Goal: Information Seeking & Learning: Learn about a topic

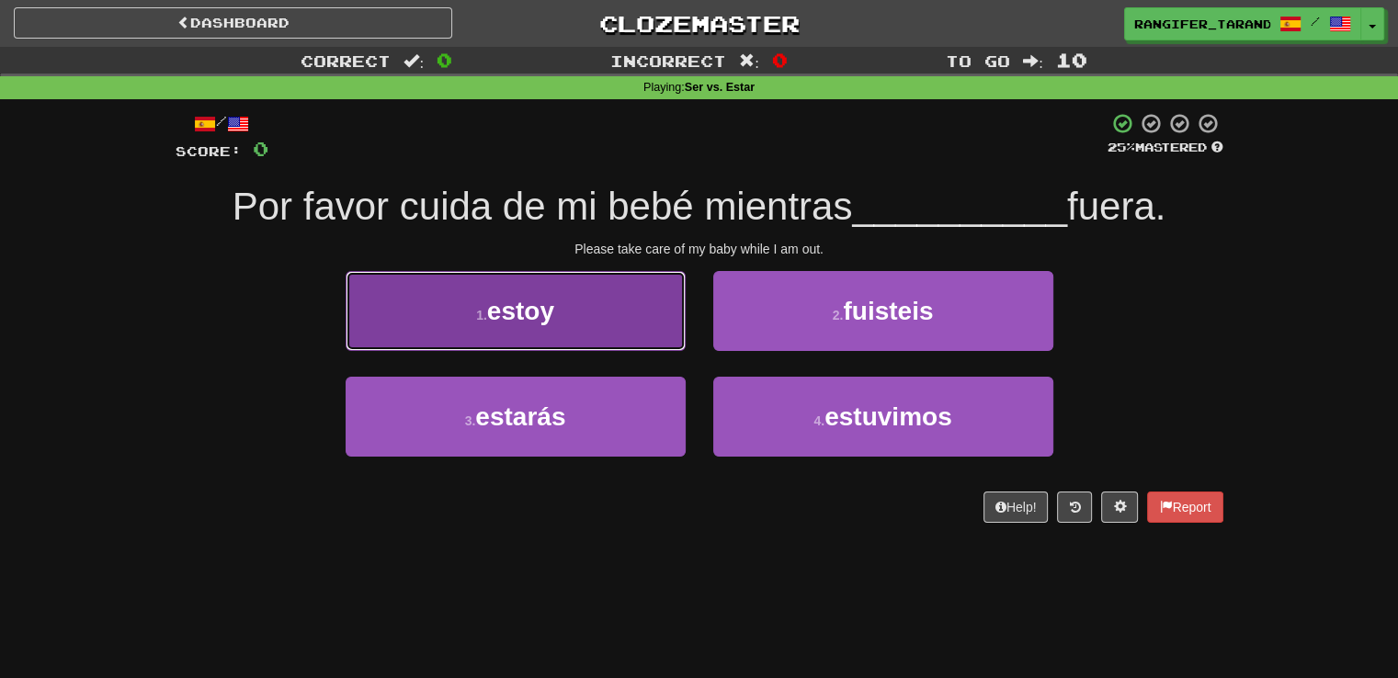
click at [540, 313] on span "estoy" at bounding box center [520, 311] width 67 height 28
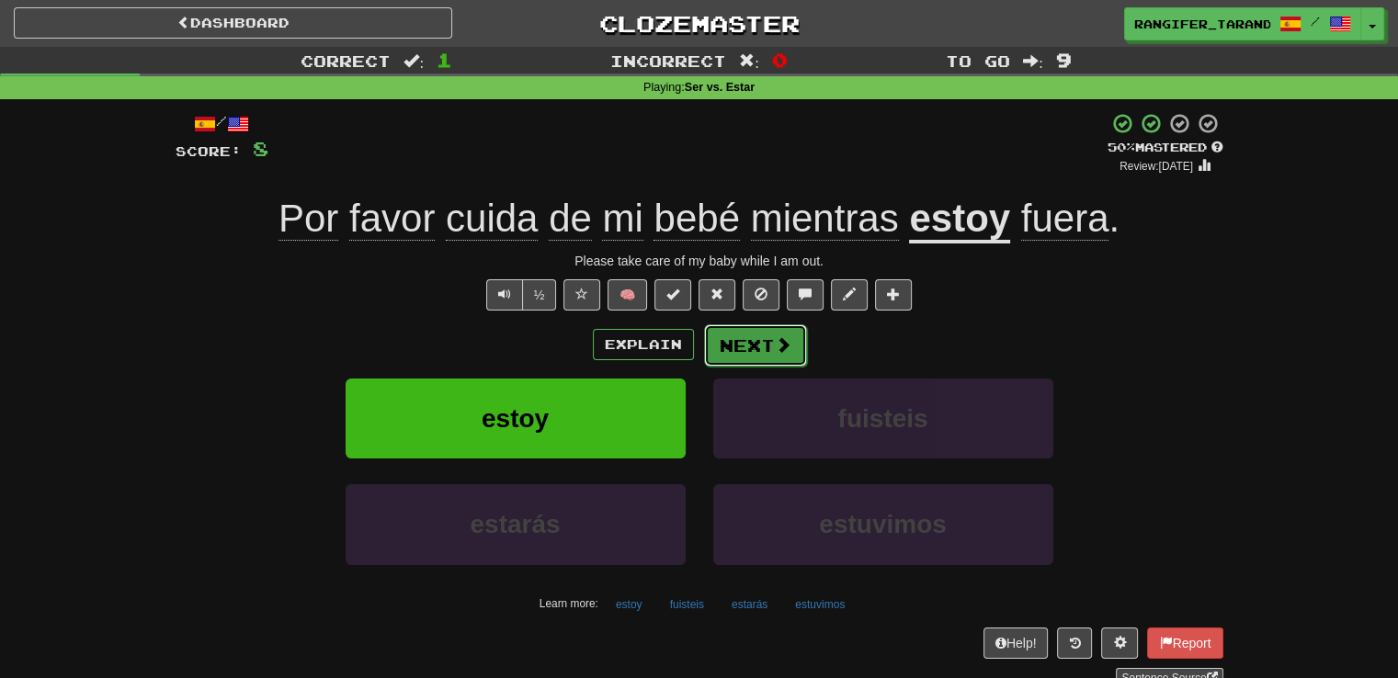
click at [741, 343] on button "Next" at bounding box center [755, 345] width 103 height 42
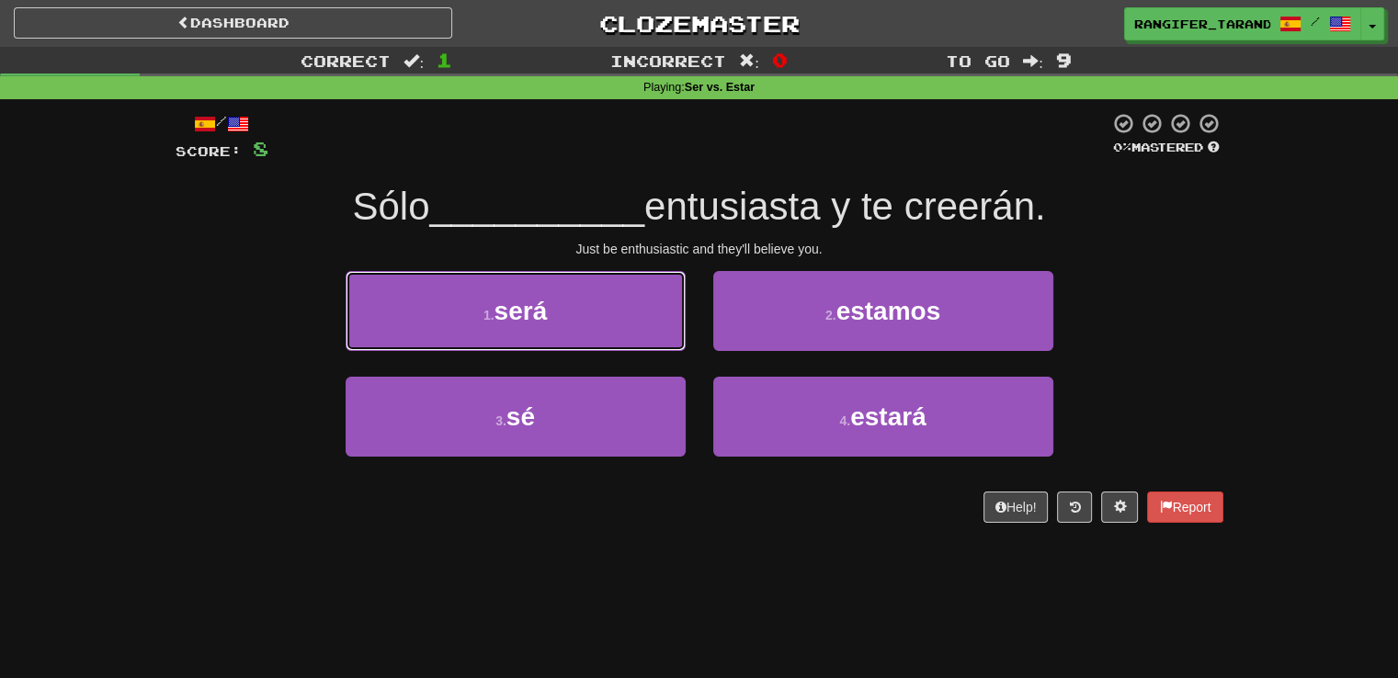
click at [585, 317] on button "1 . será" at bounding box center [516, 311] width 340 height 80
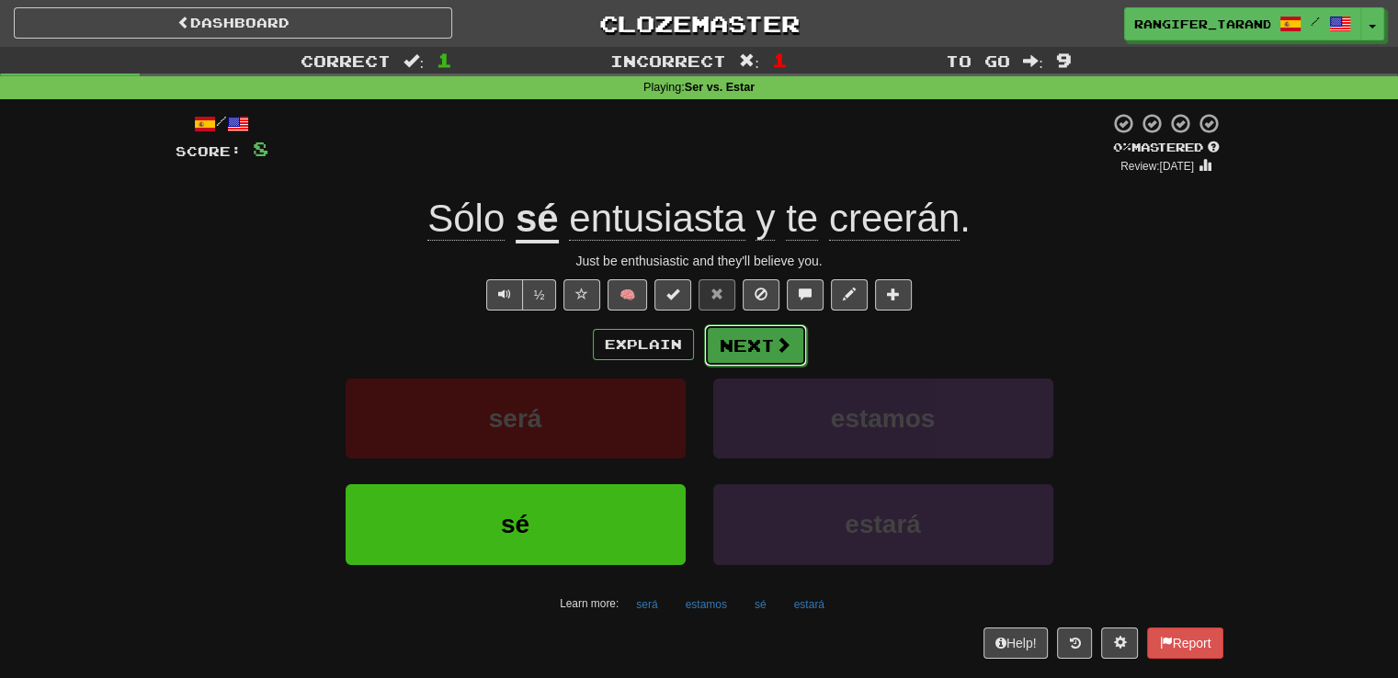
click at [757, 354] on button "Next" at bounding box center [755, 345] width 103 height 42
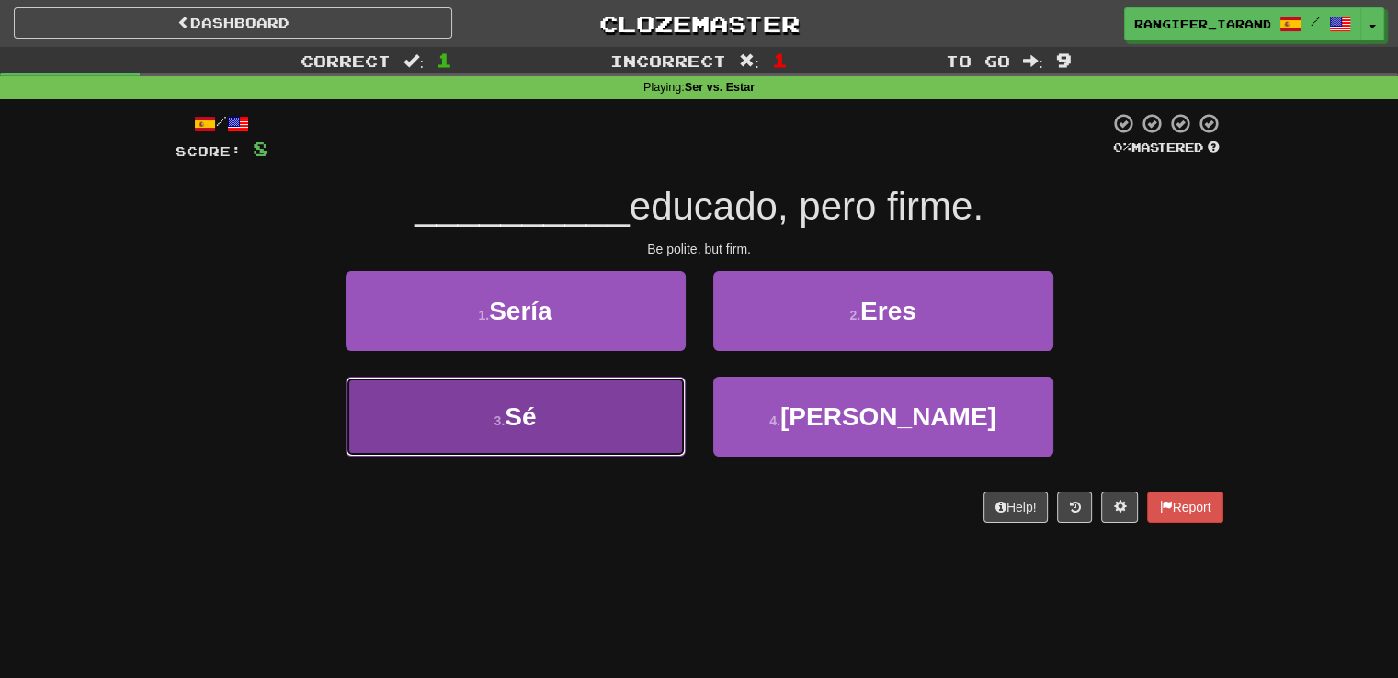
click at [611, 415] on button "3 . Sé" at bounding box center [516, 417] width 340 height 80
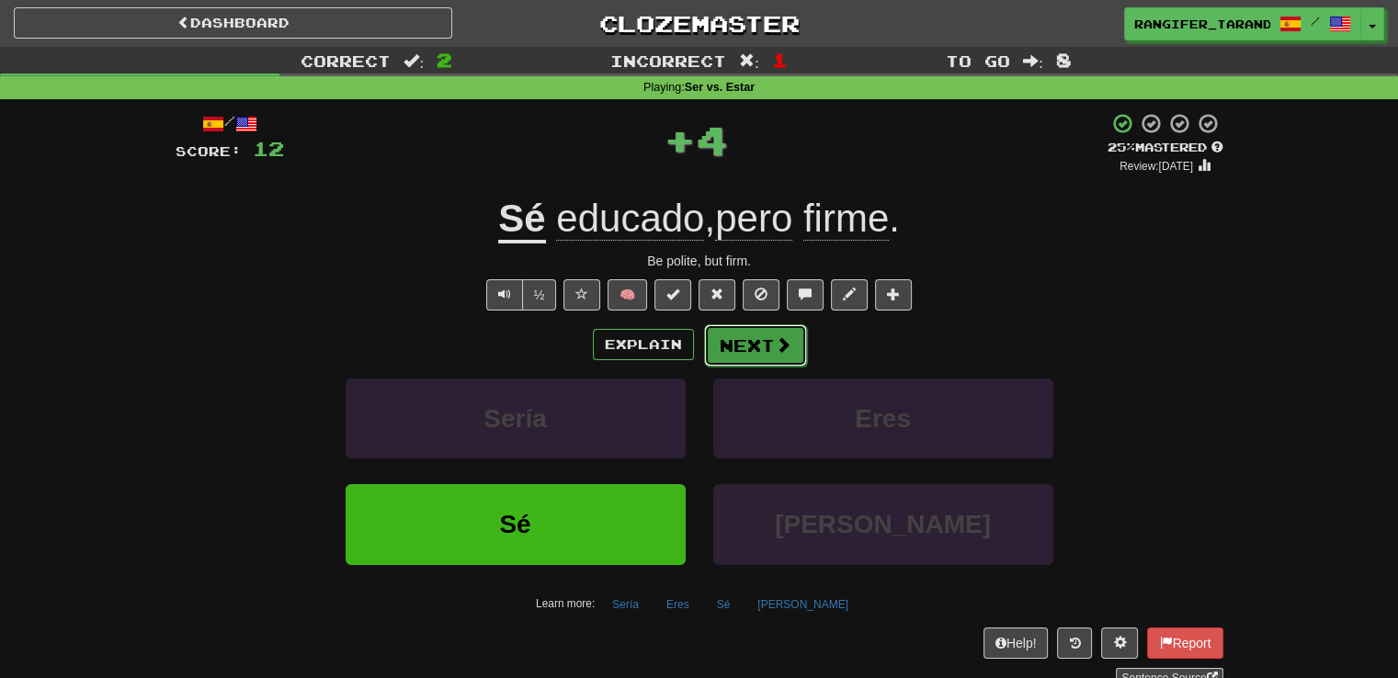
click at [739, 347] on button "Next" at bounding box center [755, 345] width 103 height 42
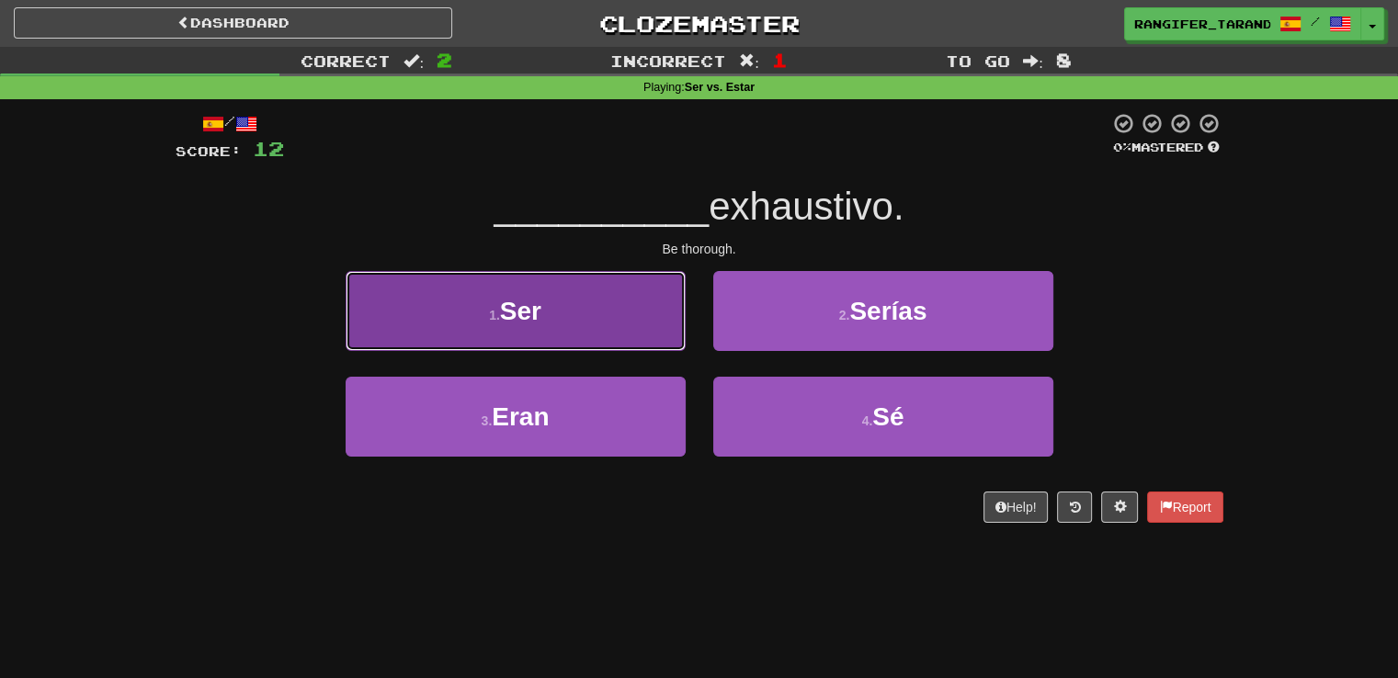
click at [637, 331] on button "1 . Ser" at bounding box center [516, 311] width 340 height 80
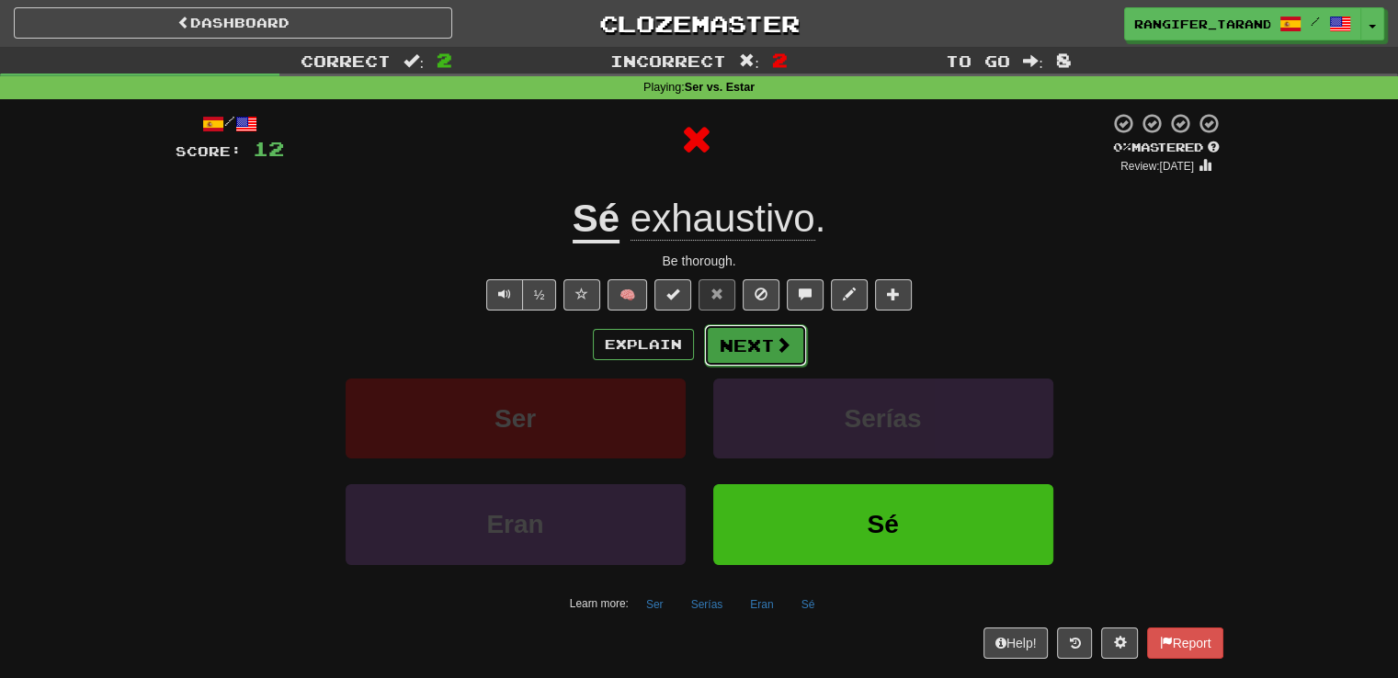
click at [762, 355] on button "Next" at bounding box center [755, 345] width 103 height 42
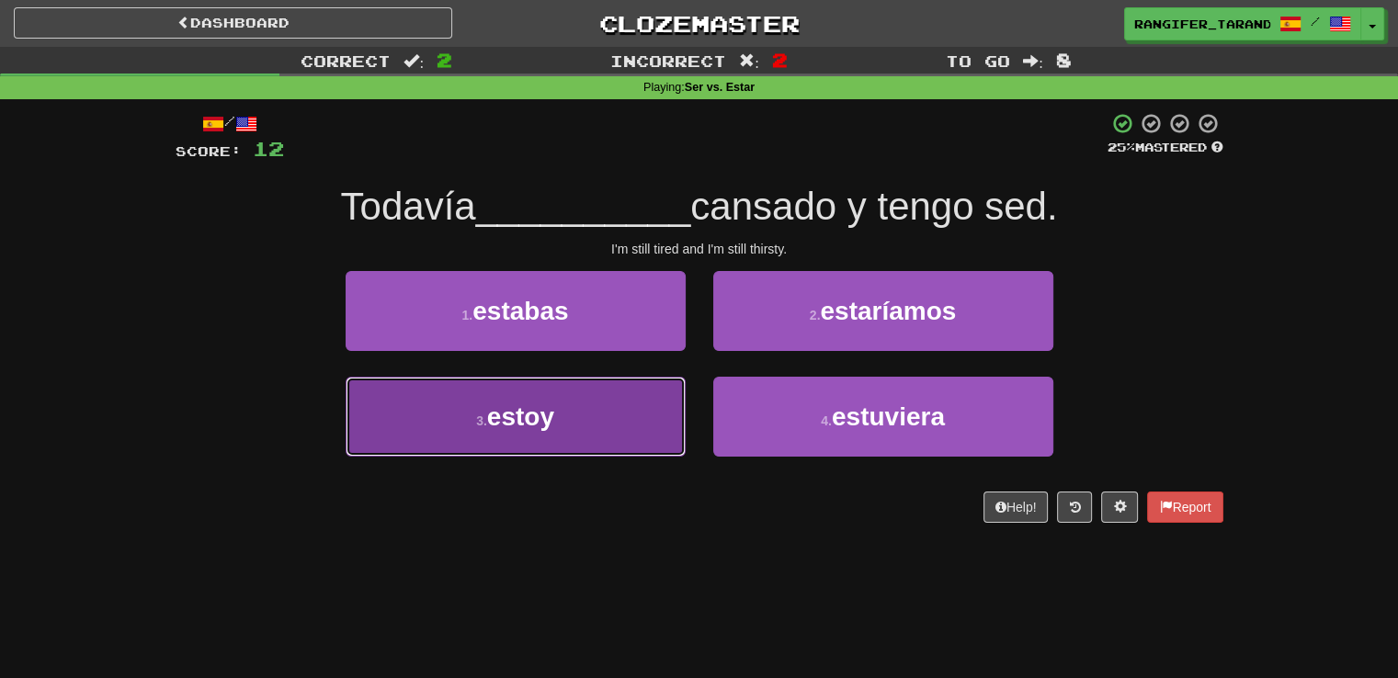
click at [610, 448] on button "3 . estoy" at bounding box center [516, 417] width 340 height 80
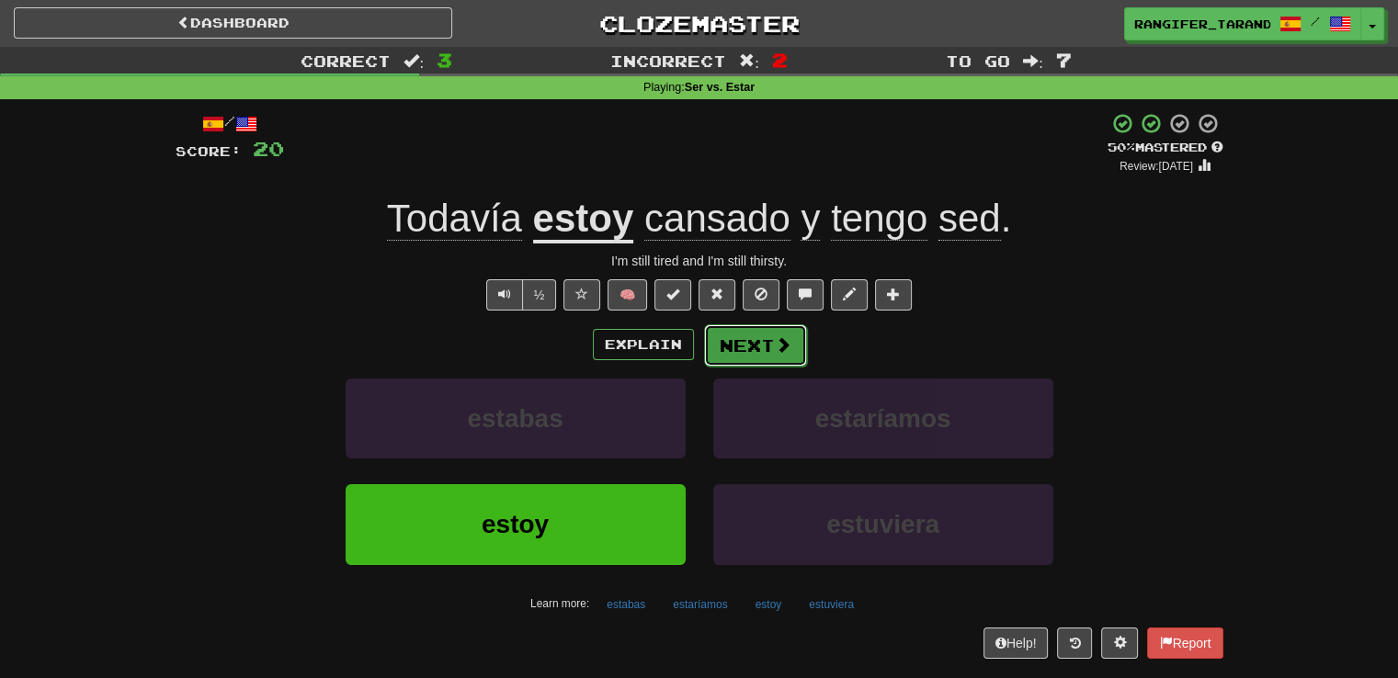
click at [745, 348] on button "Next" at bounding box center [755, 345] width 103 height 42
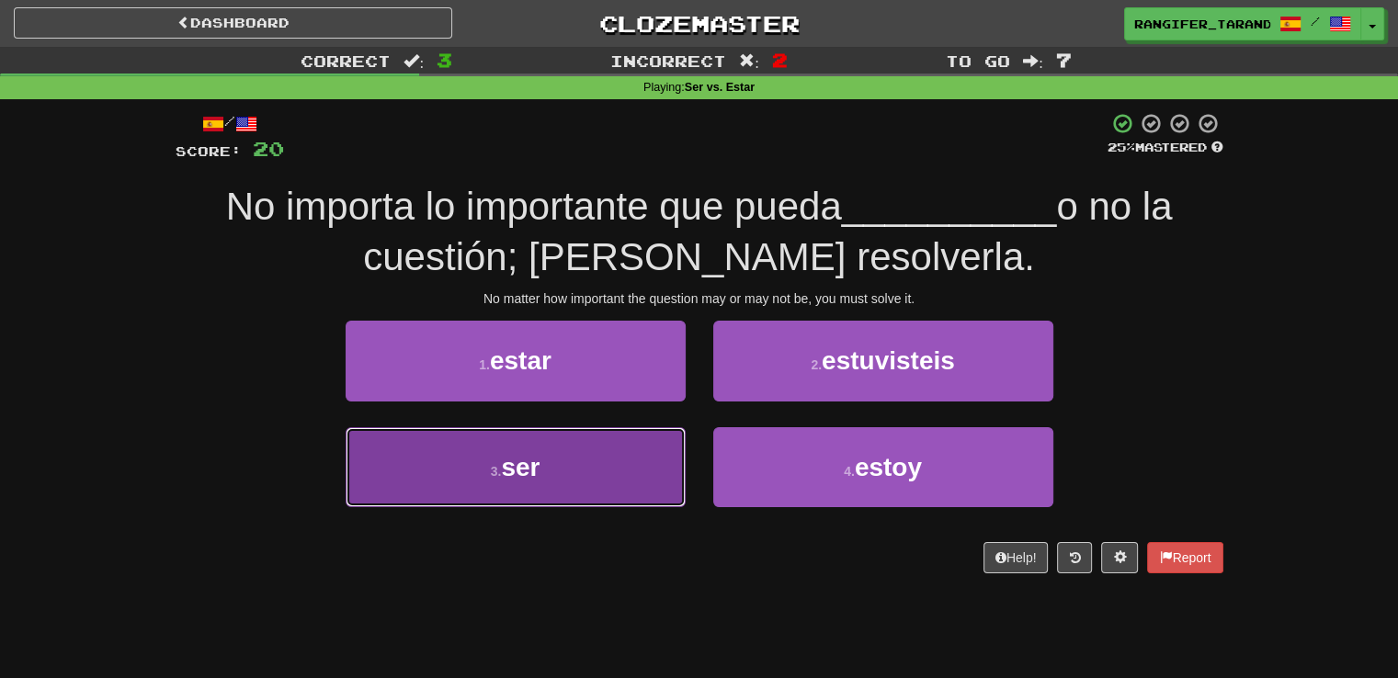
click at [588, 460] on button "3 . ser" at bounding box center [516, 467] width 340 height 80
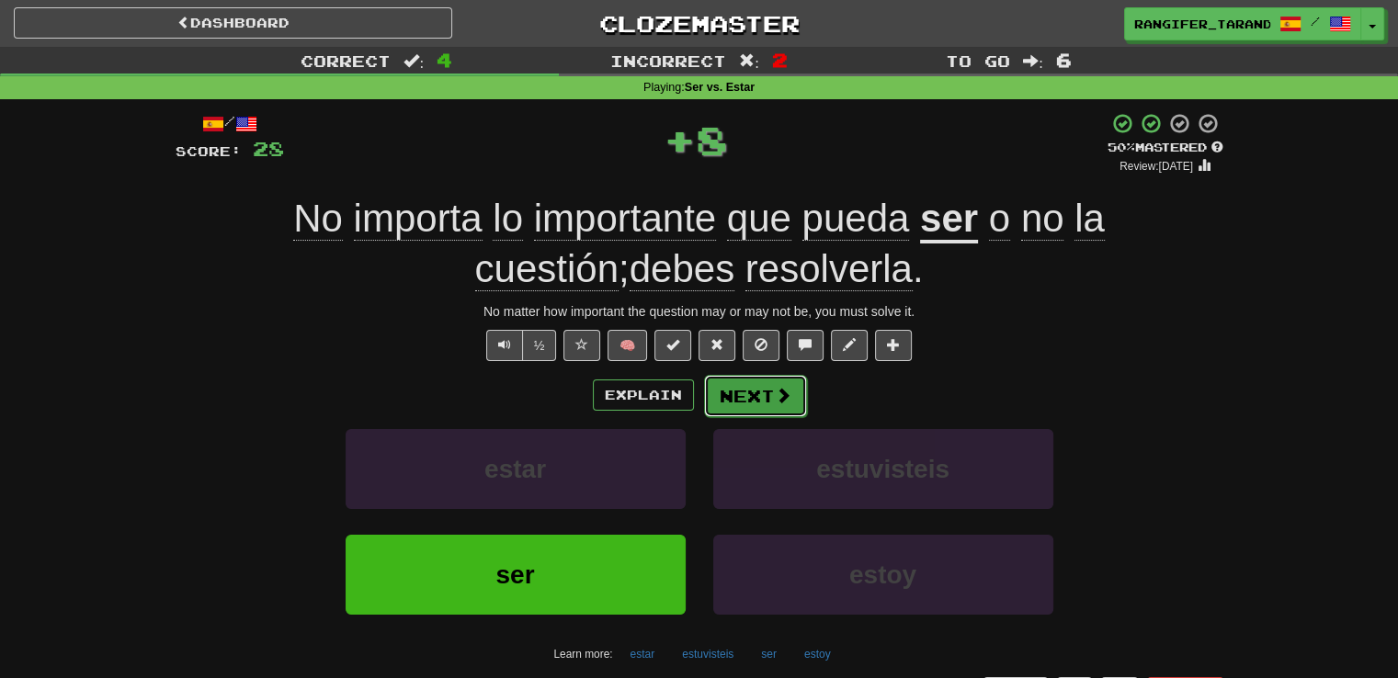
click at [739, 404] on button "Next" at bounding box center [755, 396] width 103 height 42
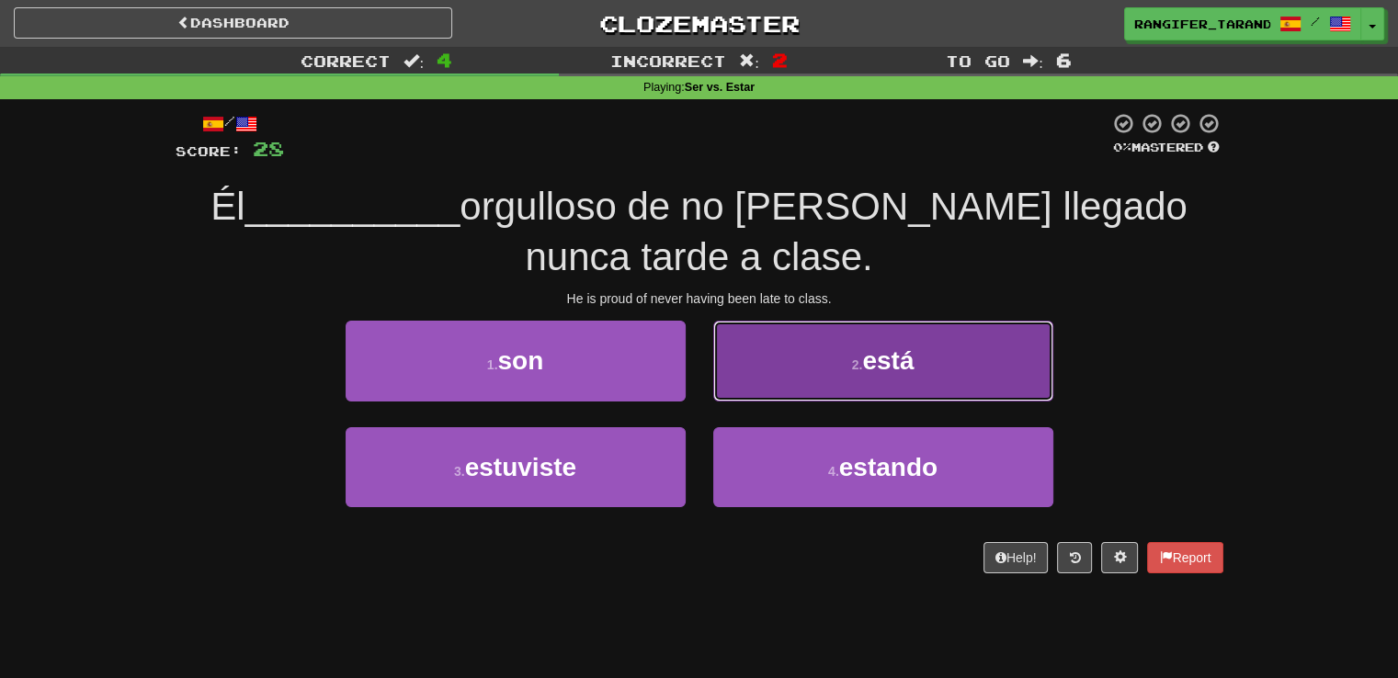
click at [836, 380] on button "2 . está" at bounding box center [883, 361] width 340 height 80
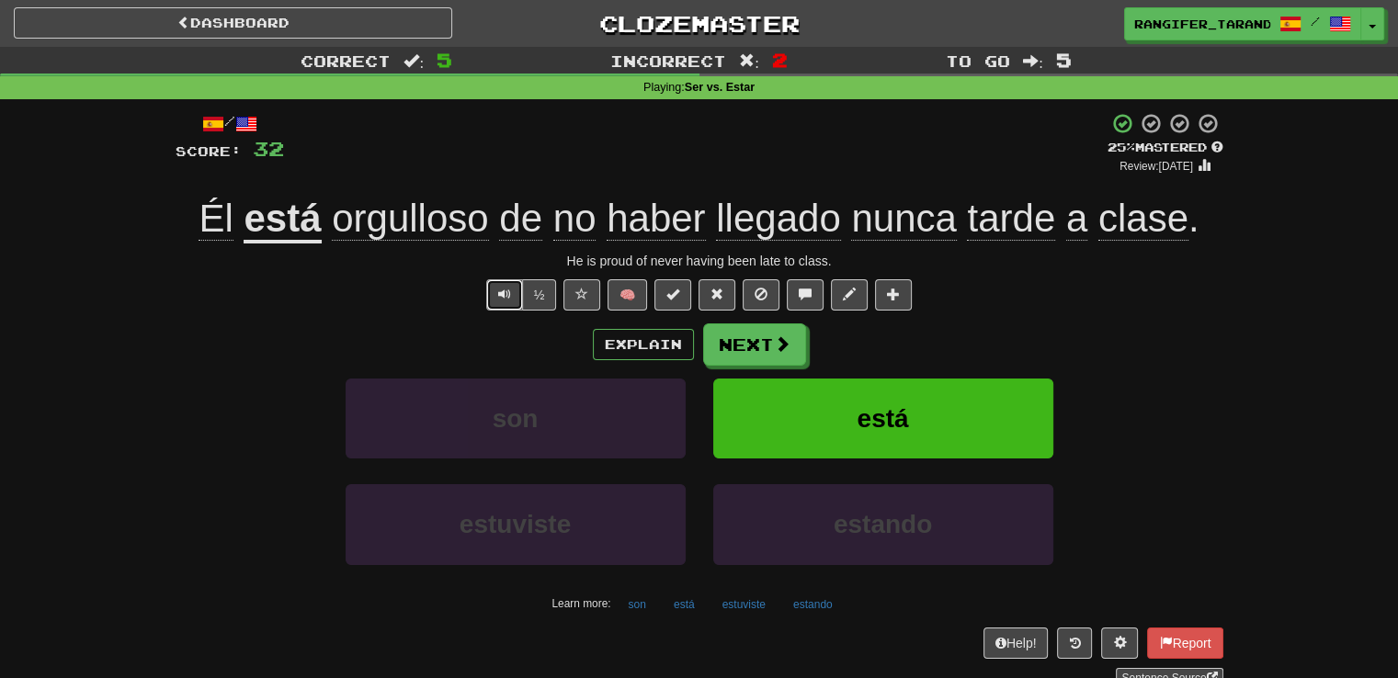
click at [493, 295] on button "Text-to-speech controls" at bounding box center [504, 294] width 37 height 31
click at [743, 345] on button "Next" at bounding box center [755, 345] width 103 height 42
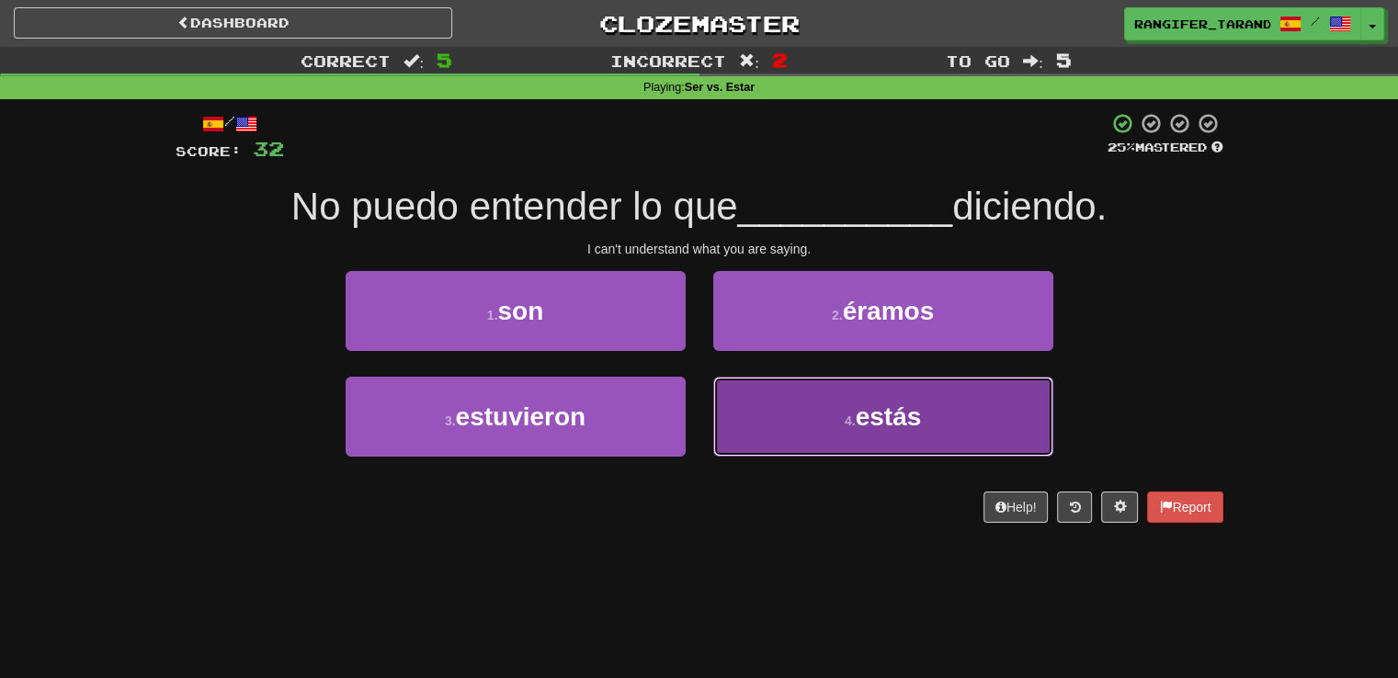
click at [801, 415] on button "4 . estás" at bounding box center [883, 417] width 340 height 80
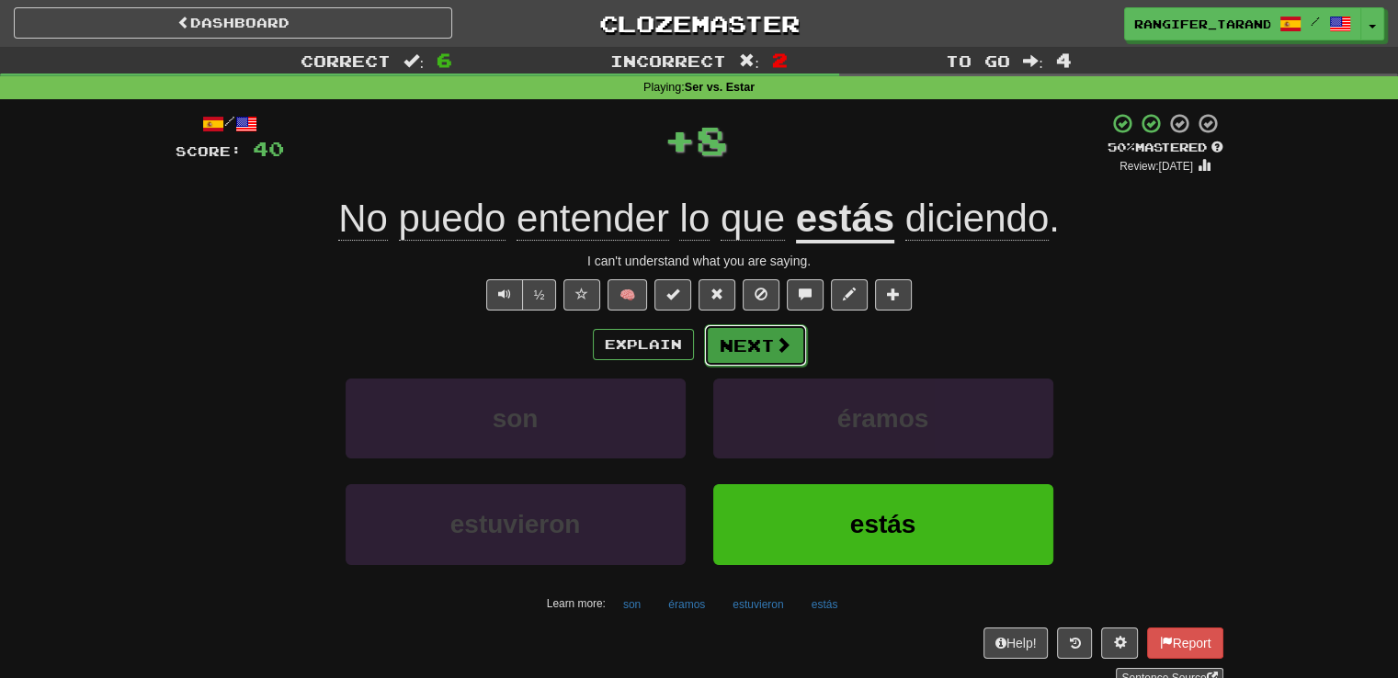
click at [772, 358] on button "Next" at bounding box center [755, 345] width 103 height 42
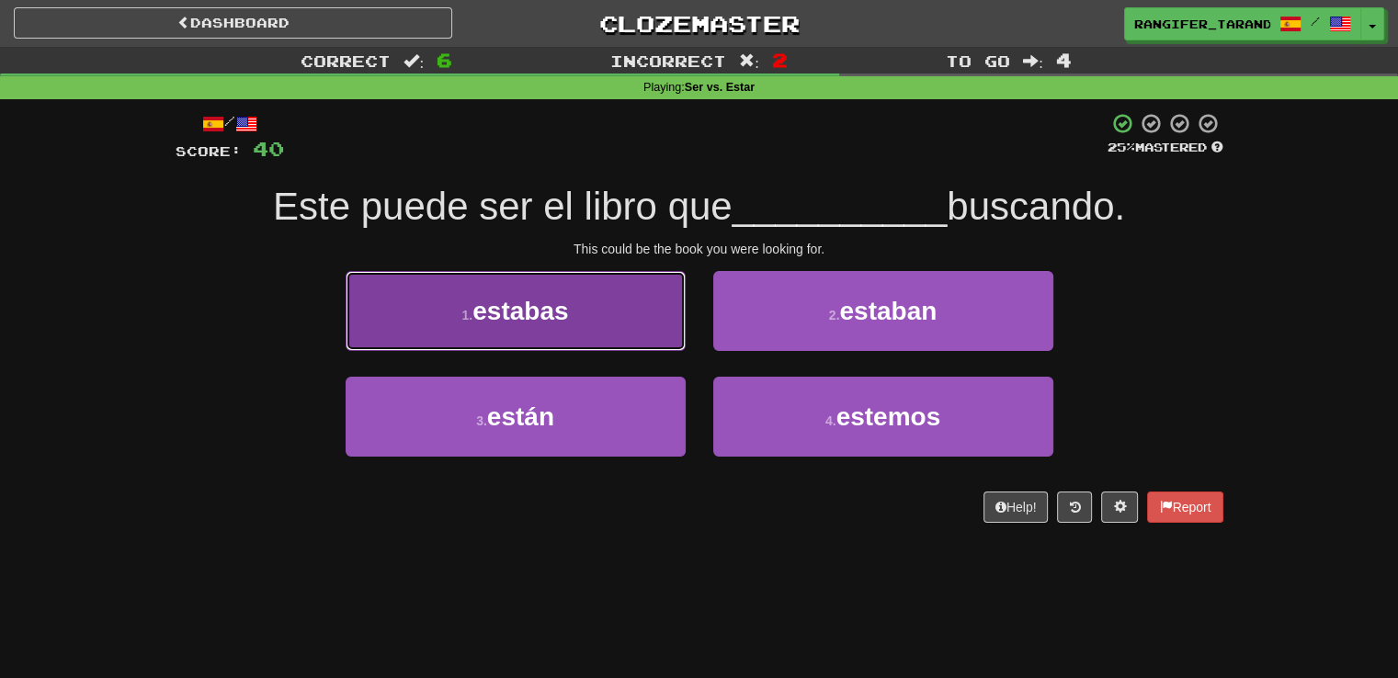
click at [607, 323] on button "1 . estabas" at bounding box center [516, 311] width 340 height 80
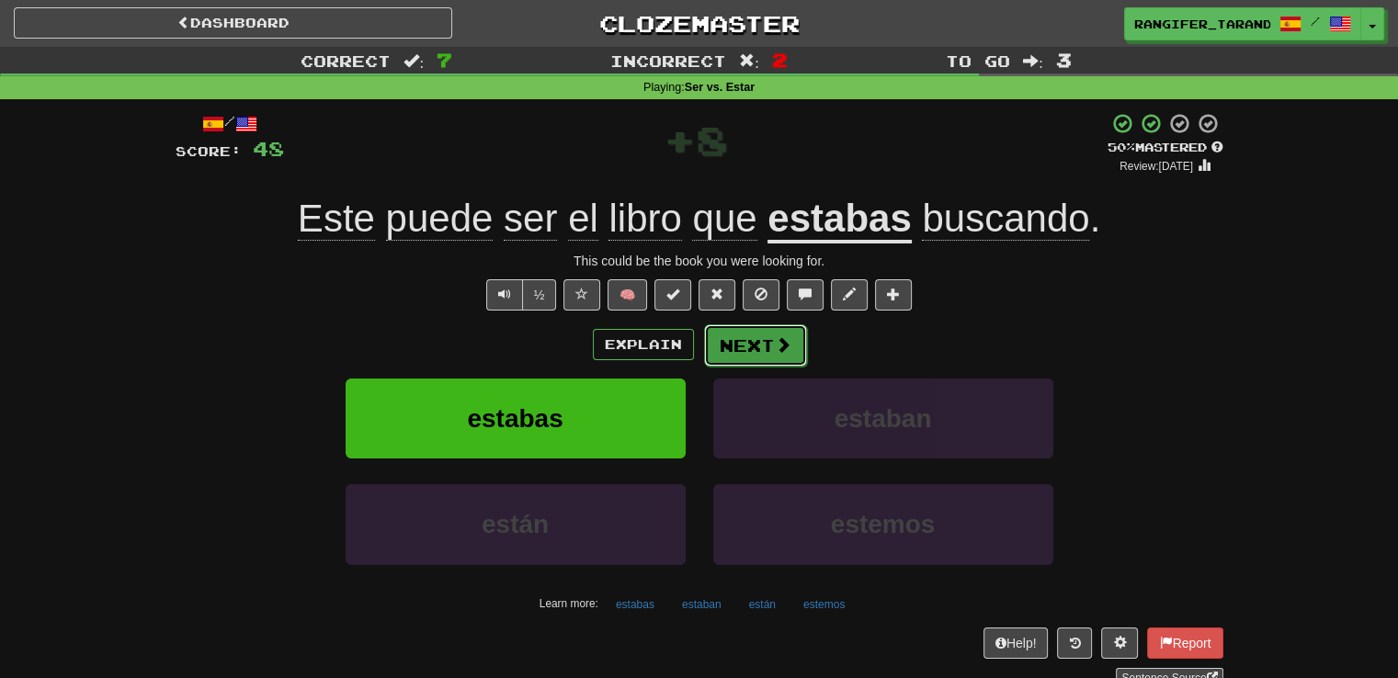
click at [764, 357] on button "Next" at bounding box center [755, 345] width 103 height 42
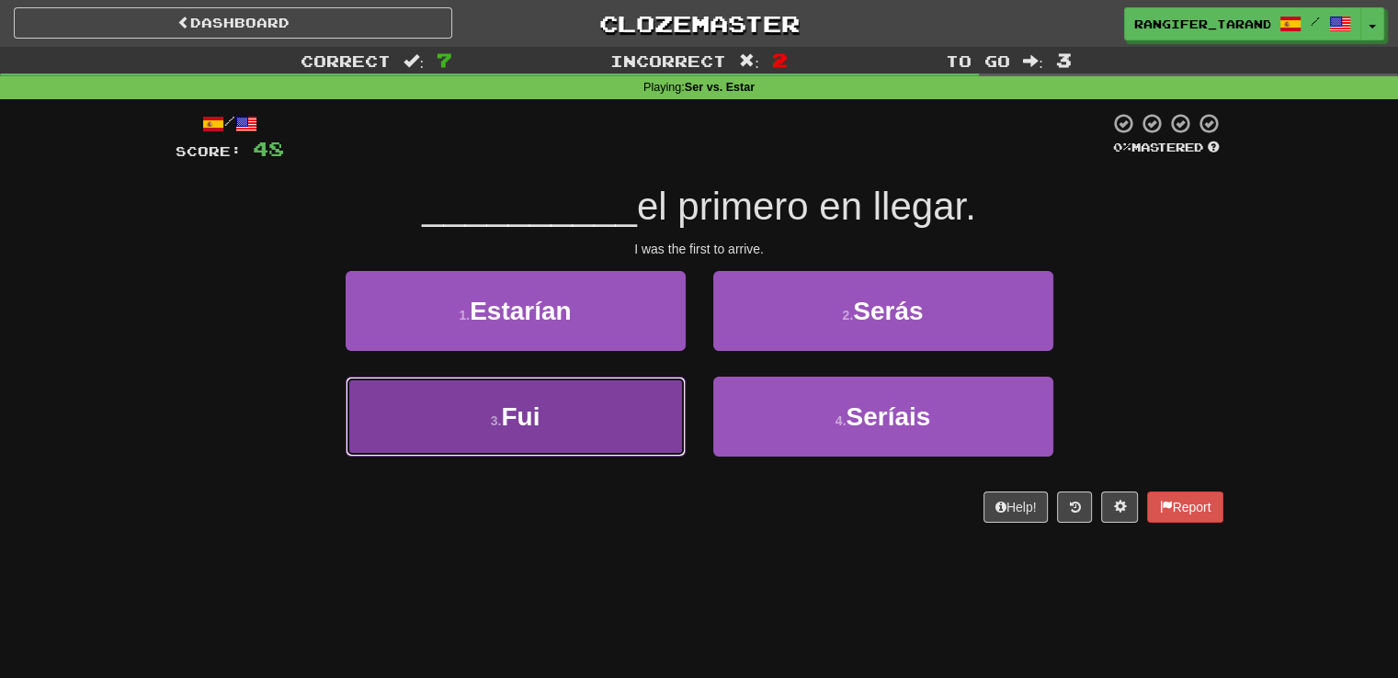
click at [656, 400] on button "3 . Fui" at bounding box center [516, 417] width 340 height 80
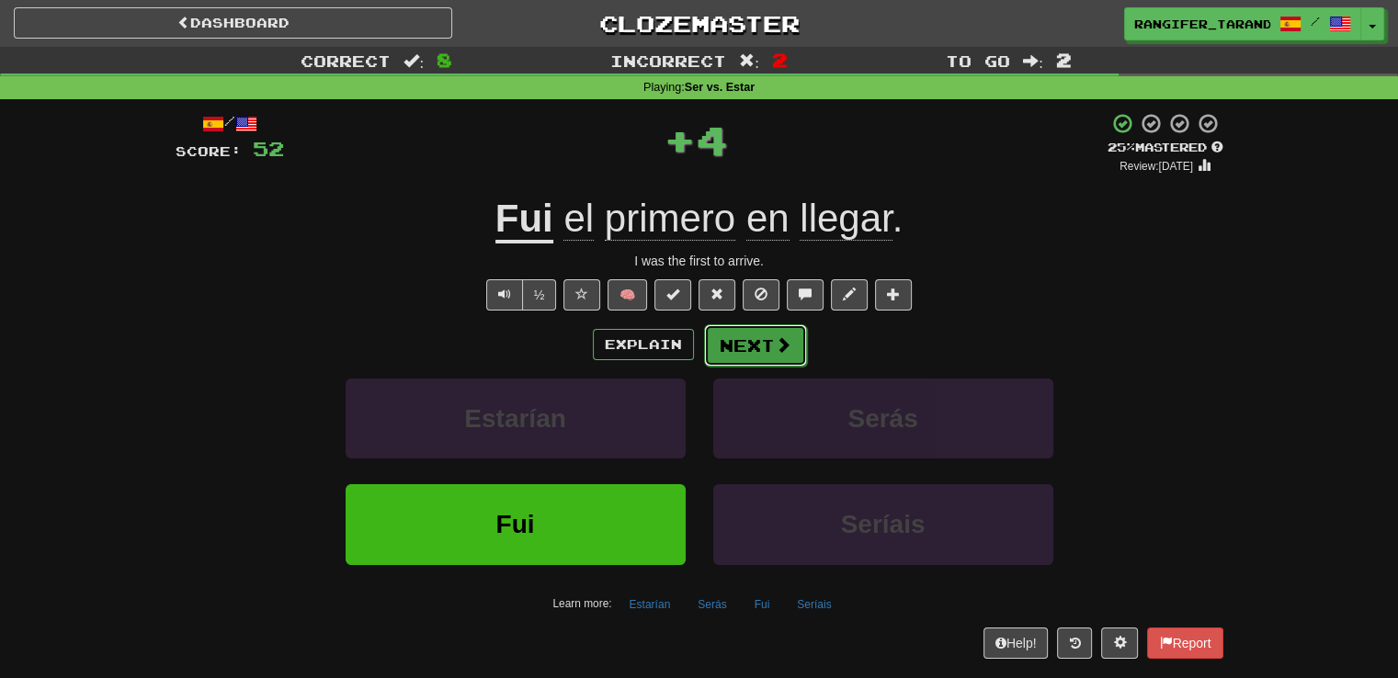
click at [732, 347] on button "Next" at bounding box center [755, 345] width 103 height 42
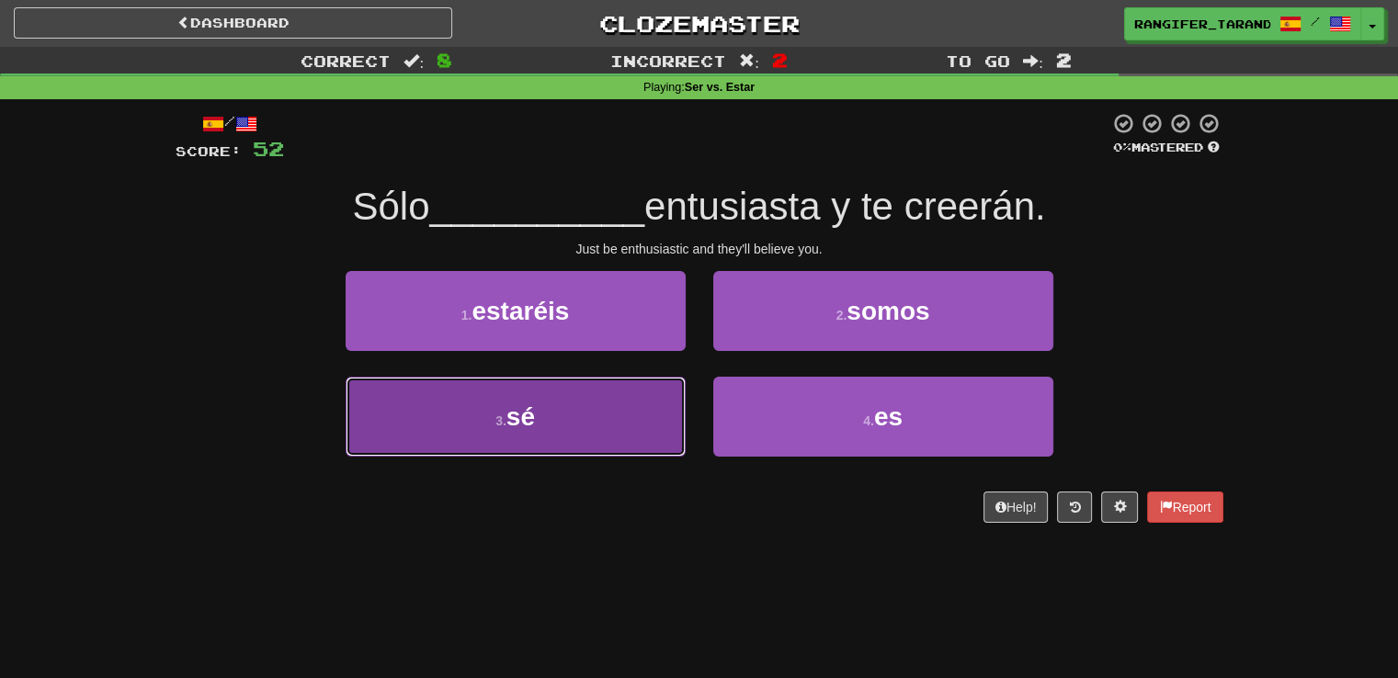
click at [644, 438] on button "3 . sé" at bounding box center [516, 417] width 340 height 80
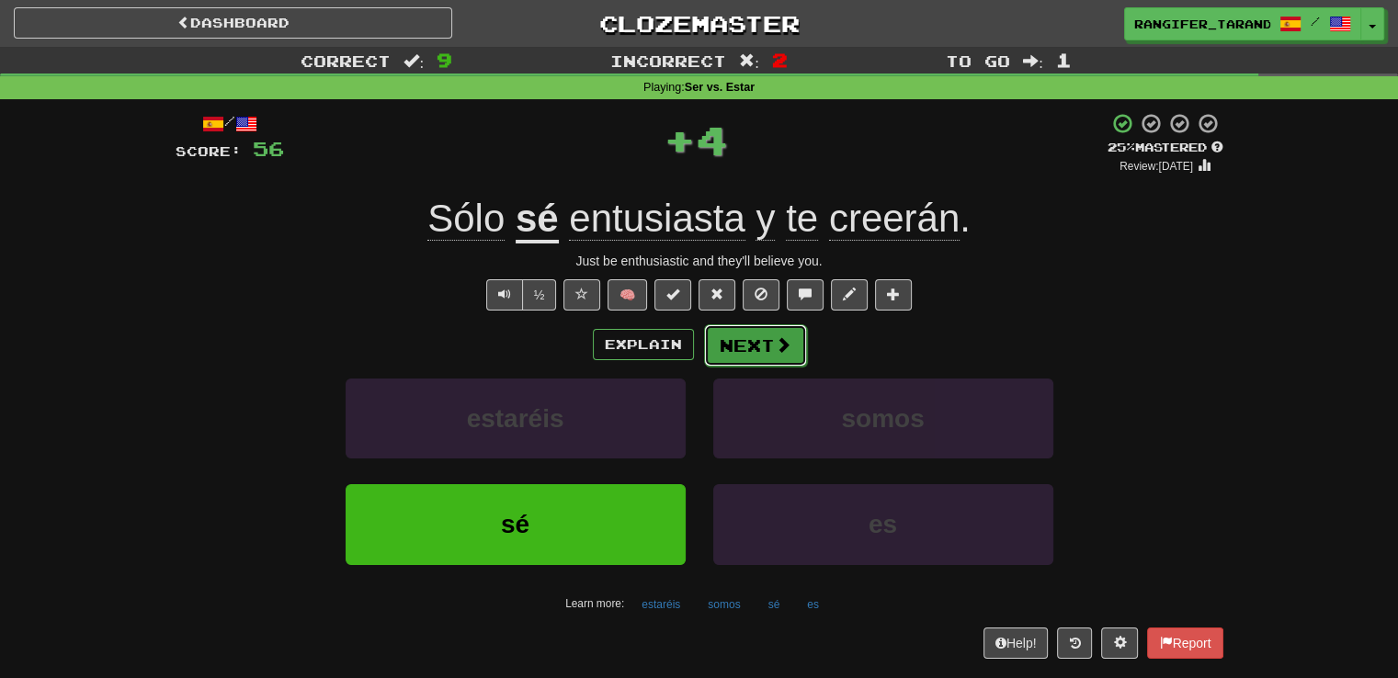
click at [770, 357] on button "Next" at bounding box center [755, 345] width 103 height 42
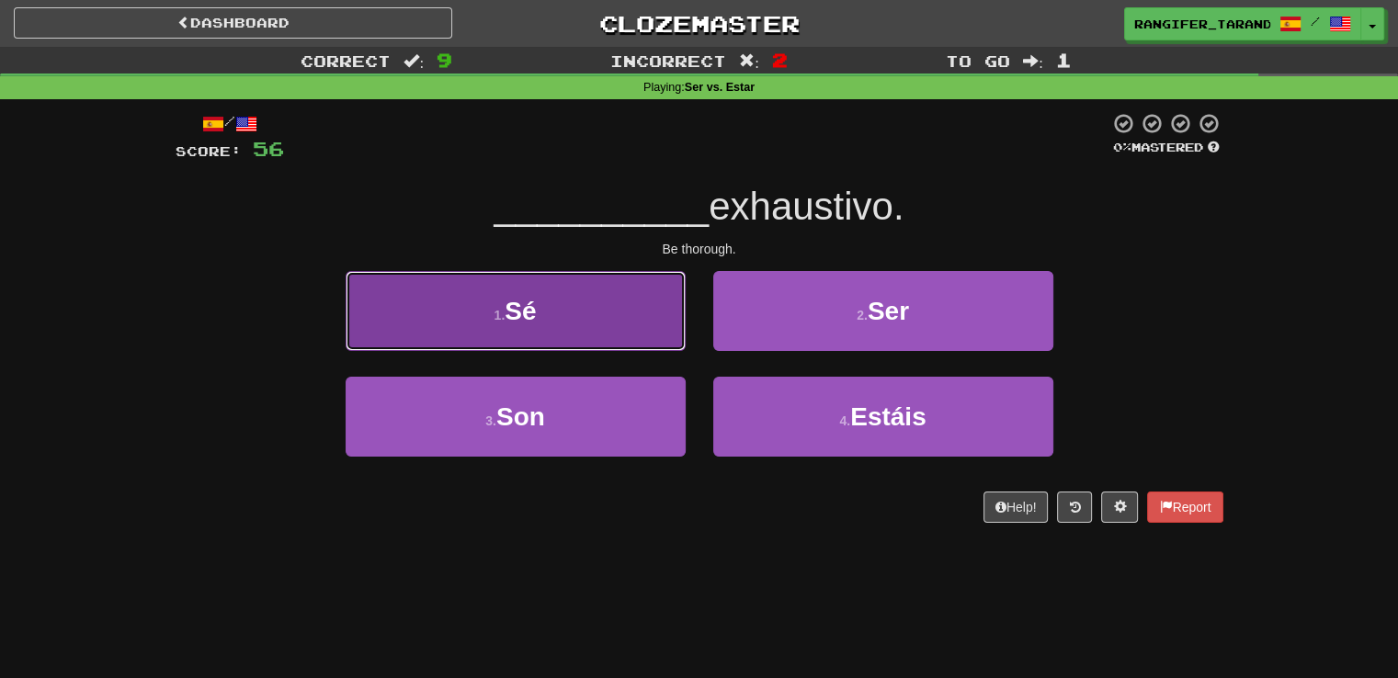
click at [590, 341] on button "1 . Sé" at bounding box center [516, 311] width 340 height 80
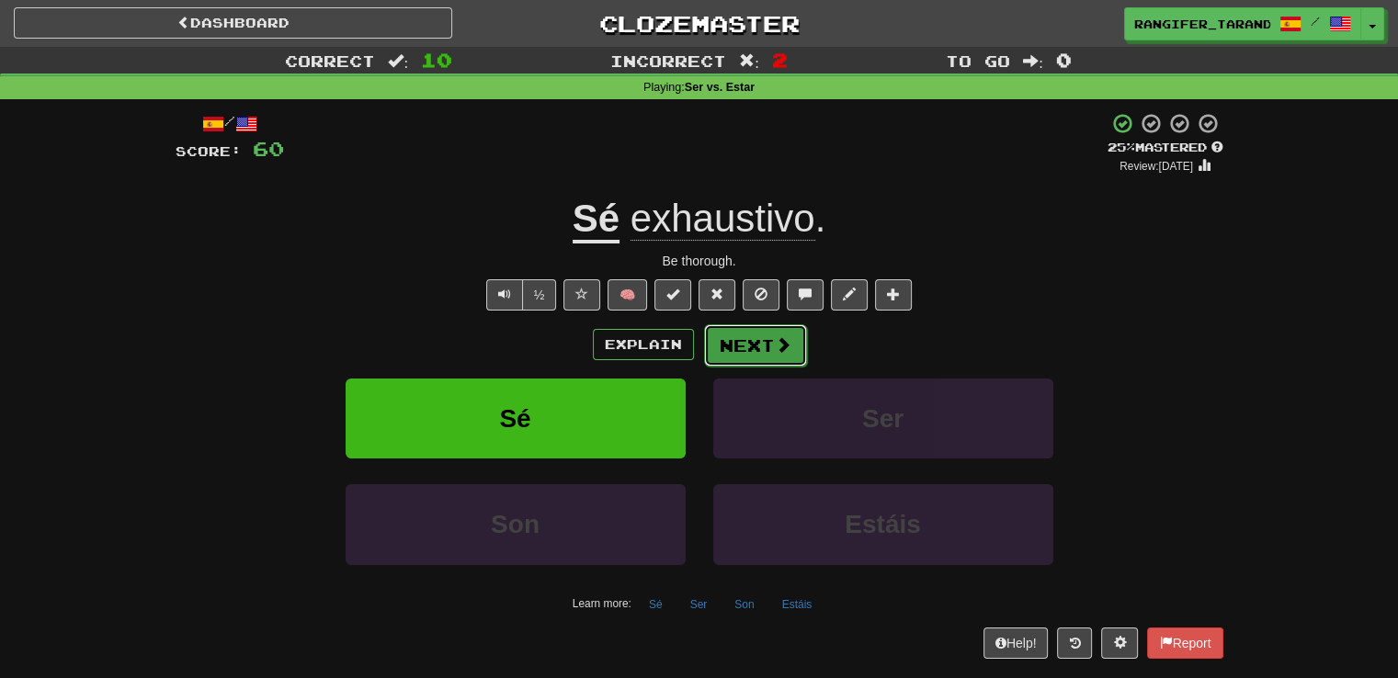
click at [759, 344] on button "Next" at bounding box center [755, 345] width 103 height 42
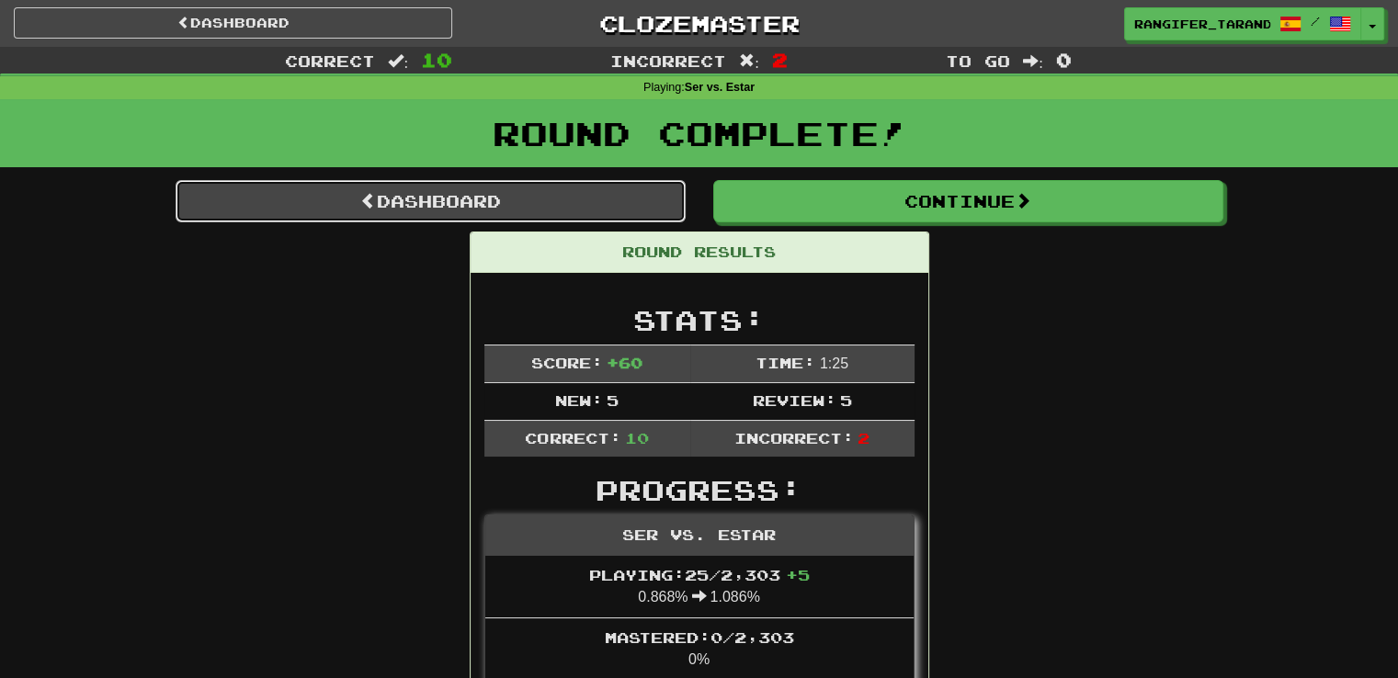
click at [529, 210] on link "Dashboard" at bounding box center [431, 201] width 510 height 42
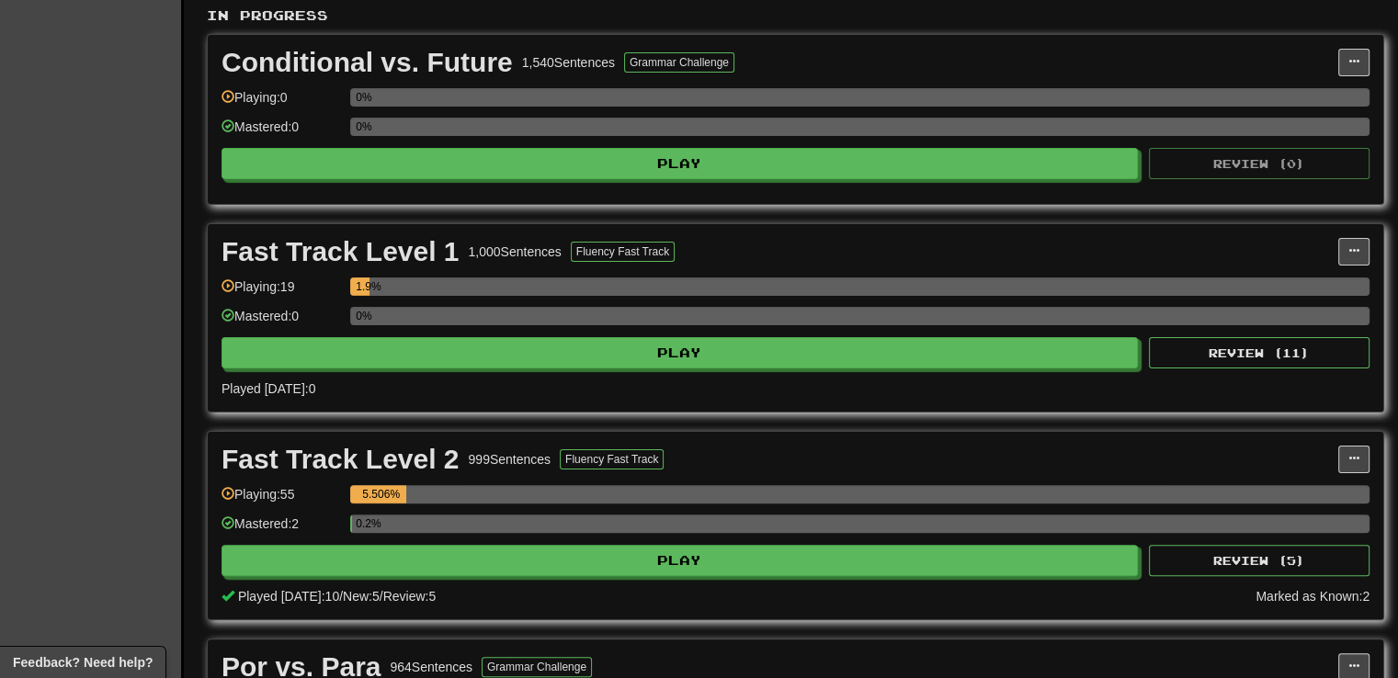
scroll to position [375, 0]
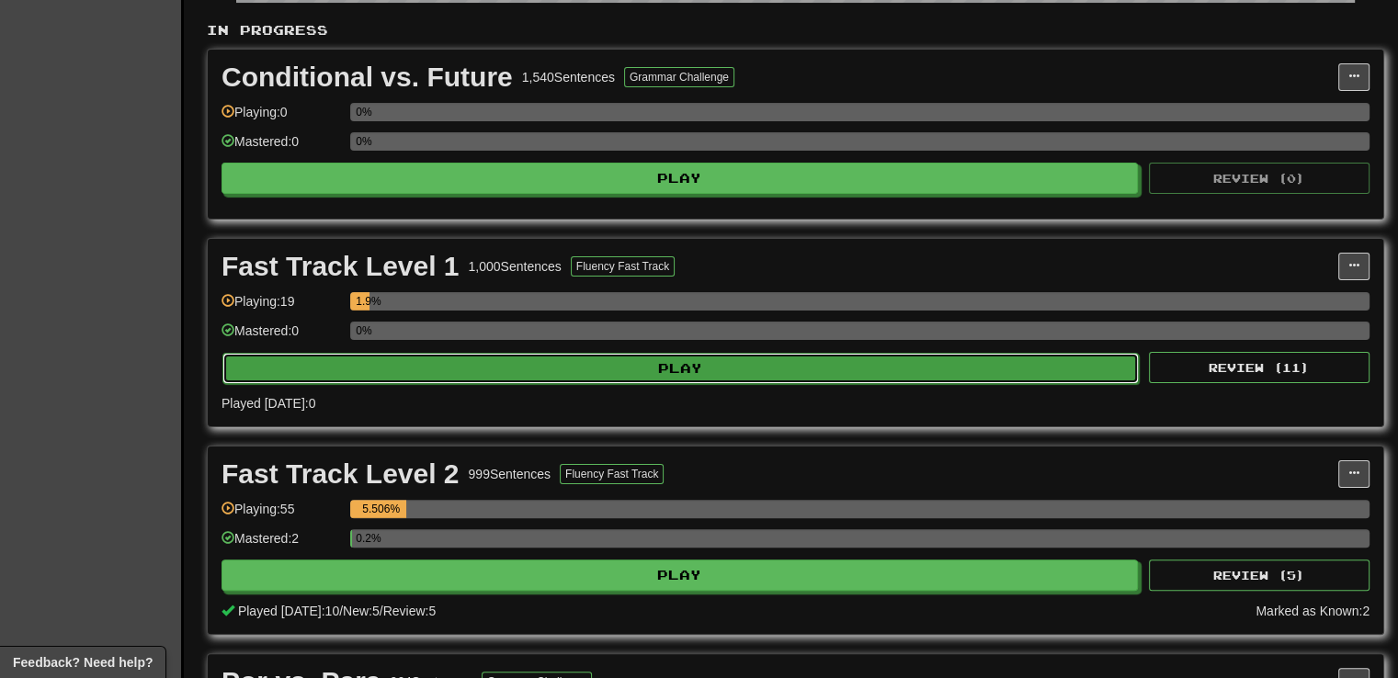
click at [888, 371] on button "Play" at bounding box center [680, 368] width 916 height 31
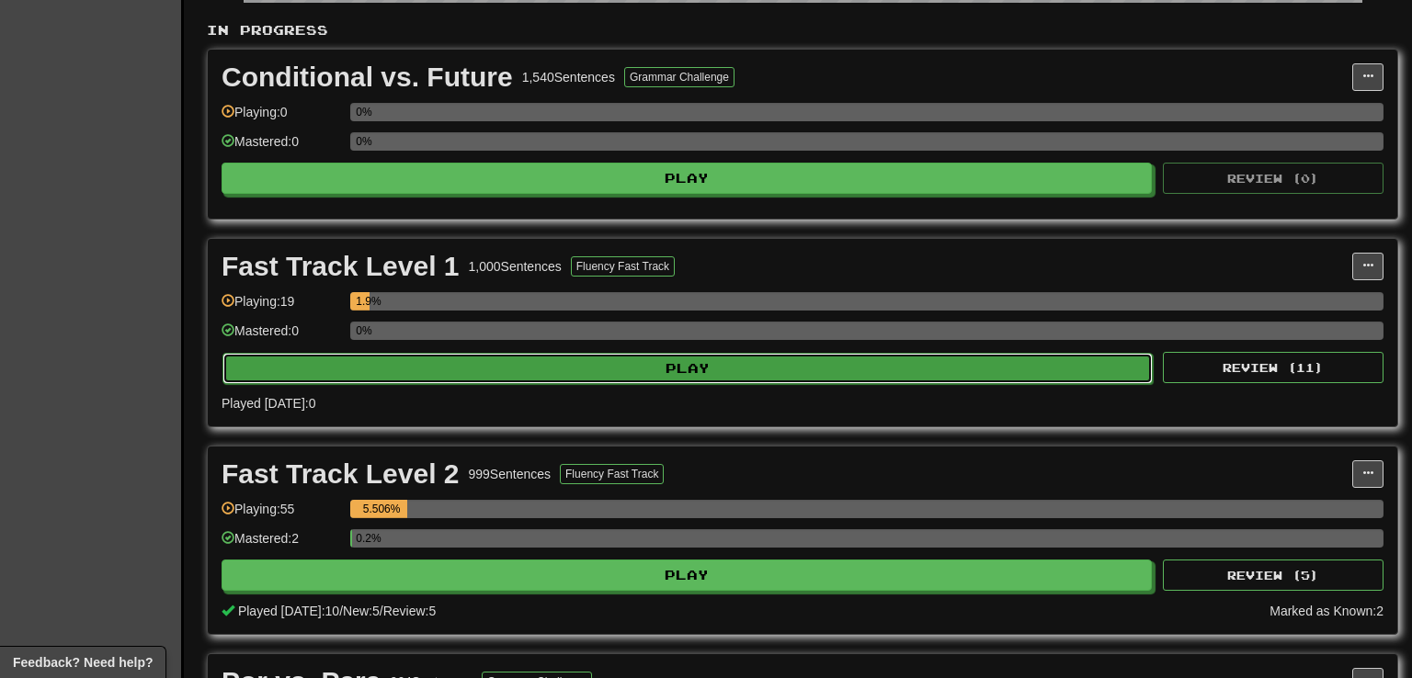
select select "**"
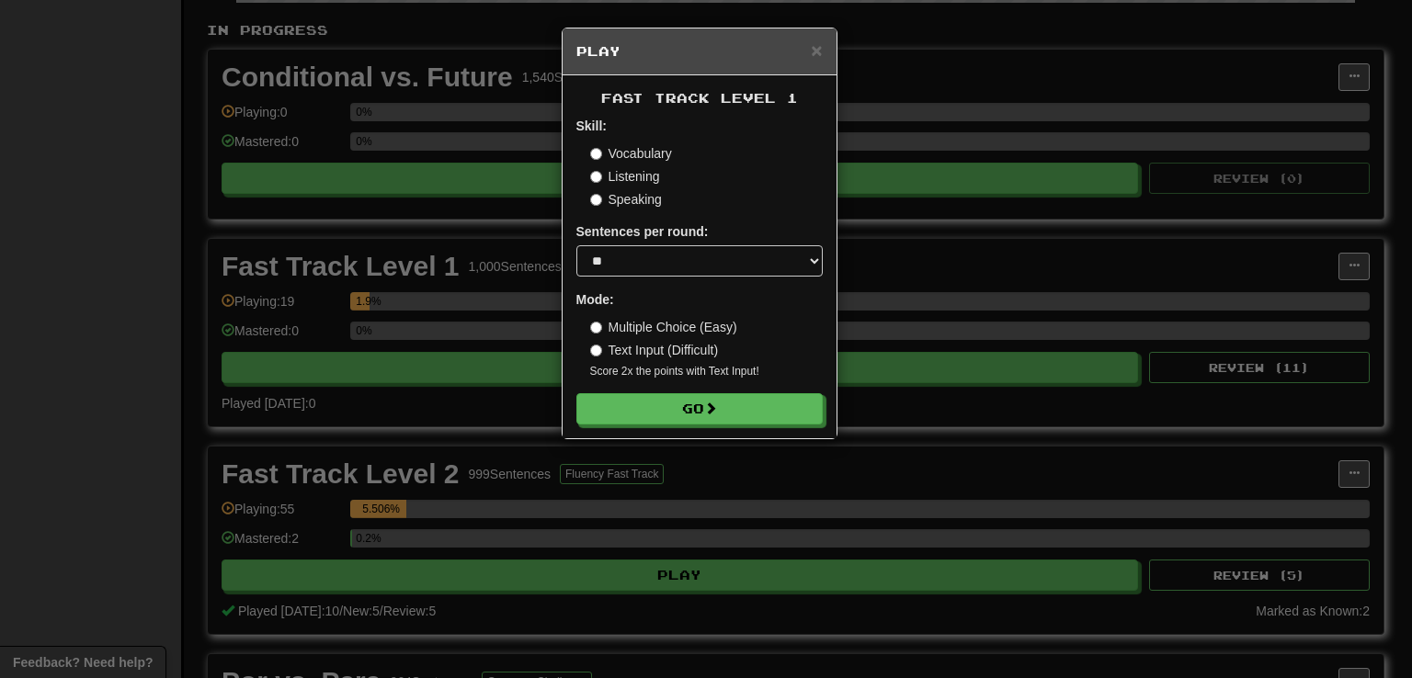
click at [890, 325] on div "× Play Fast Track Level 1 Skill: Vocabulary Listening Speaking Sentences per ro…" at bounding box center [706, 339] width 1412 height 678
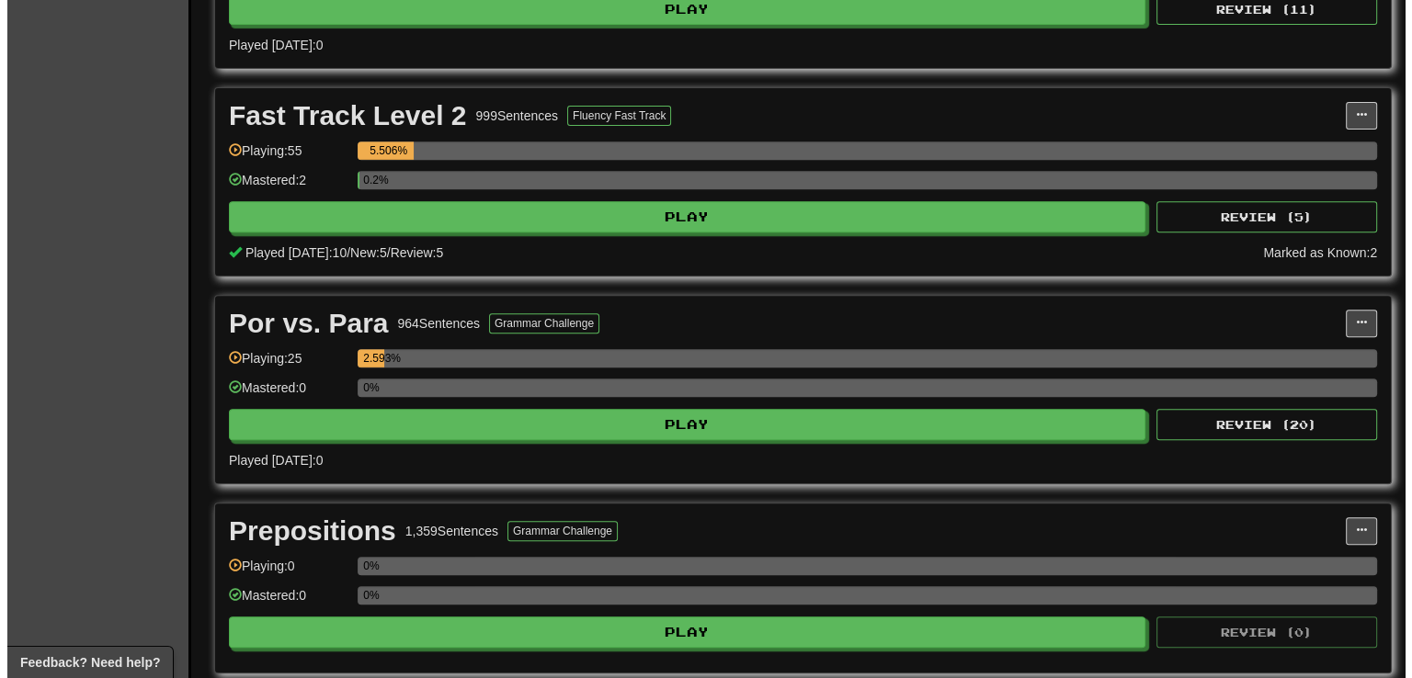
scroll to position [753, 0]
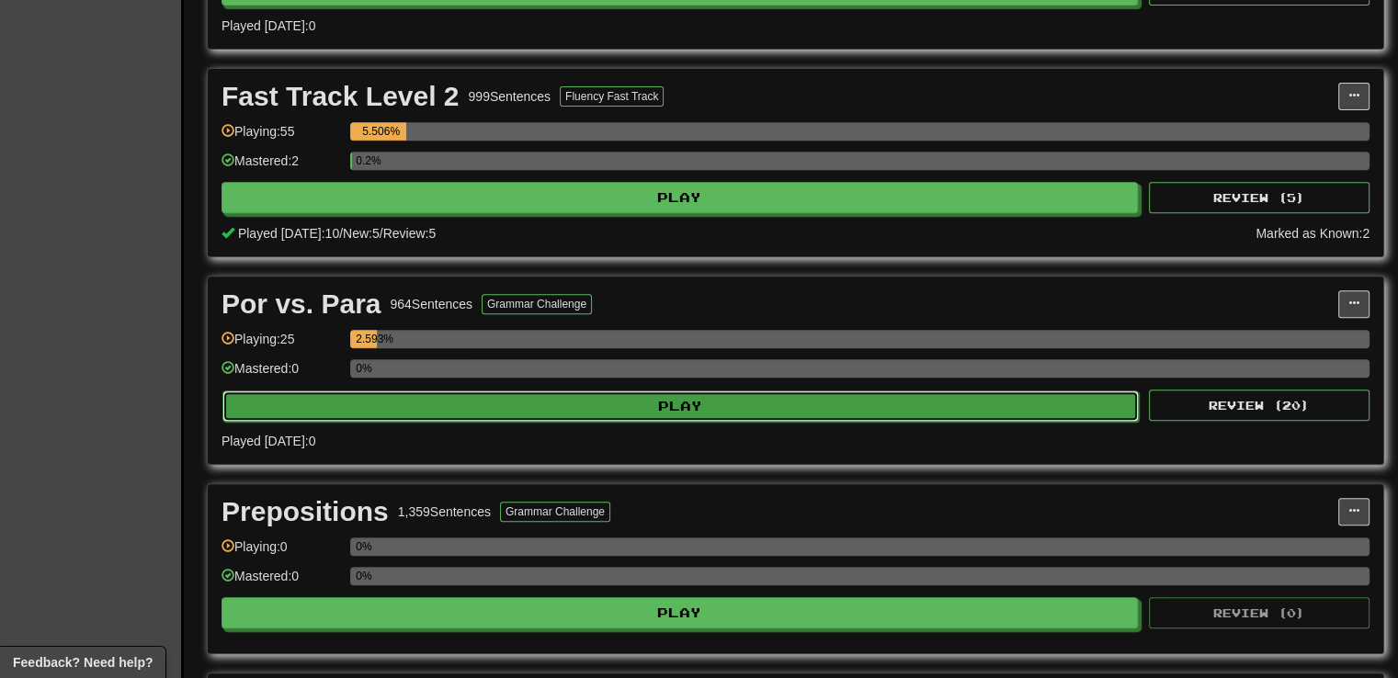
click at [647, 409] on button "Play" at bounding box center [680, 406] width 916 height 31
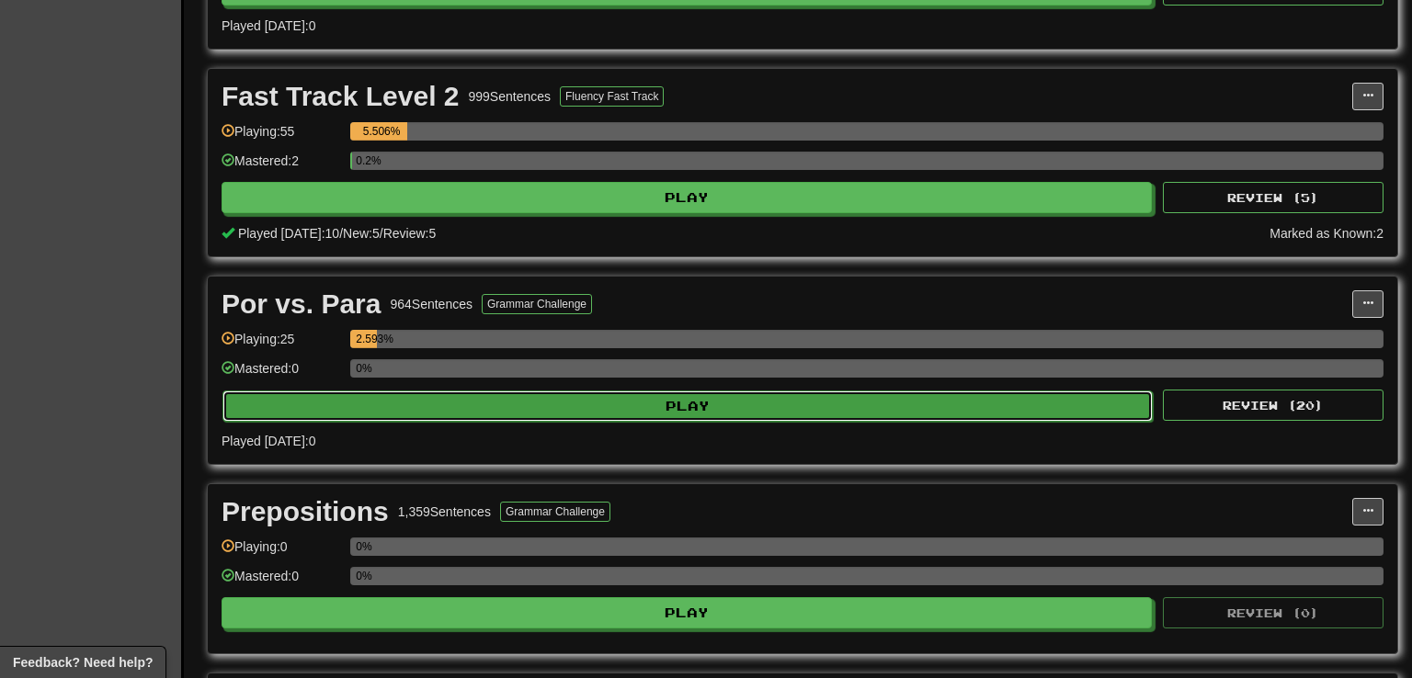
select select "**"
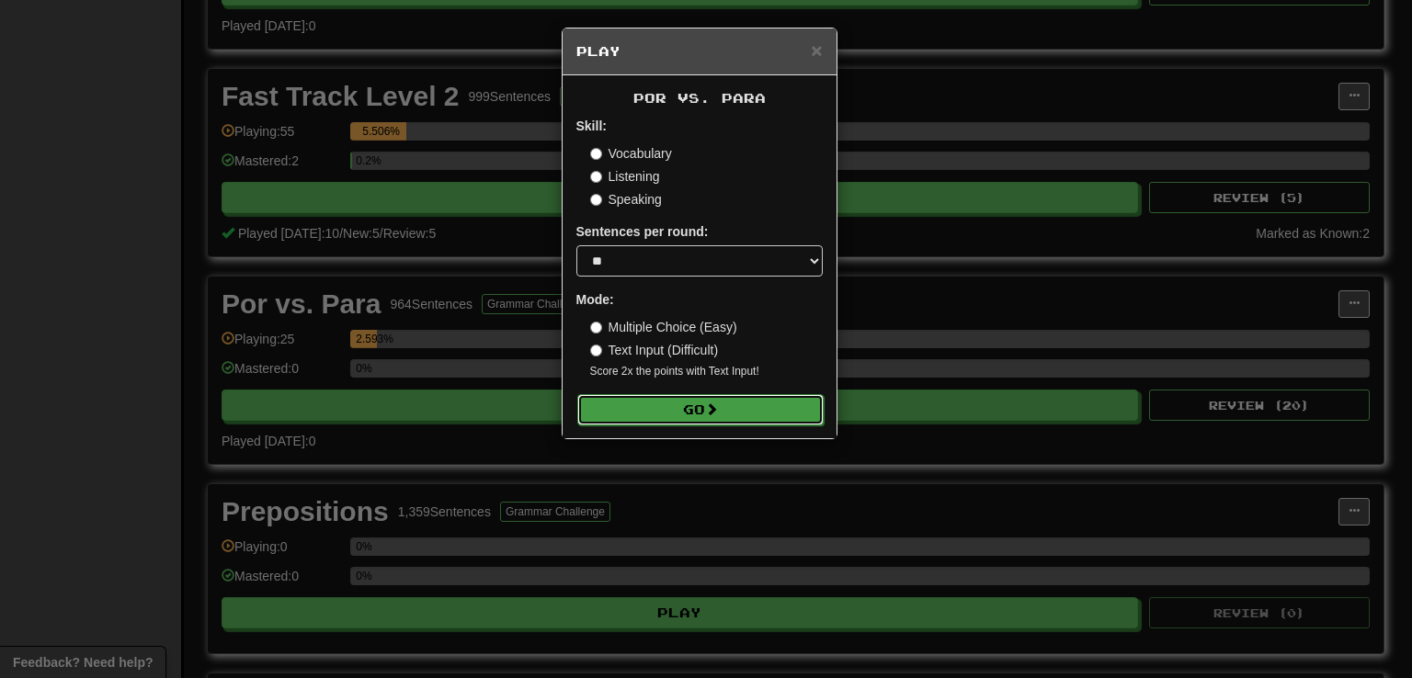
click at [761, 407] on button "Go" at bounding box center [700, 409] width 246 height 31
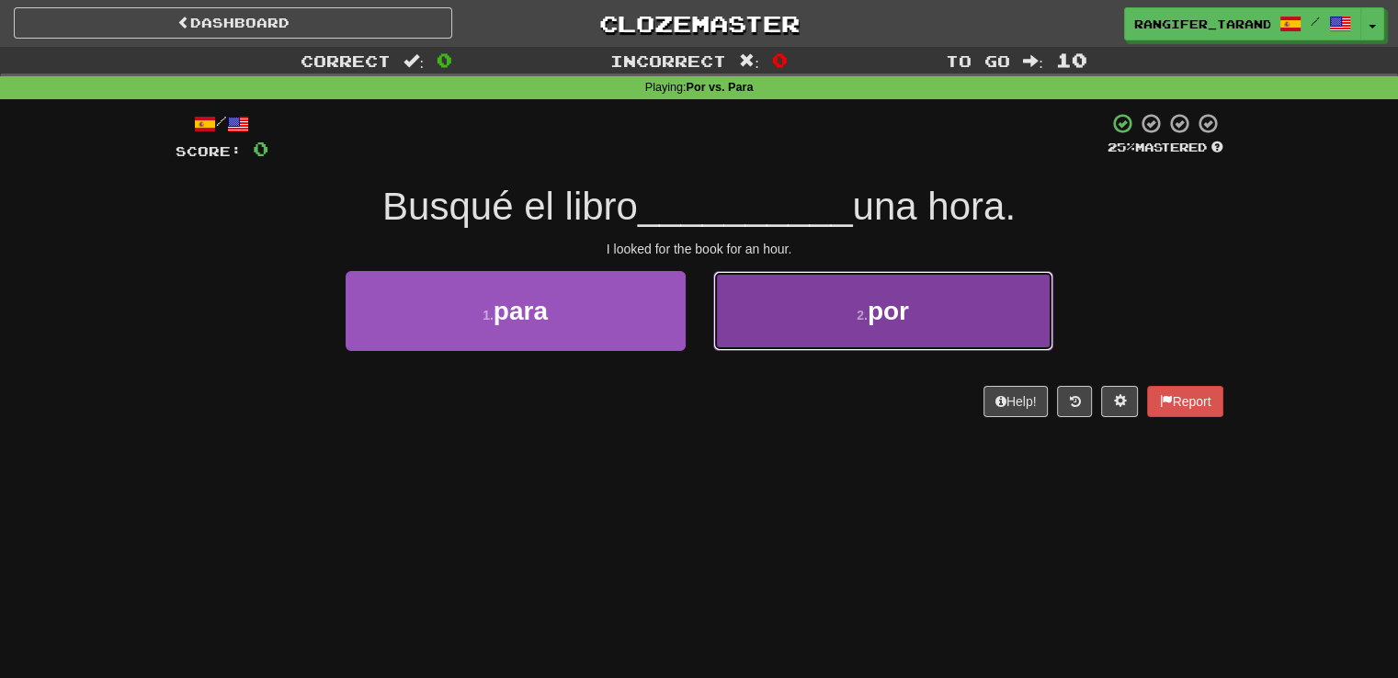
click at [816, 295] on button "2 . por" at bounding box center [883, 311] width 340 height 80
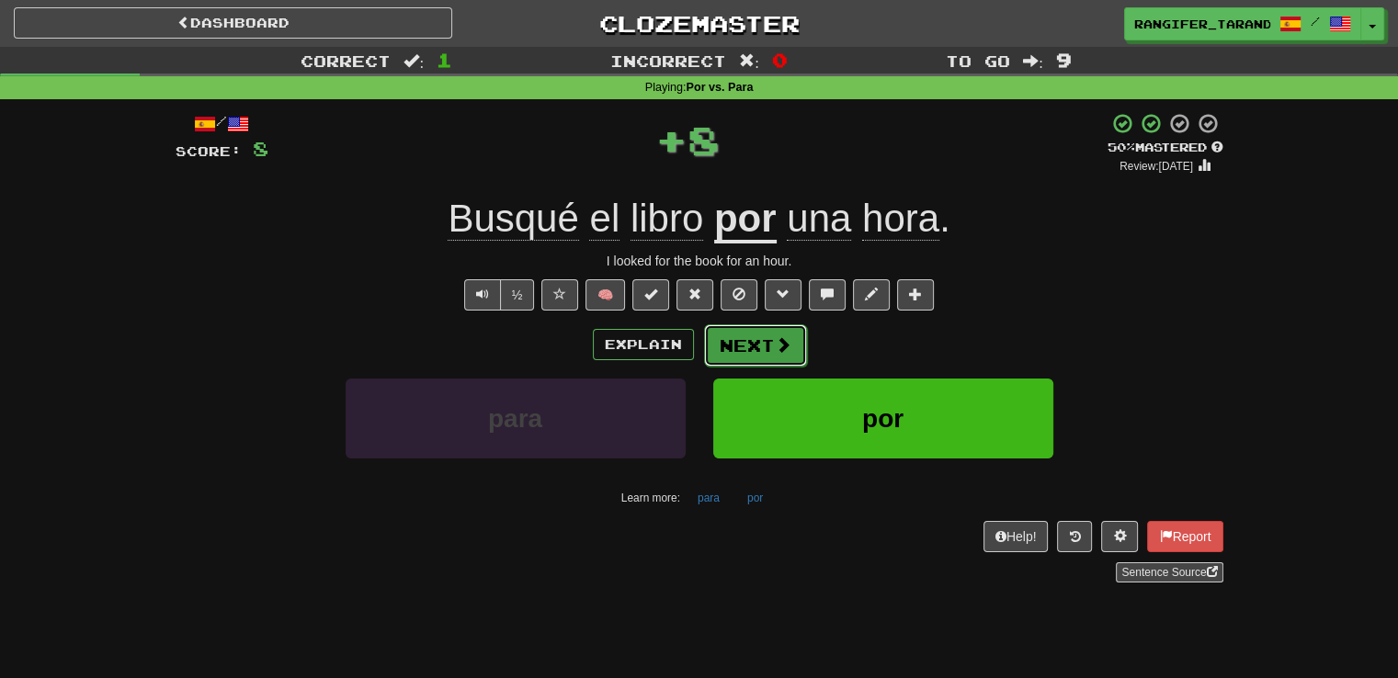
click at [776, 353] on span at bounding box center [783, 344] width 17 height 17
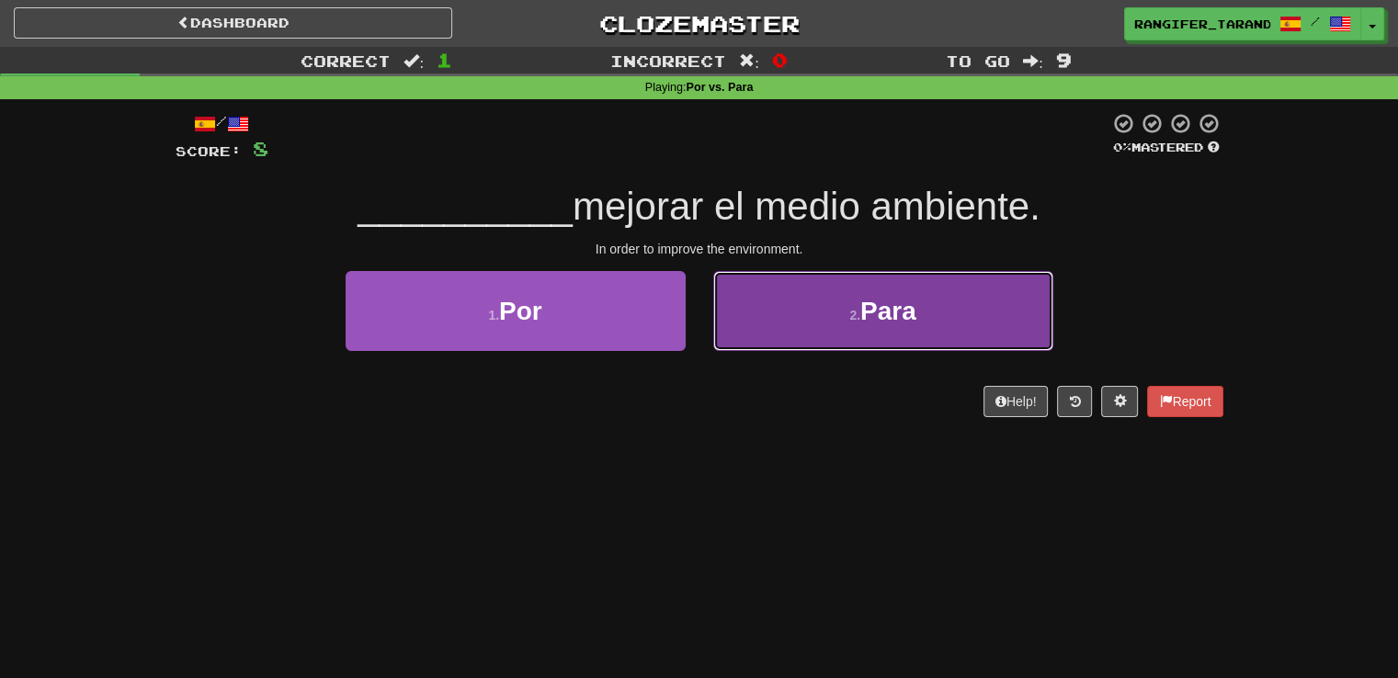
click at [787, 324] on button "2 . Para" at bounding box center [883, 311] width 340 height 80
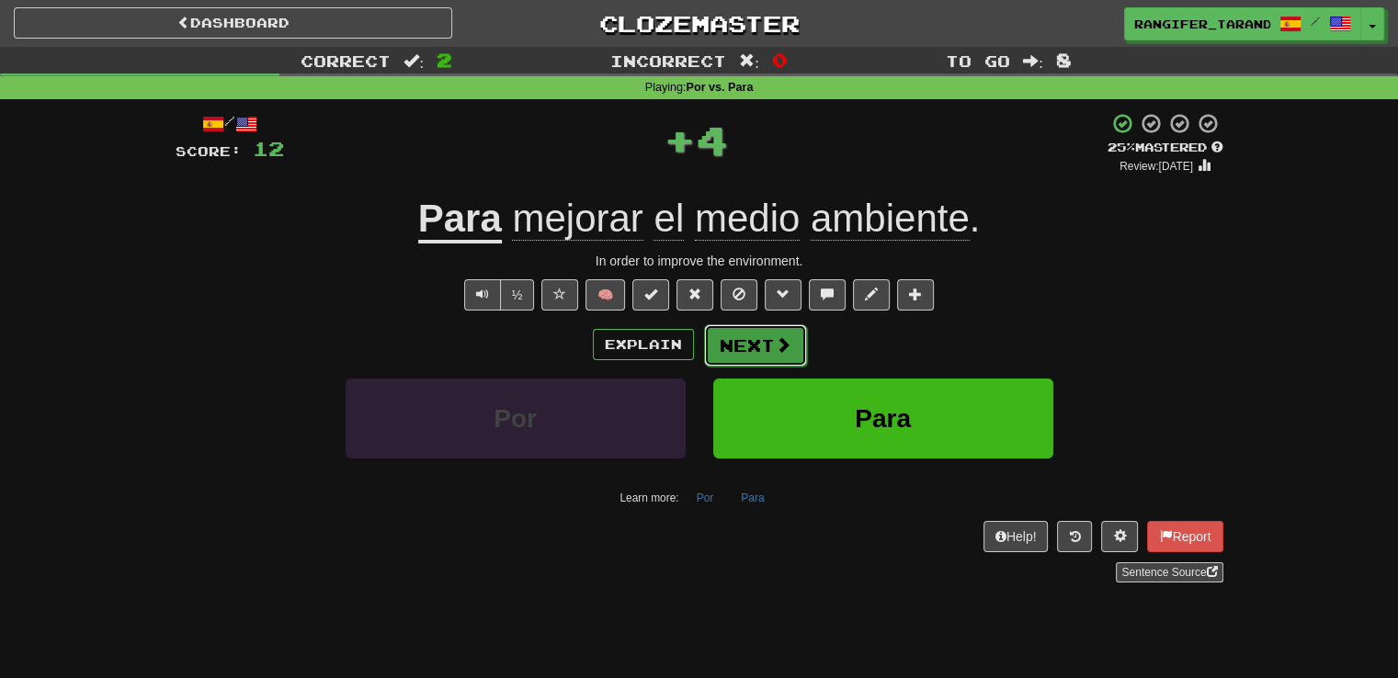
click at [767, 354] on button "Next" at bounding box center [755, 345] width 103 height 42
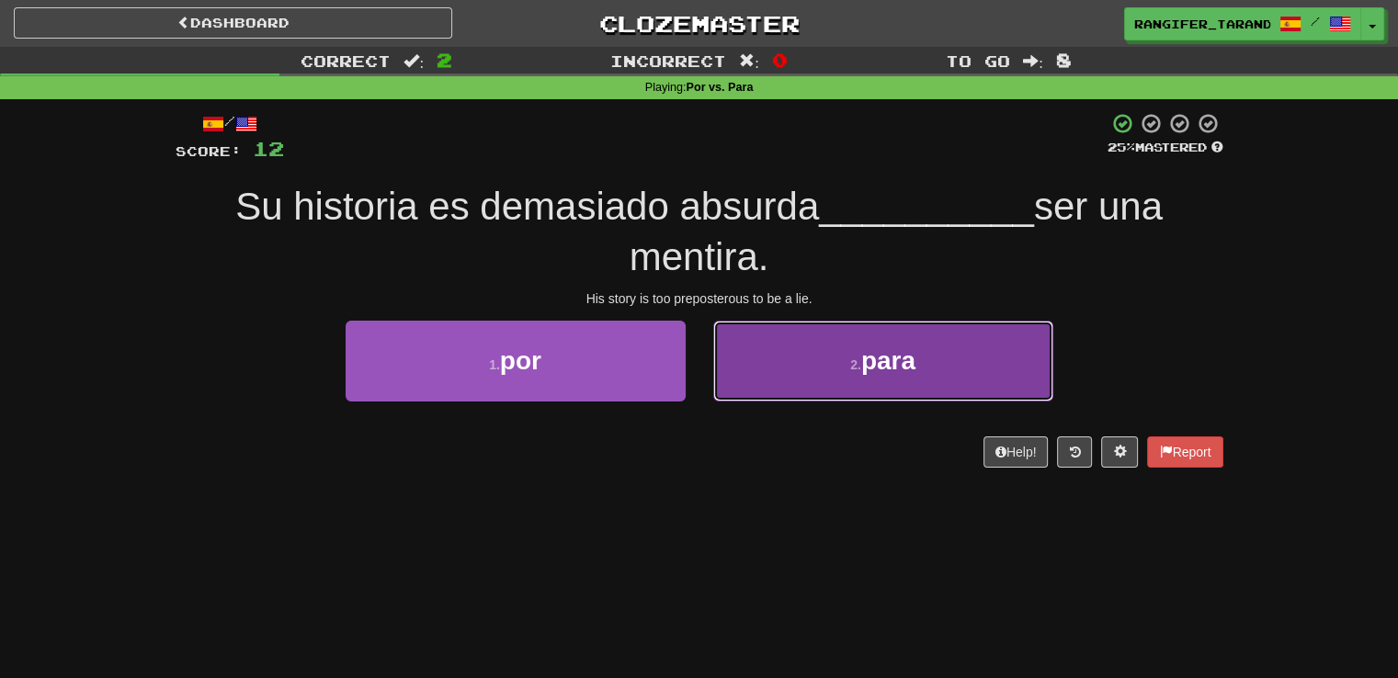
click at [795, 346] on button "2 . para" at bounding box center [883, 361] width 340 height 80
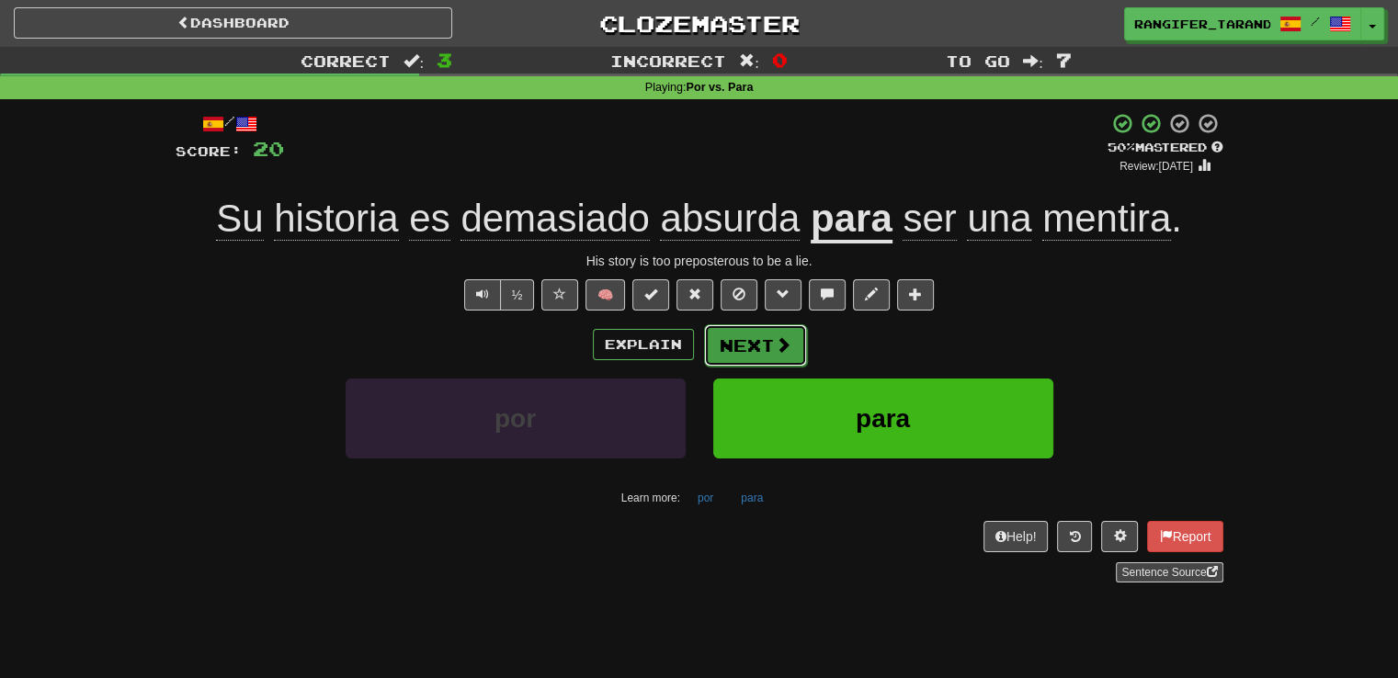
click at [794, 346] on button "Next" at bounding box center [755, 345] width 103 height 42
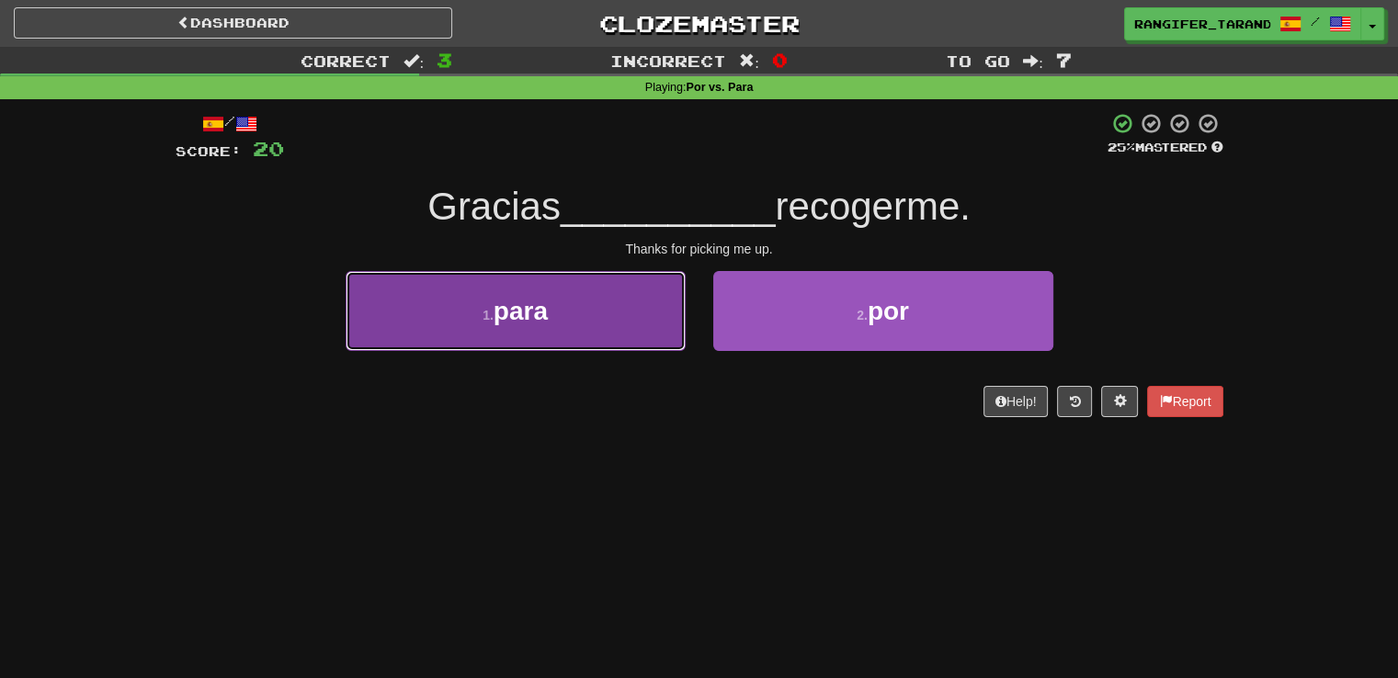
click at [623, 340] on button "1 . para" at bounding box center [516, 311] width 340 height 80
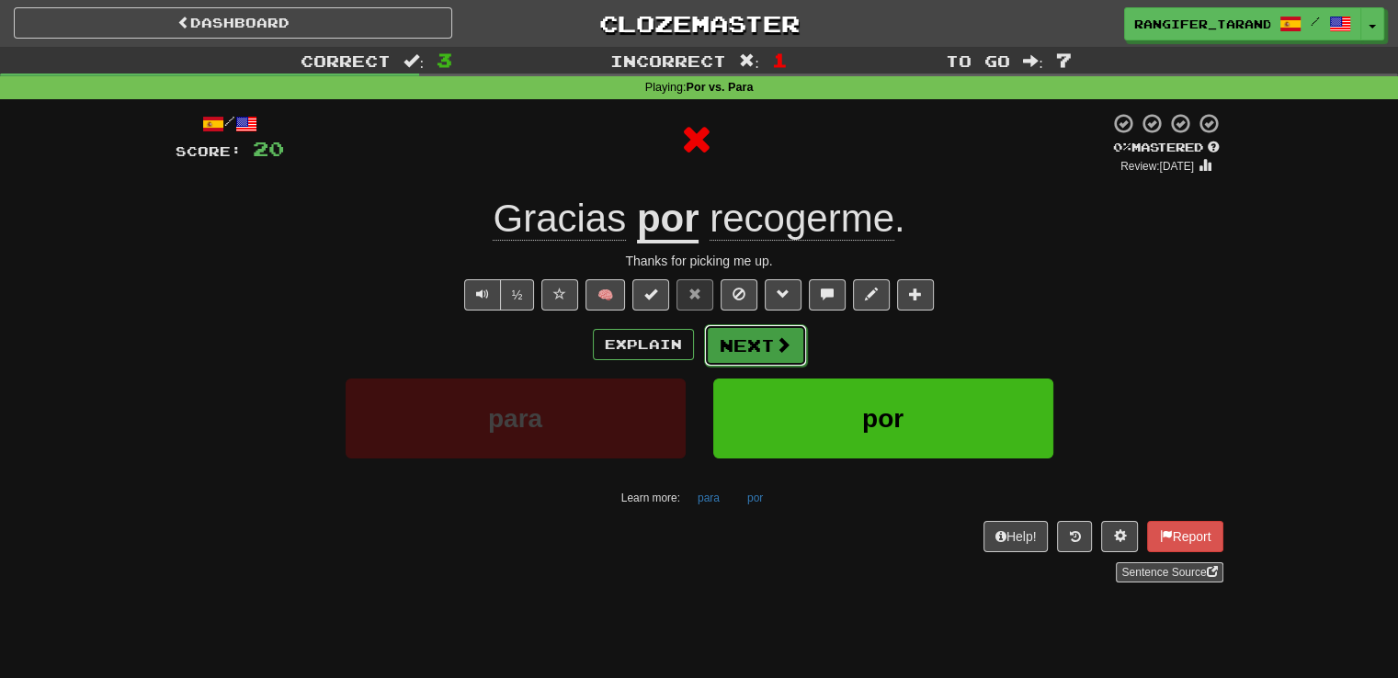
click at [762, 350] on button "Next" at bounding box center [755, 345] width 103 height 42
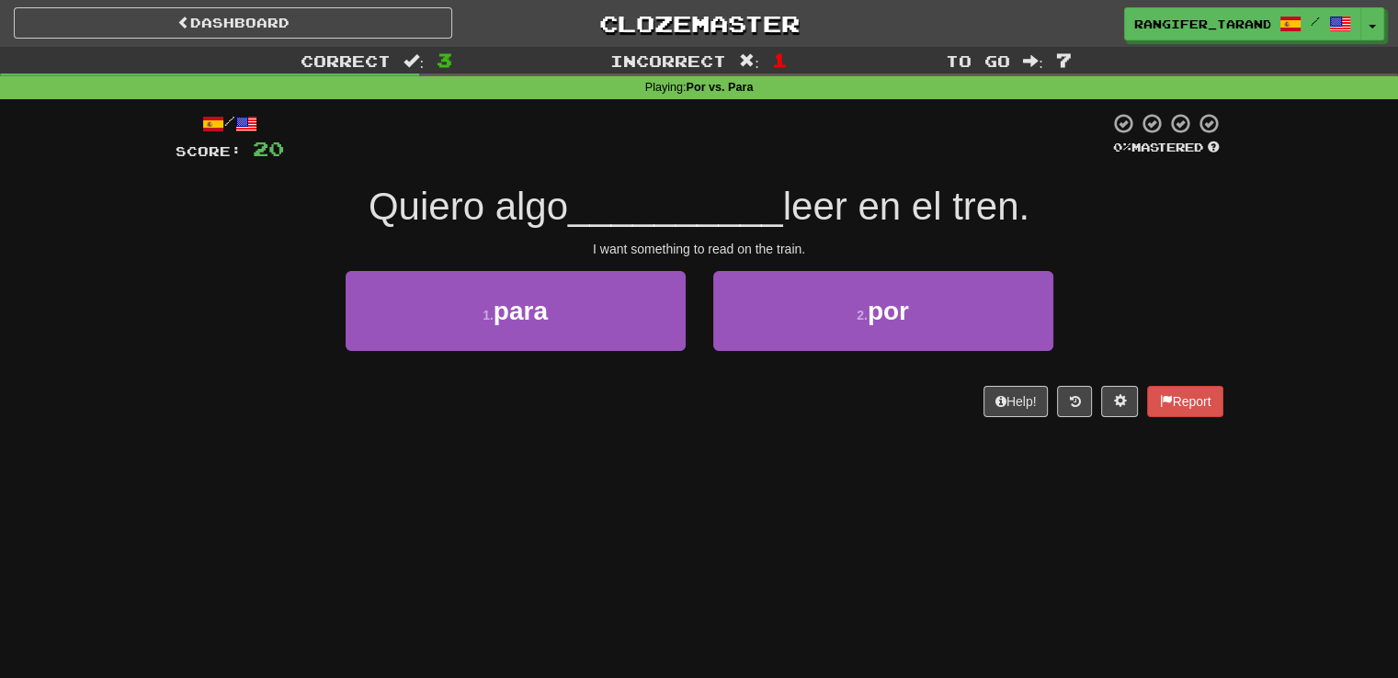
click at [772, 354] on div "2 . por" at bounding box center [883, 324] width 368 height 106
click at [783, 312] on button "2 . por" at bounding box center [883, 311] width 340 height 80
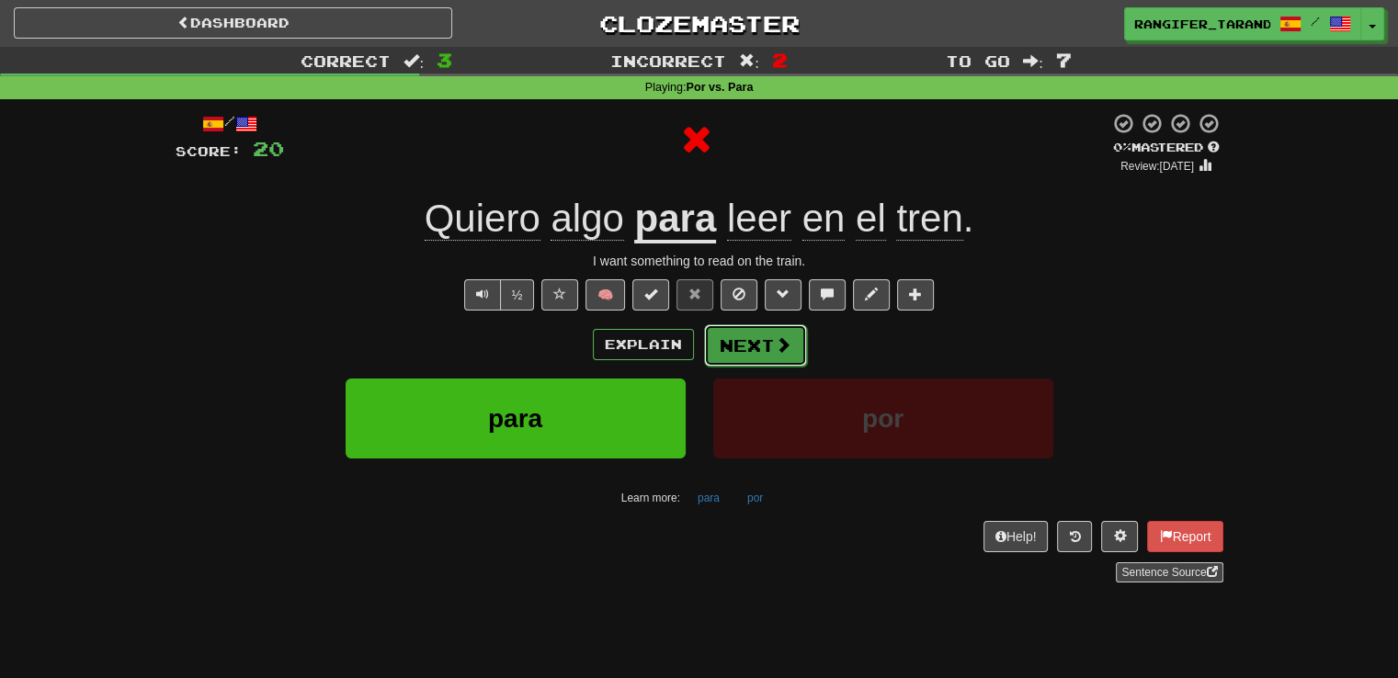
click at [754, 348] on button "Next" at bounding box center [755, 345] width 103 height 42
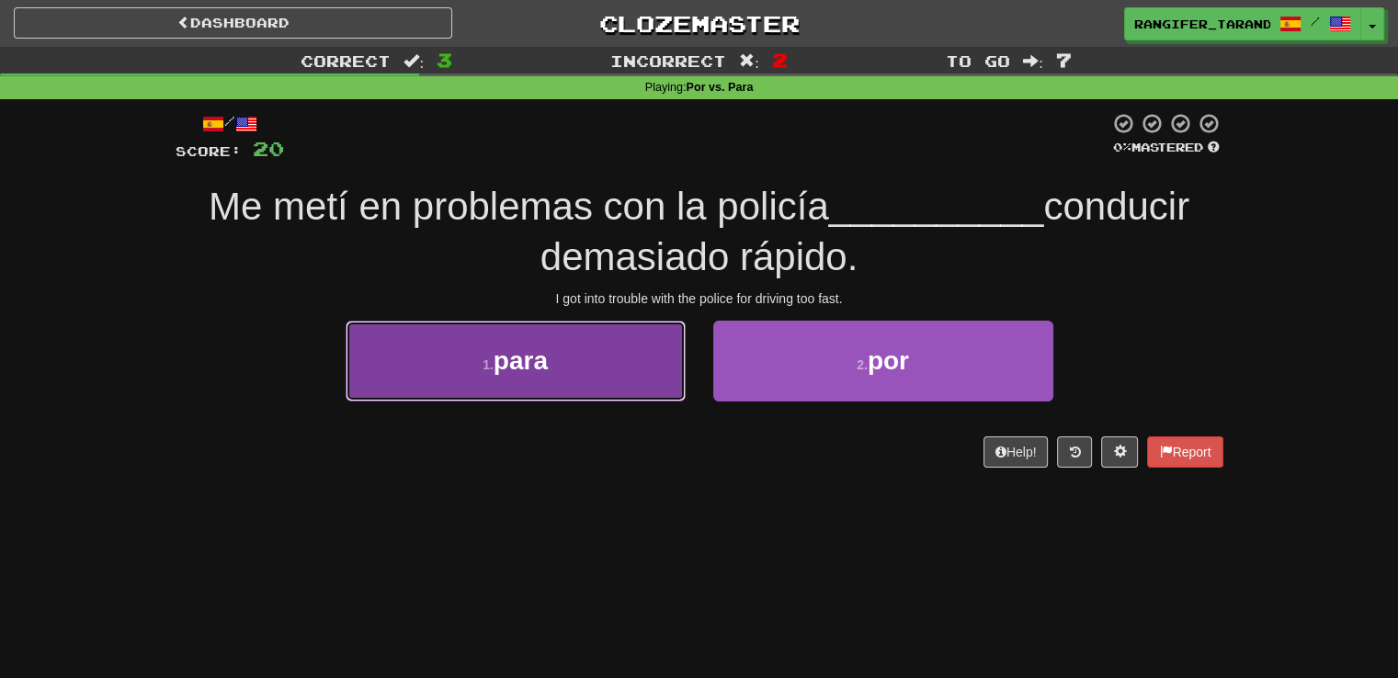
click at [605, 382] on button "1 . para" at bounding box center [516, 361] width 340 height 80
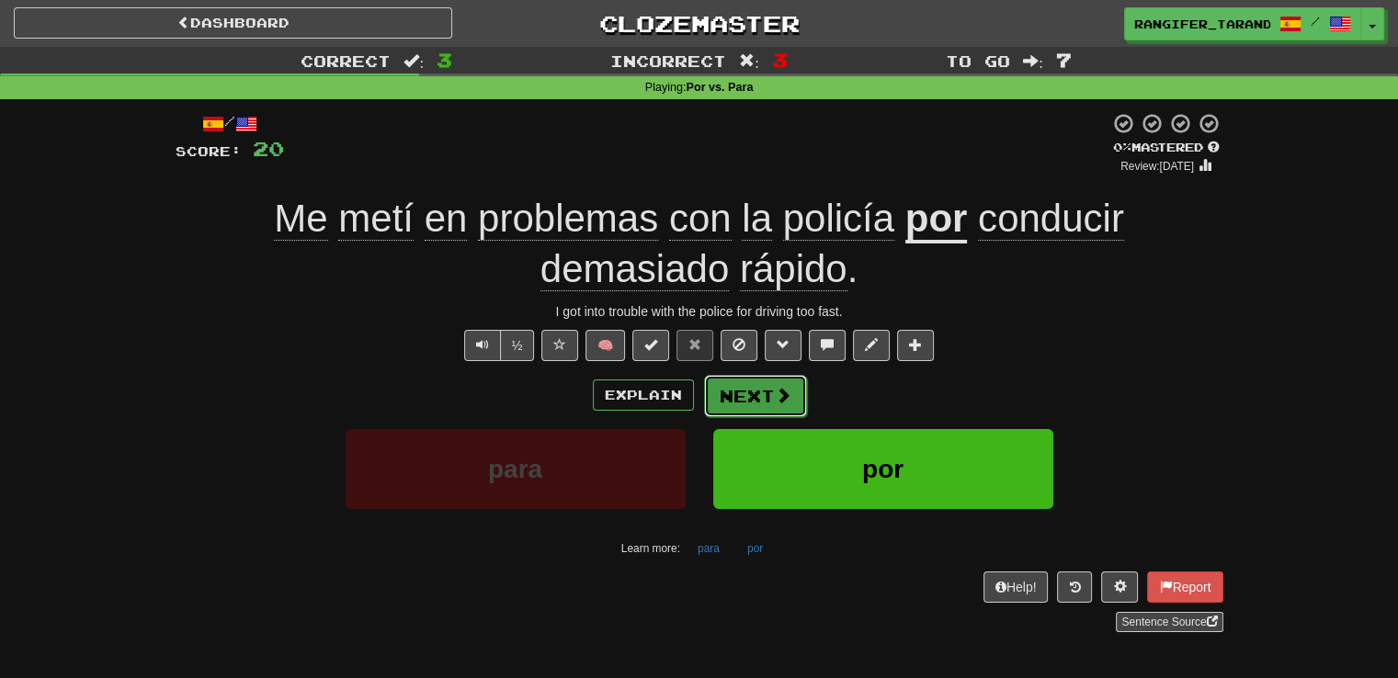
click at [742, 402] on button "Next" at bounding box center [755, 396] width 103 height 42
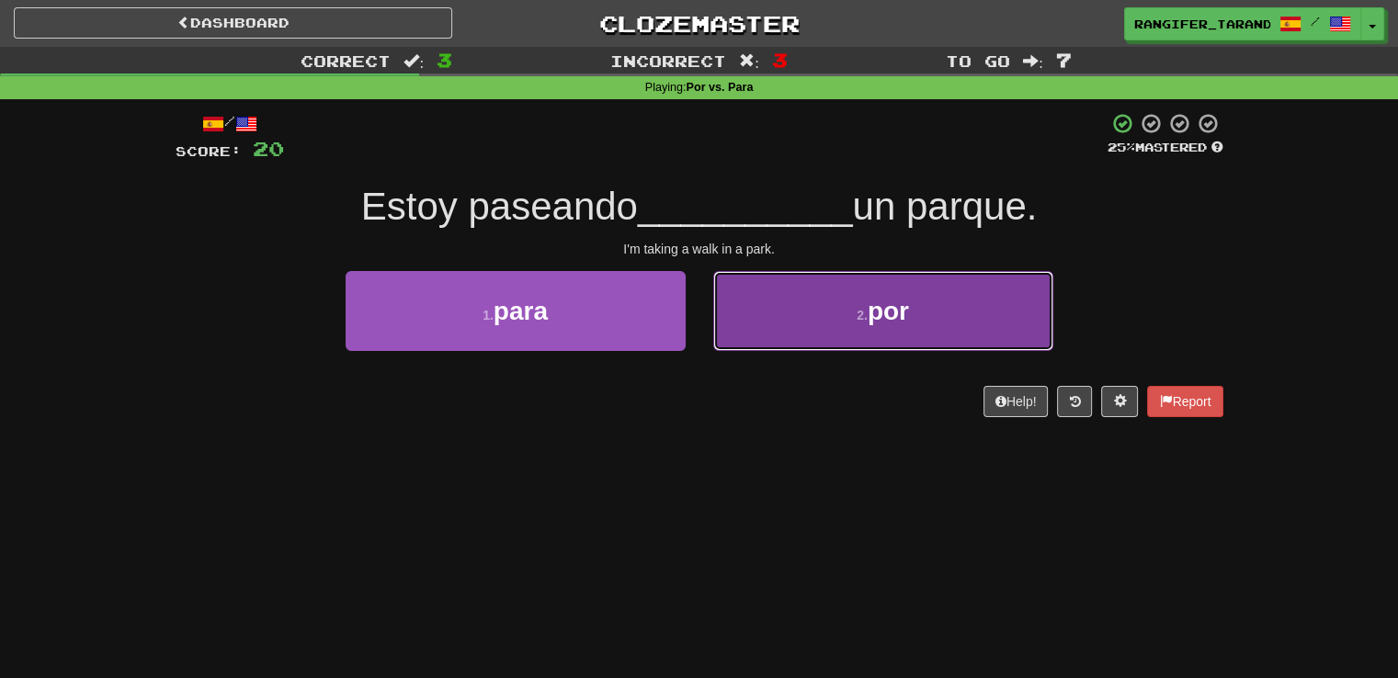
click at [787, 313] on button "2 . por" at bounding box center [883, 311] width 340 height 80
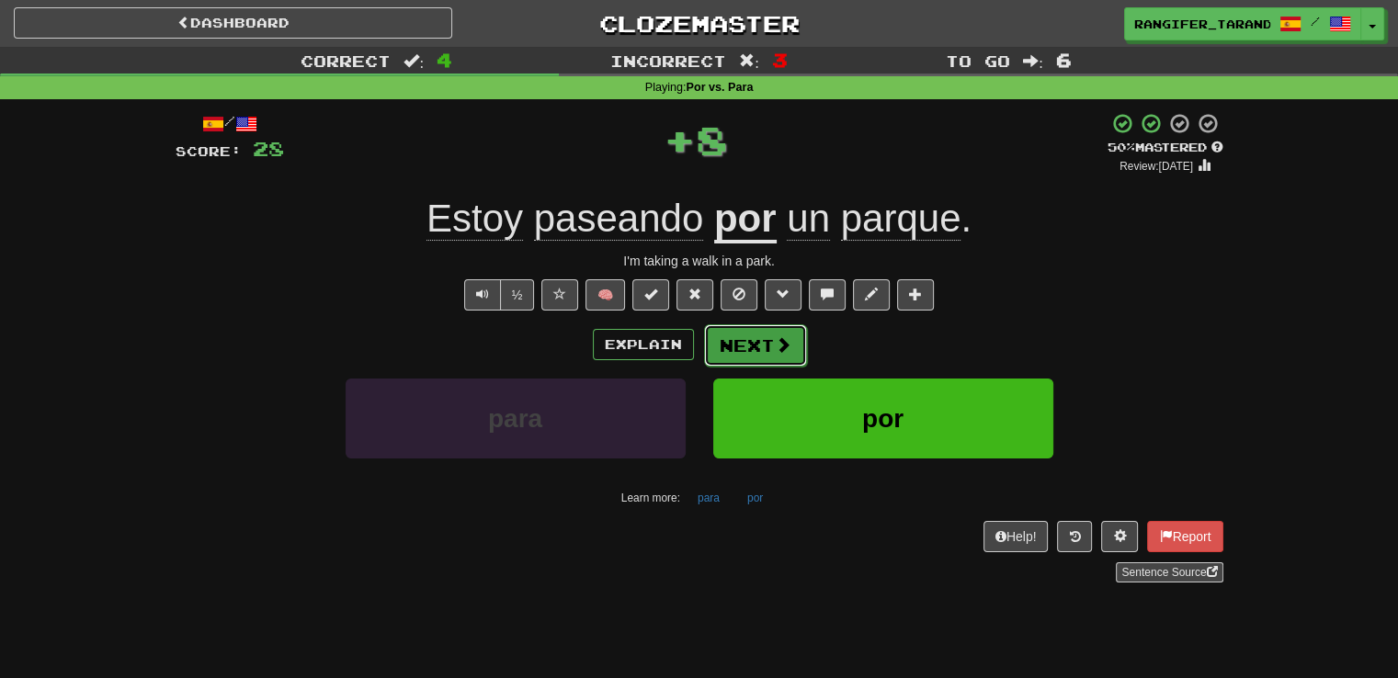
click at [766, 346] on button "Next" at bounding box center [755, 345] width 103 height 42
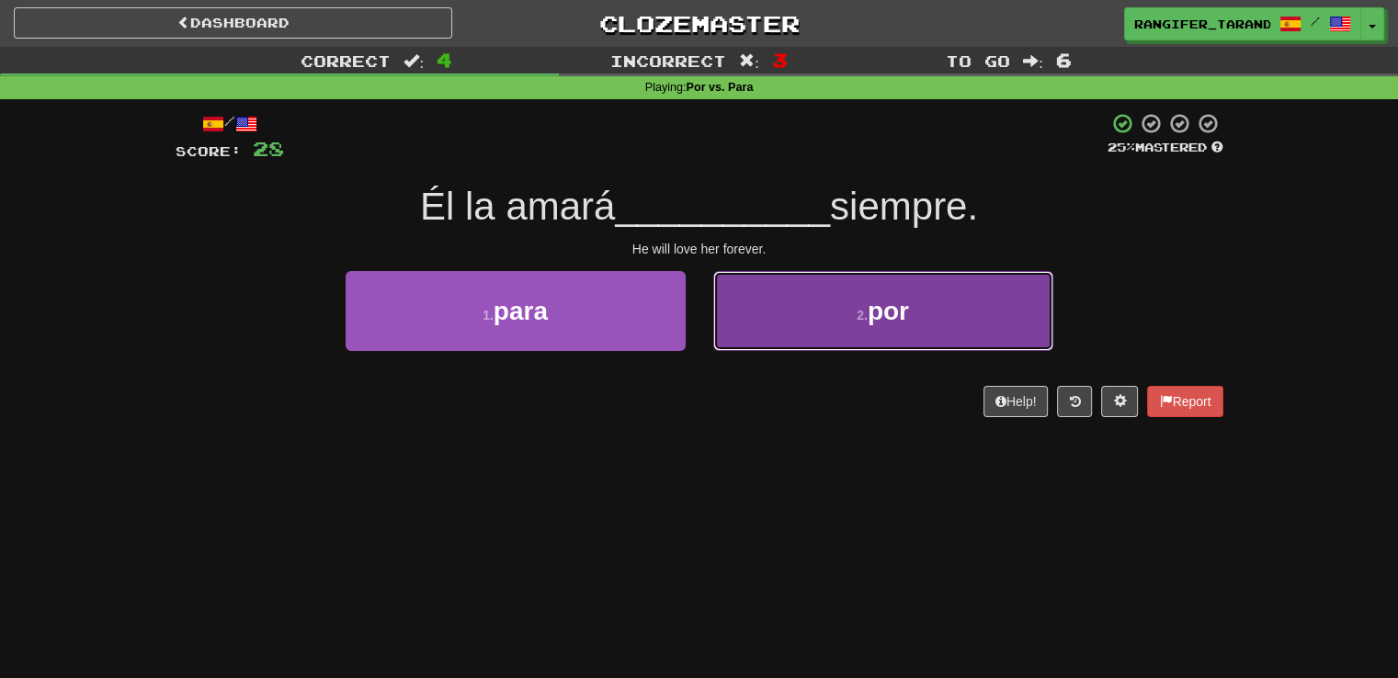
click at [830, 281] on button "2 . por" at bounding box center [883, 311] width 340 height 80
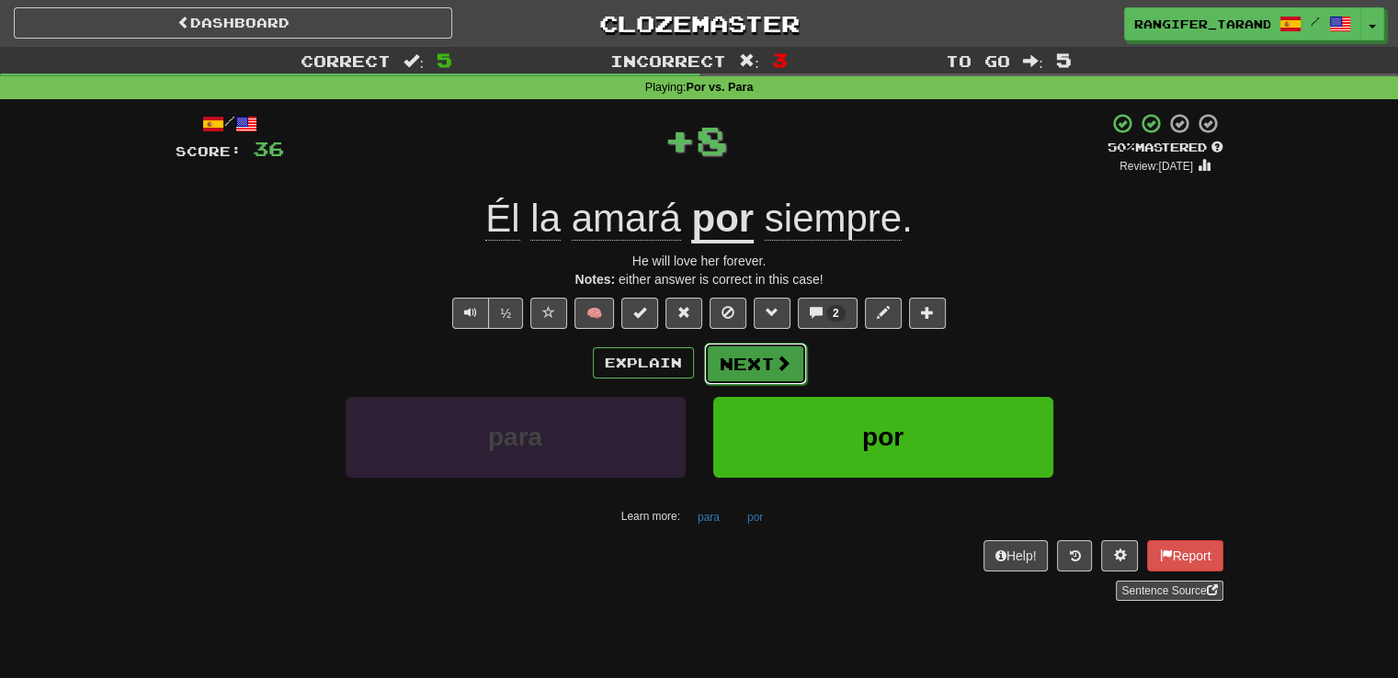
click at [770, 357] on button "Next" at bounding box center [755, 364] width 103 height 42
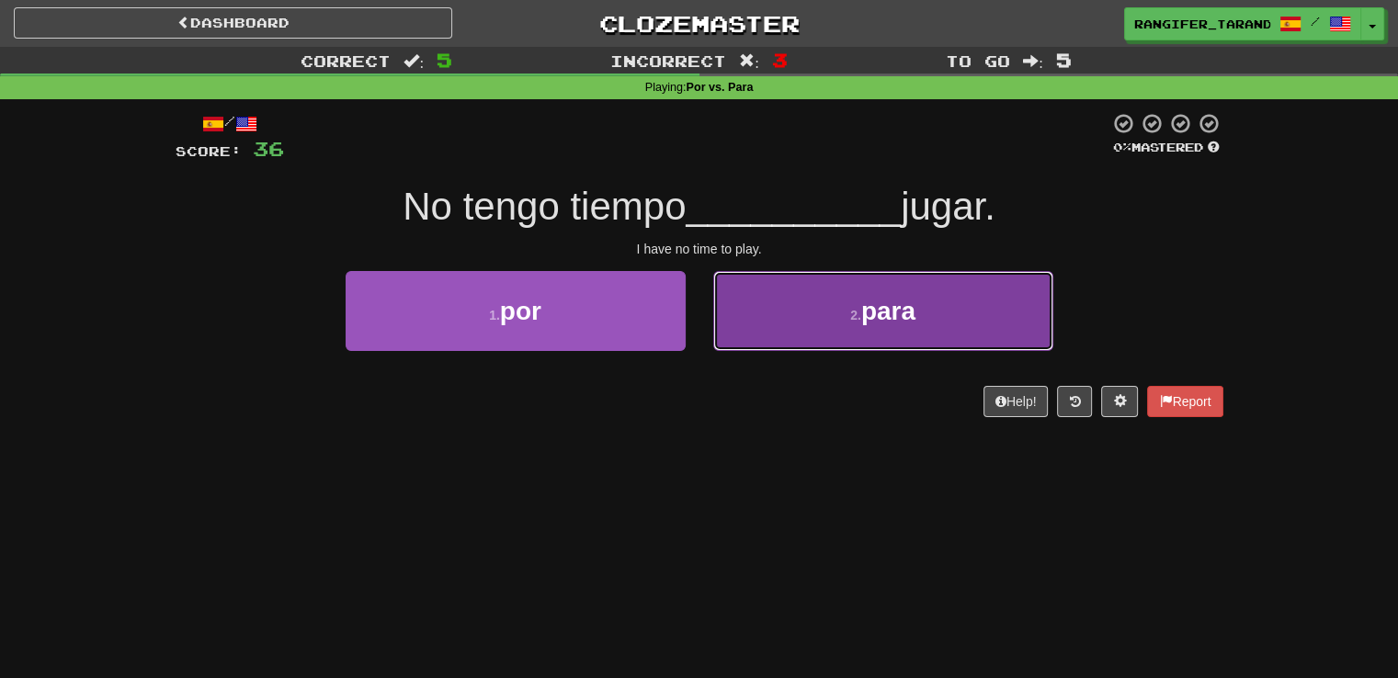
click at [796, 323] on button "2 . para" at bounding box center [883, 311] width 340 height 80
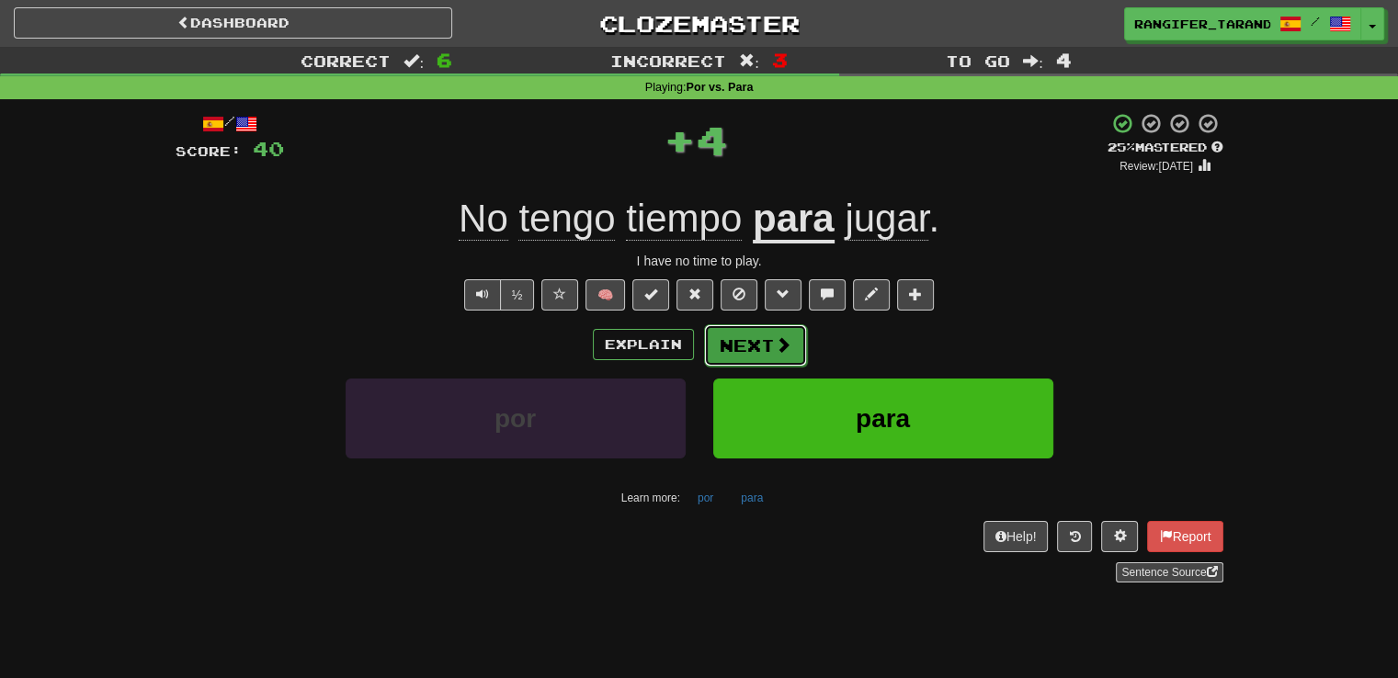
click at [763, 355] on button "Next" at bounding box center [755, 345] width 103 height 42
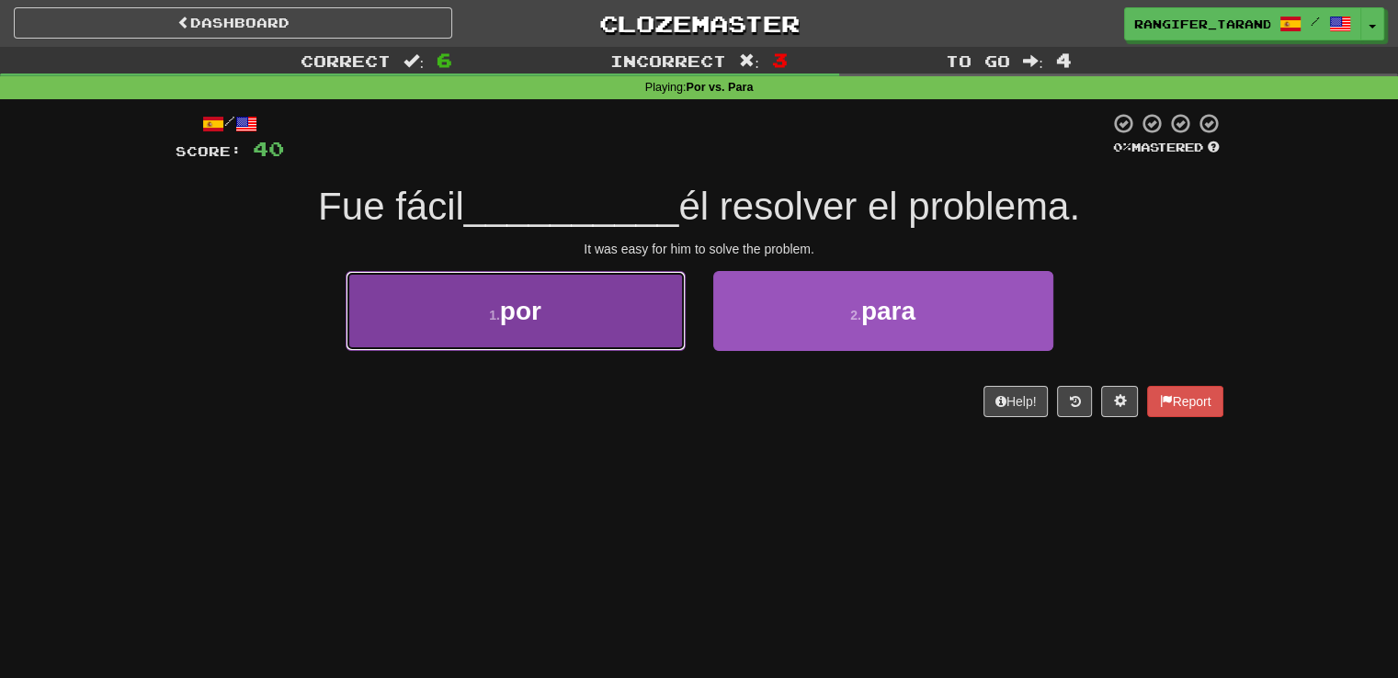
click at [625, 332] on button "1 . por" at bounding box center [516, 311] width 340 height 80
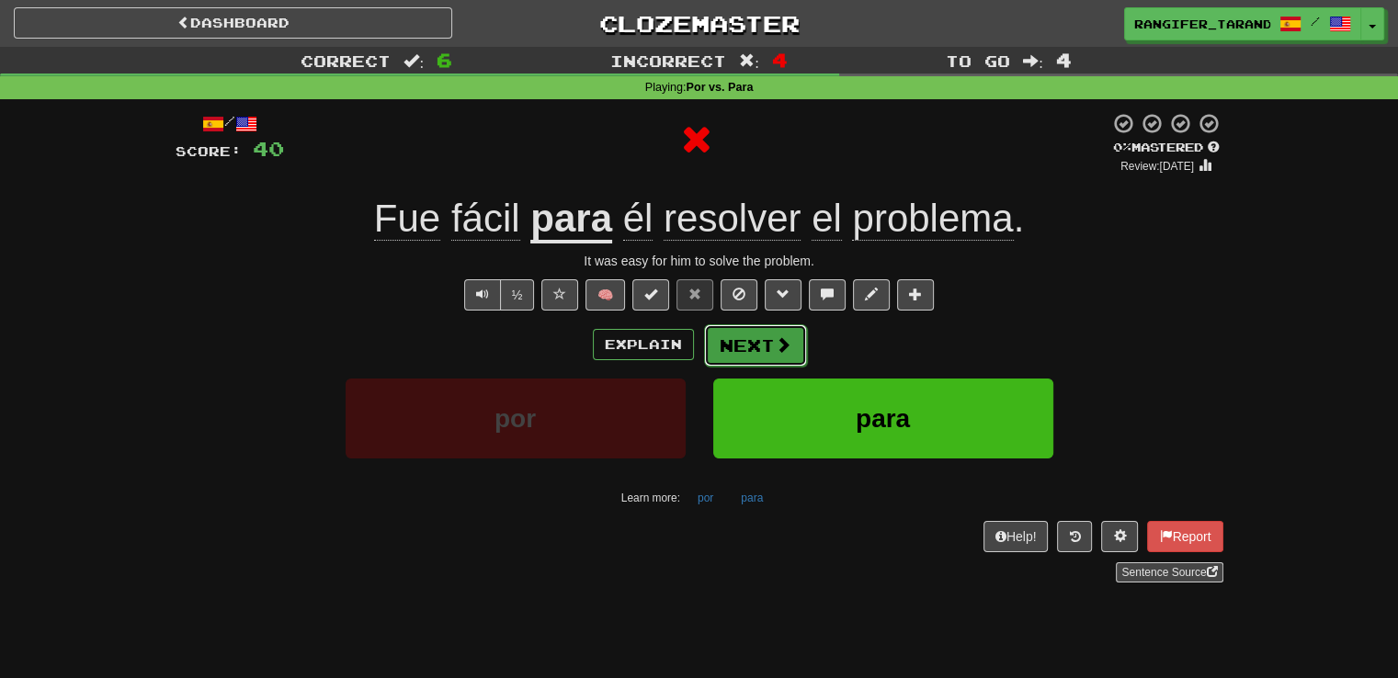
click at [768, 339] on button "Next" at bounding box center [755, 345] width 103 height 42
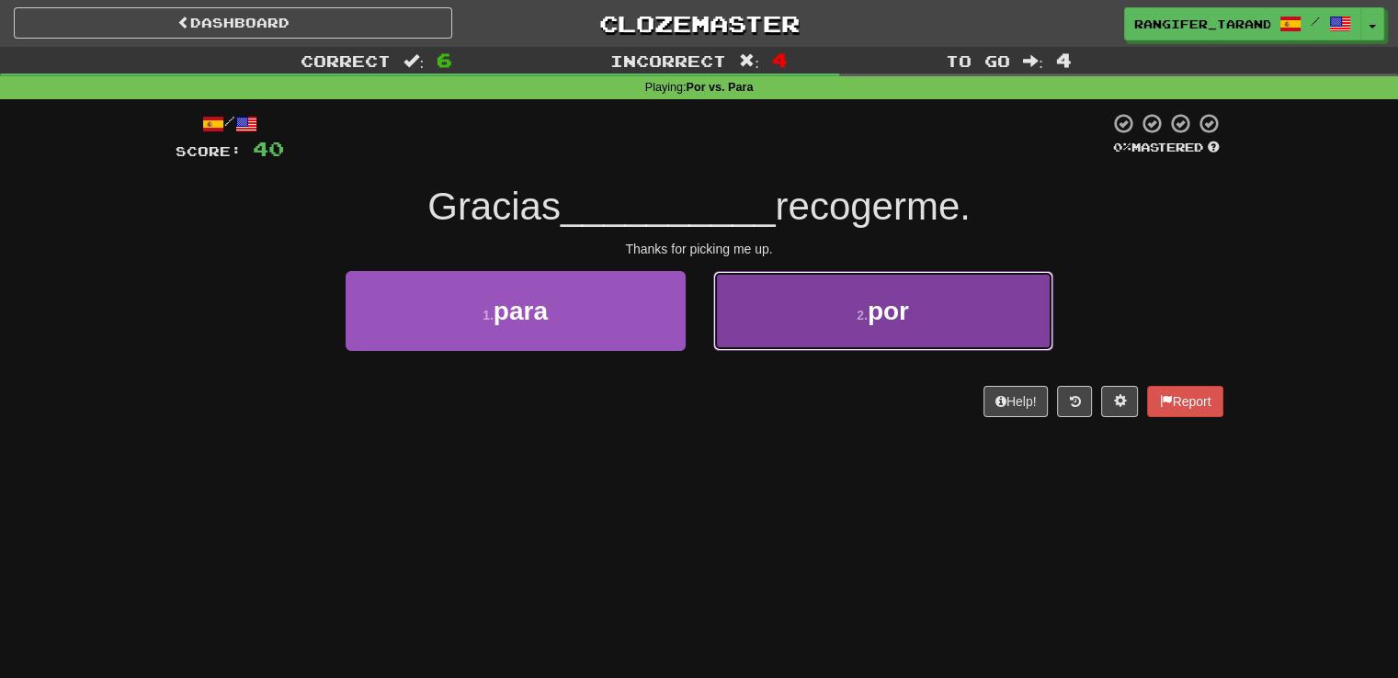
click at [756, 323] on button "2 . por" at bounding box center [883, 311] width 340 height 80
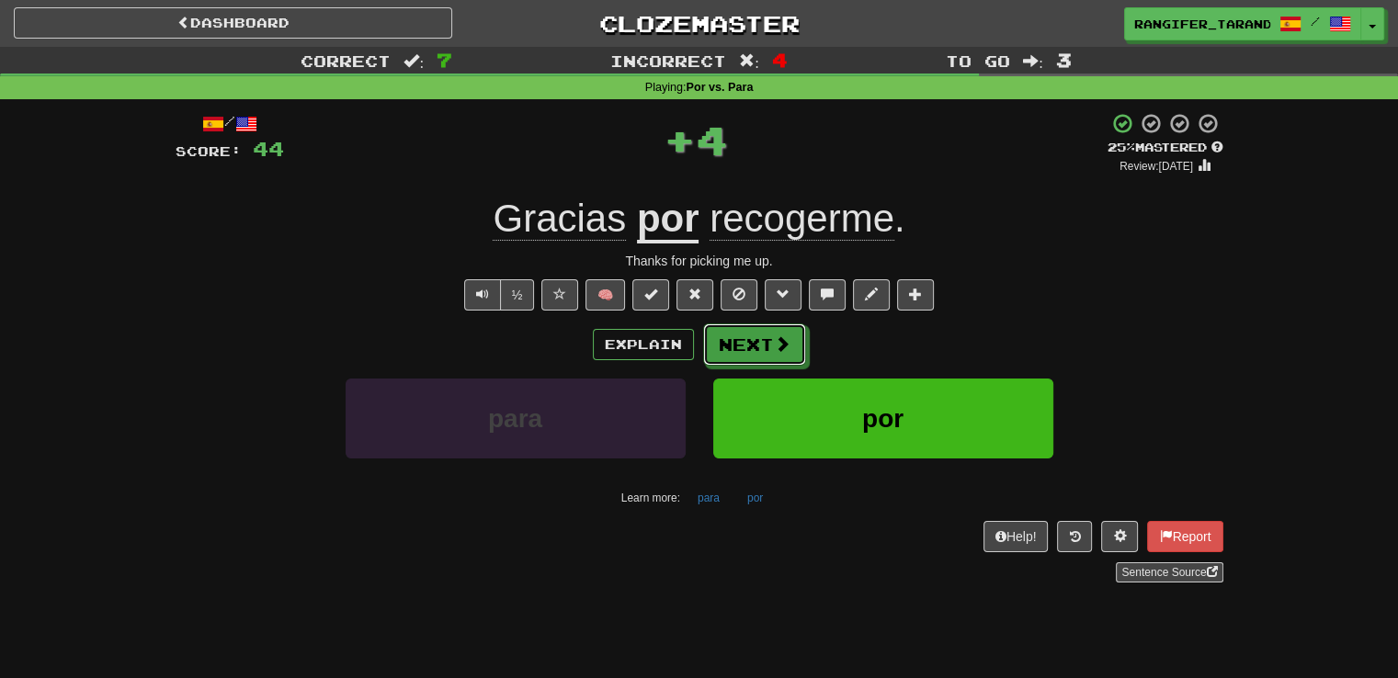
click at [756, 323] on button "Next" at bounding box center [754, 344] width 103 height 42
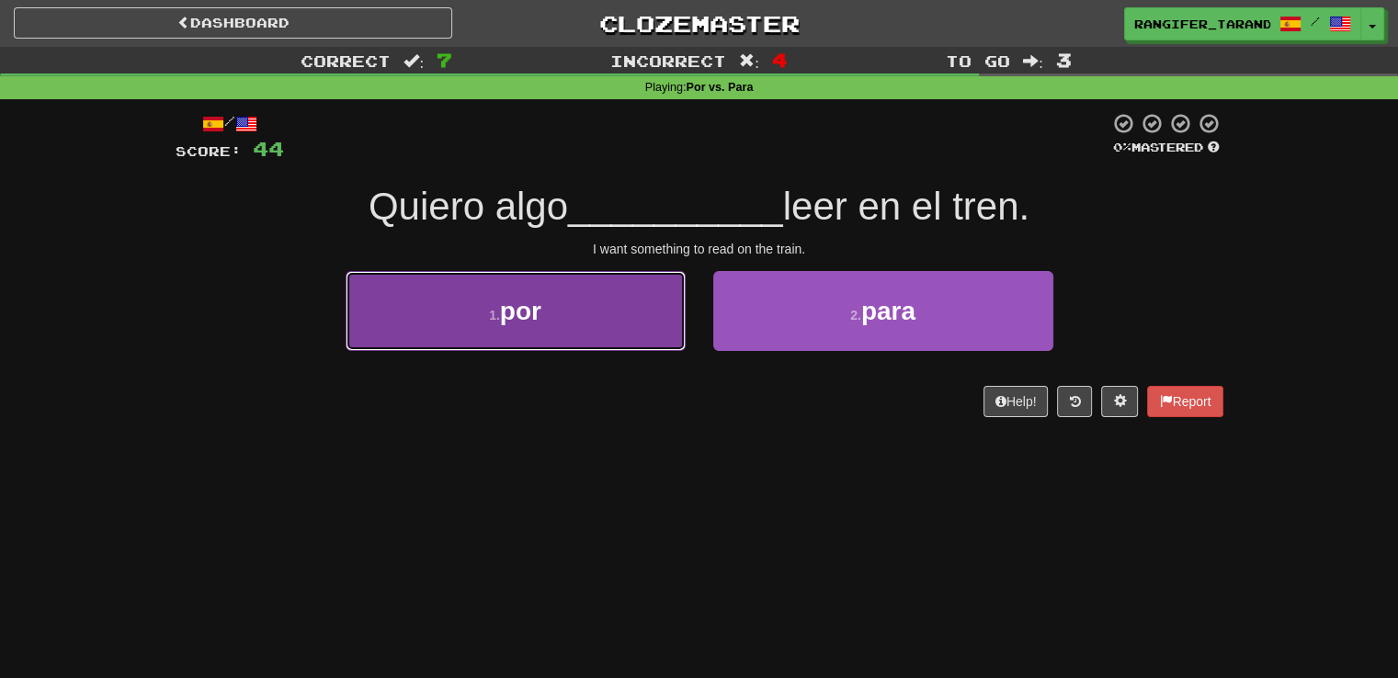
click at [630, 342] on button "1 . por" at bounding box center [516, 311] width 340 height 80
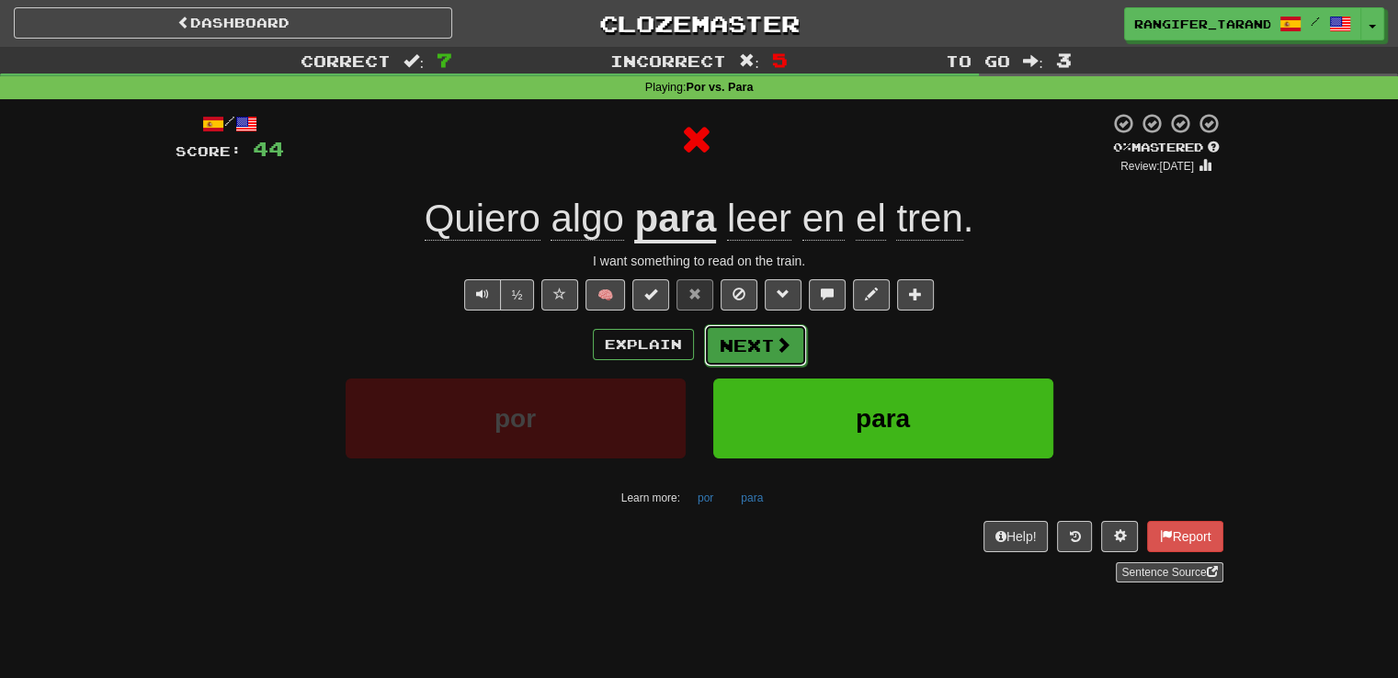
click at [754, 346] on button "Next" at bounding box center [755, 345] width 103 height 42
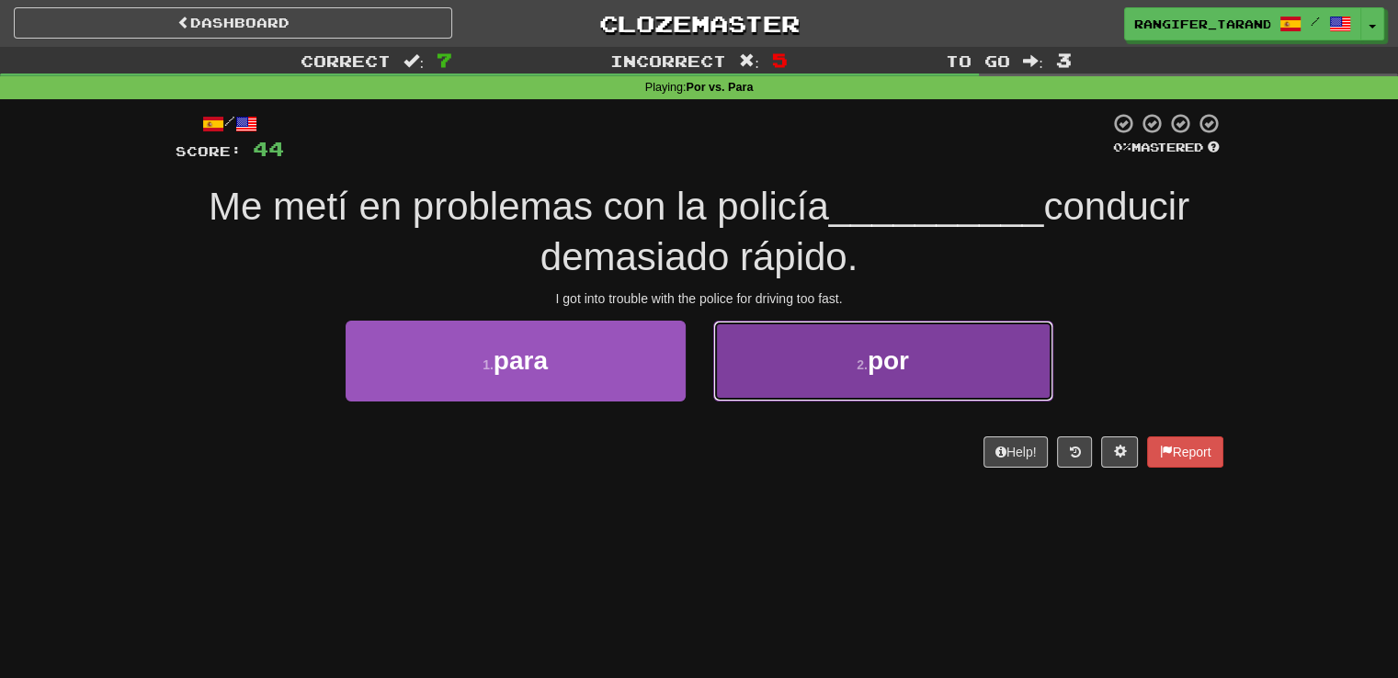
click at [823, 384] on button "2 . por" at bounding box center [883, 361] width 340 height 80
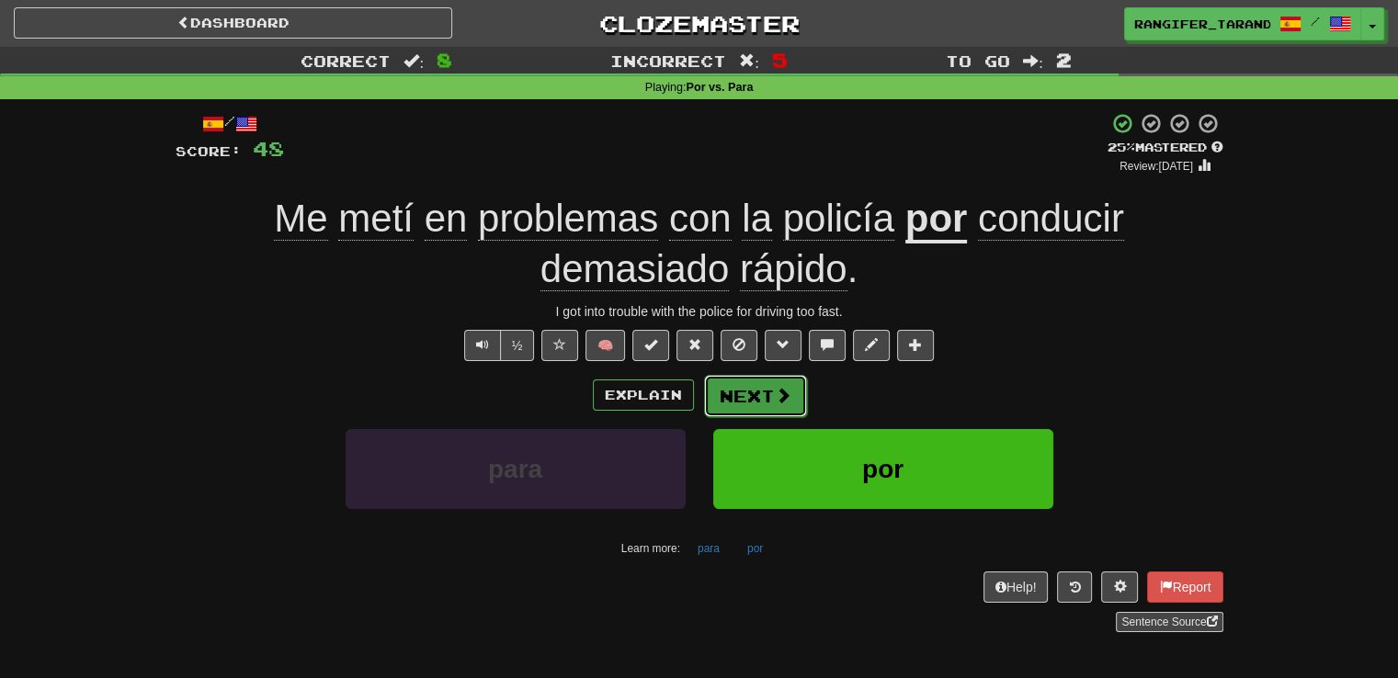
click at [775, 393] on span at bounding box center [783, 395] width 17 height 17
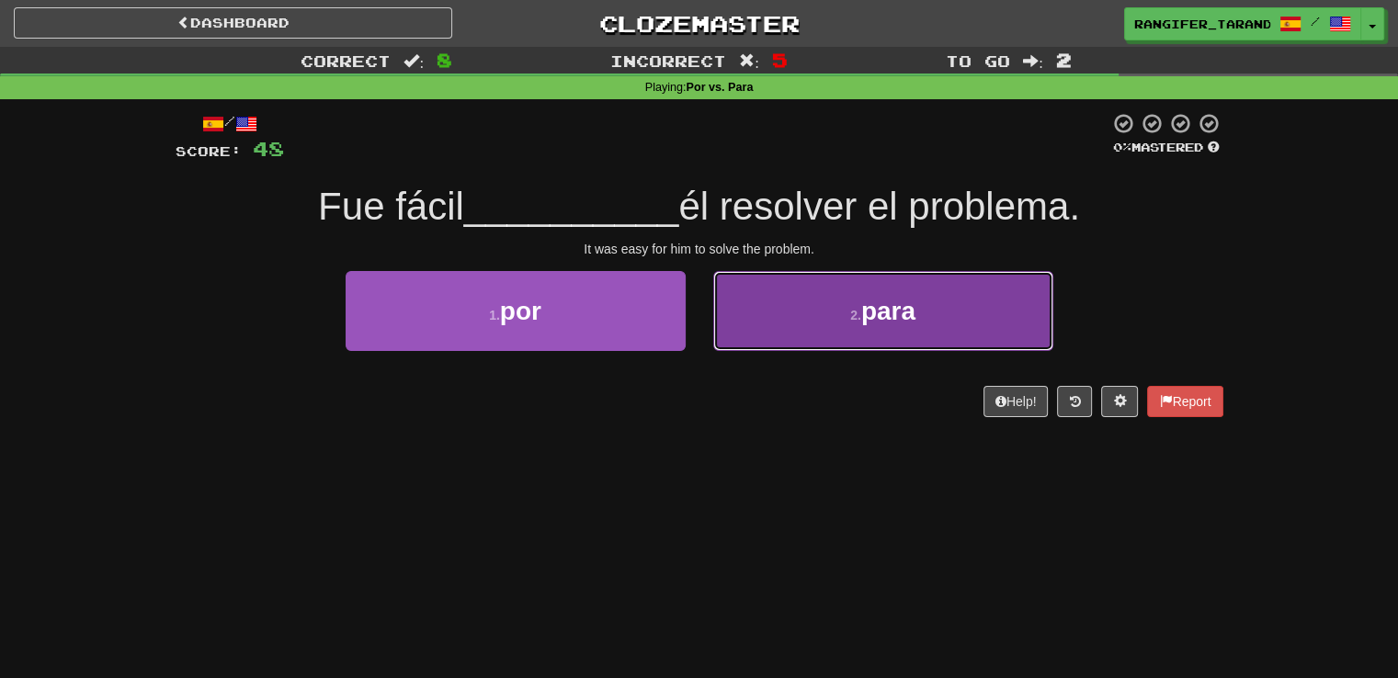
click at [808, 321] on button "2 . para" at bounding box center [883, 311] width 340 height 80
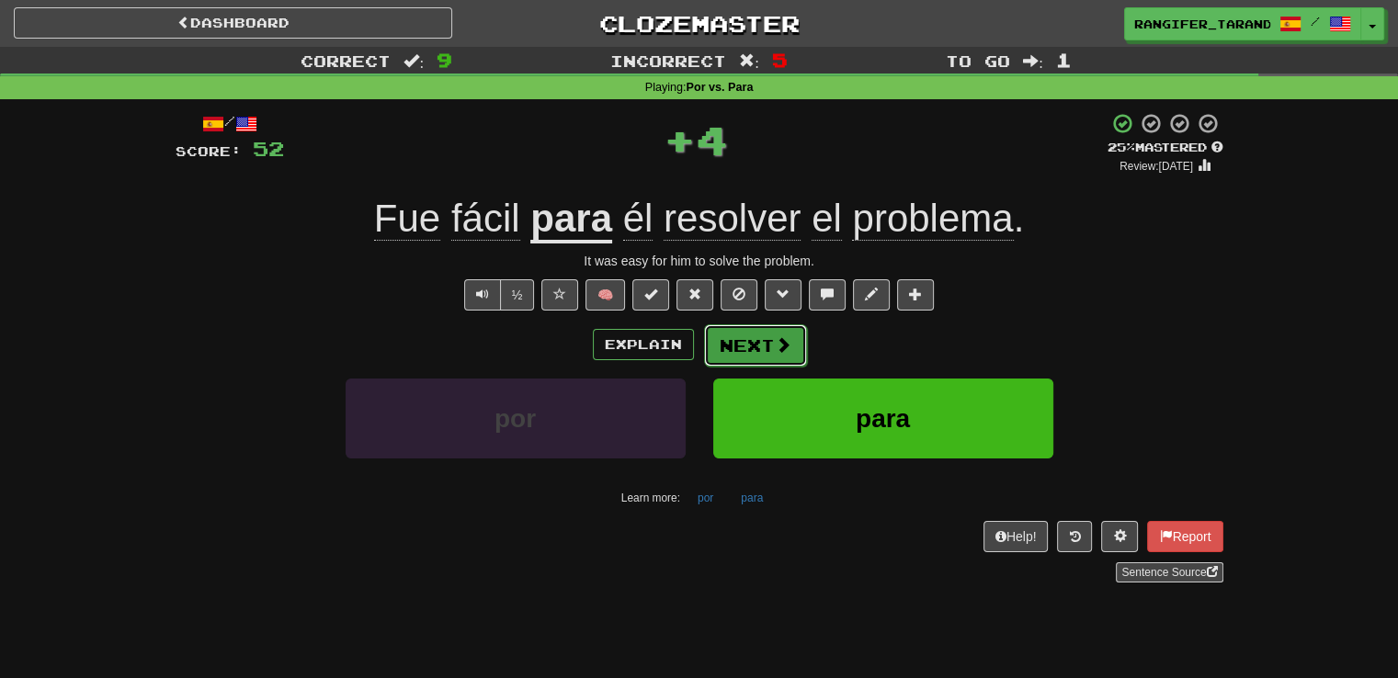
click at [775, 351] on span at bounding box center [783, 344] width 17 height 17
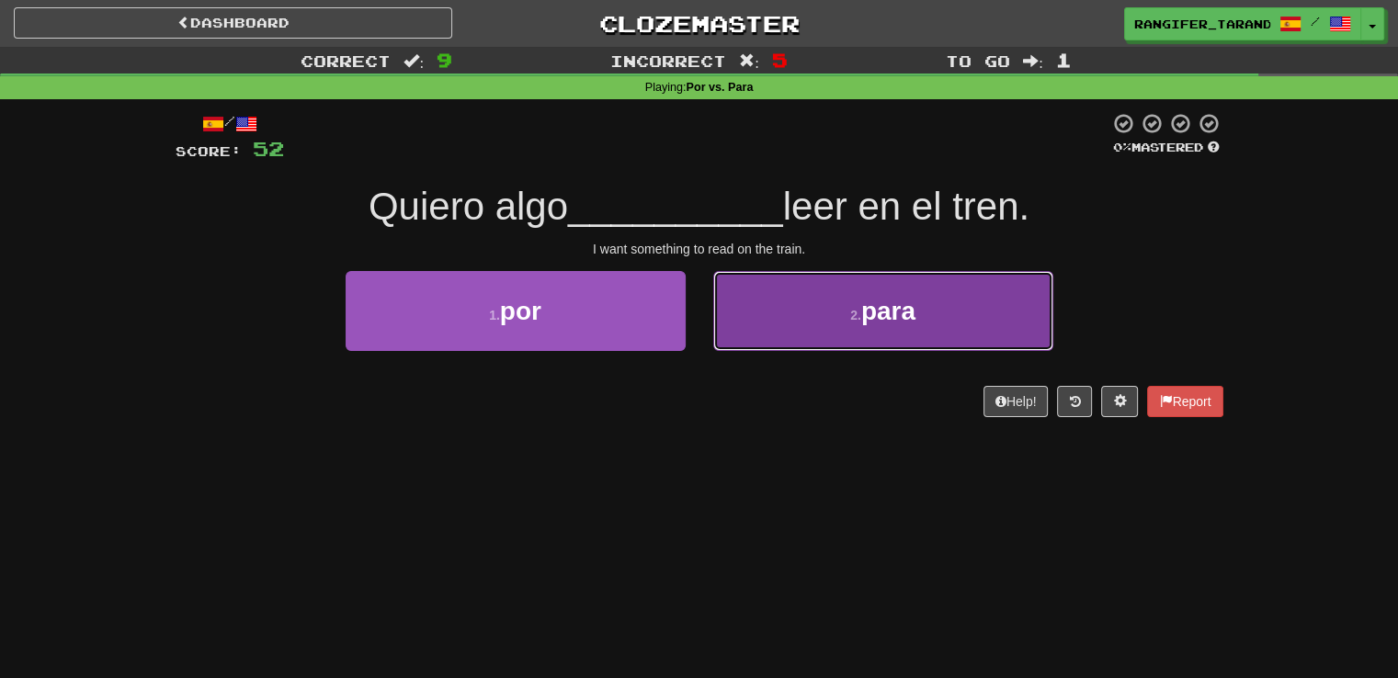
click at [804, 309] on button "2 . para" at bounding box center [883, 311] width 340 height 80
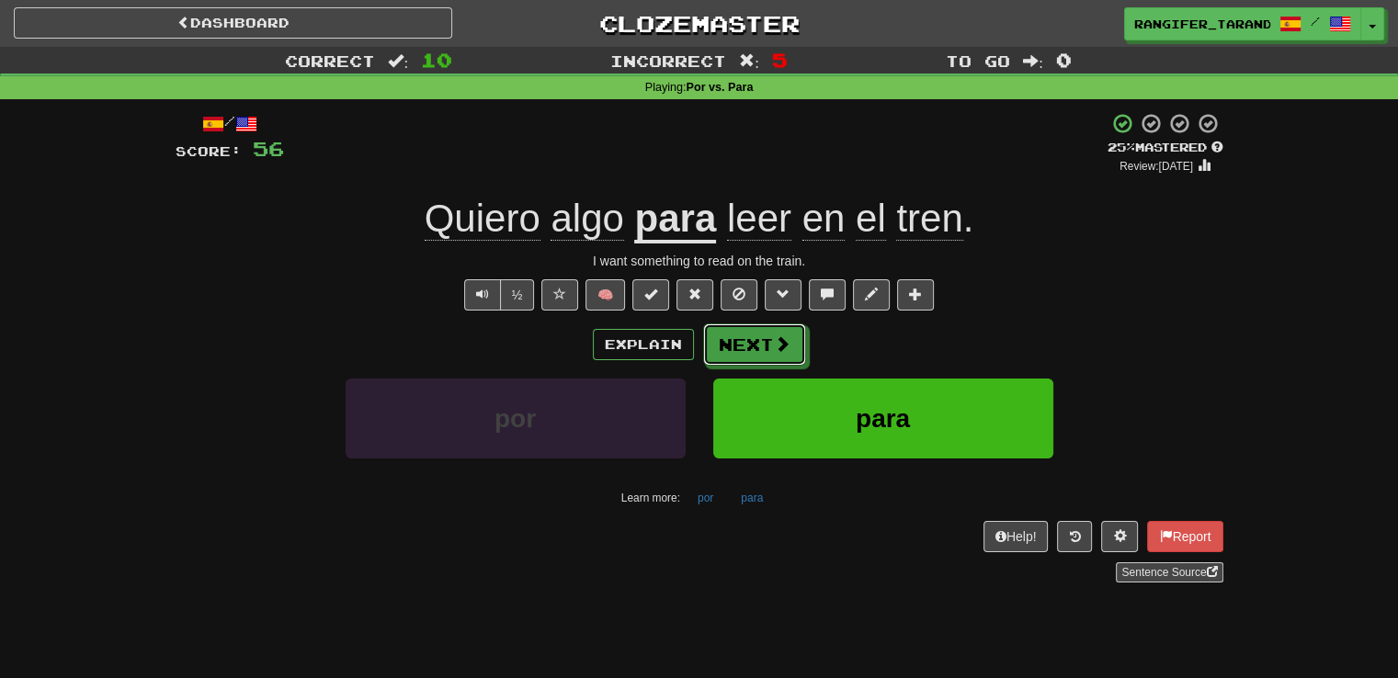
click at [760, 336] on button "Next" at bounding box center [754, 344] width 103 height 42
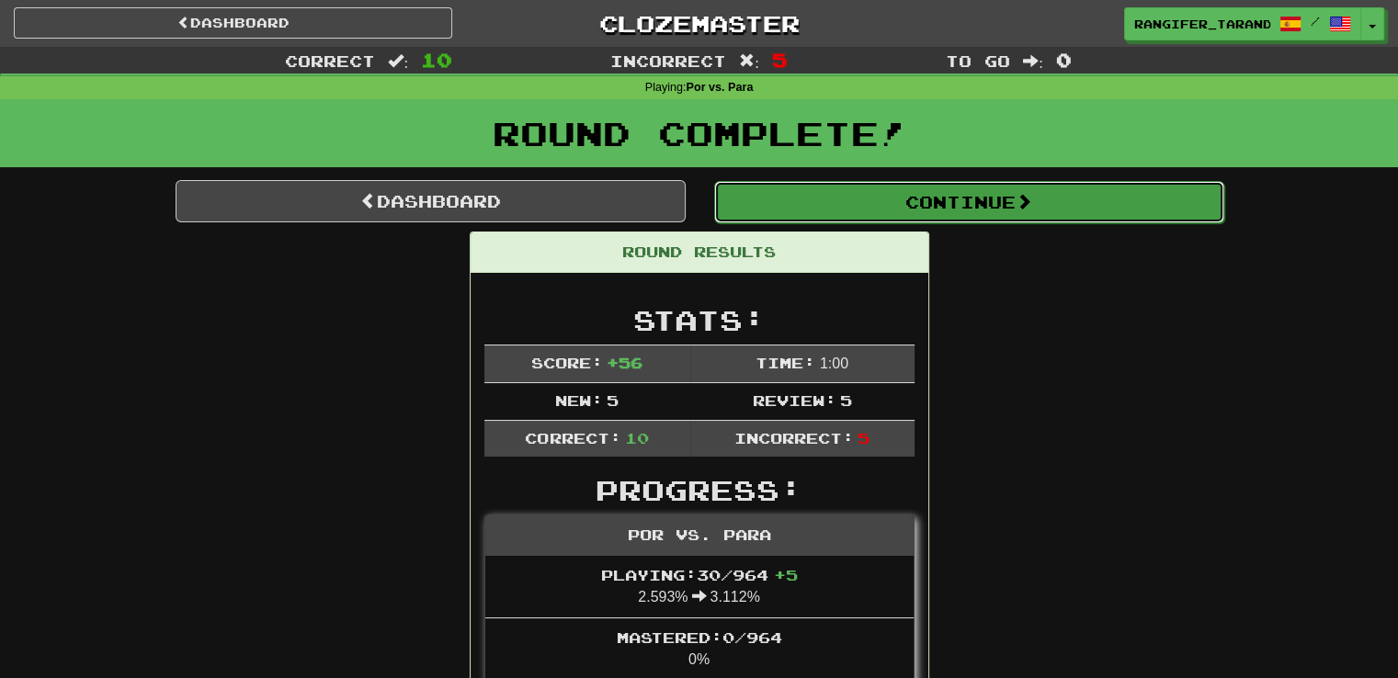
click at [739, 208] on button "Continue" at bounding box center [969, 202] width 510 height 42
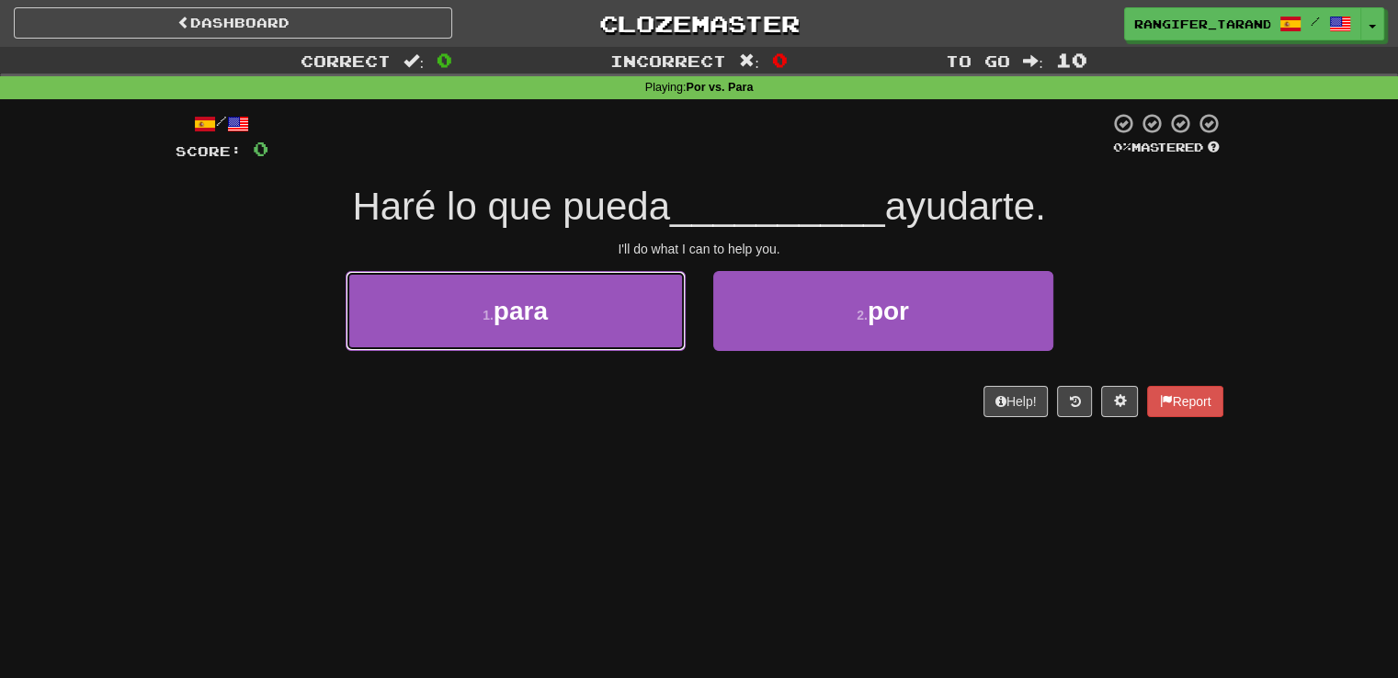
click at [593, 314] on button "1 . para" at bounding box center [516, 311] width 340 height 80
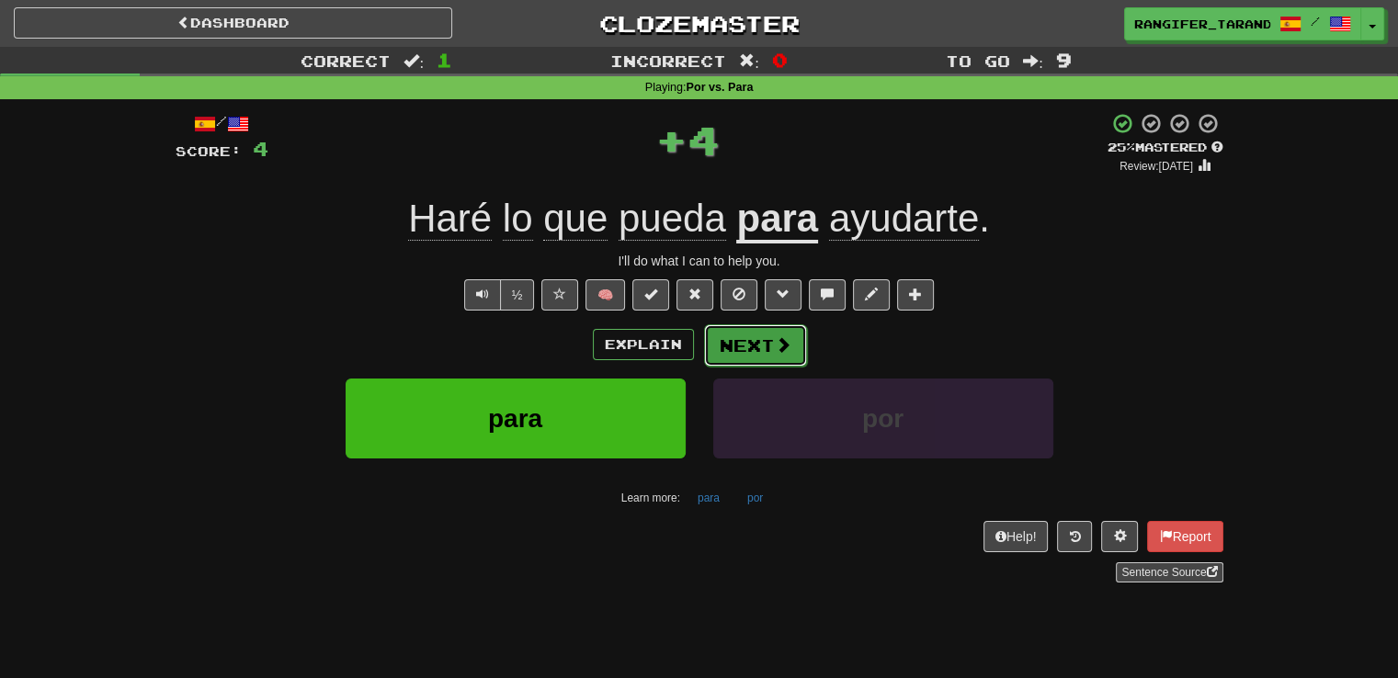
click at [717, 328] on button "Next" at bounding box center [755, 345] width 103 height 42
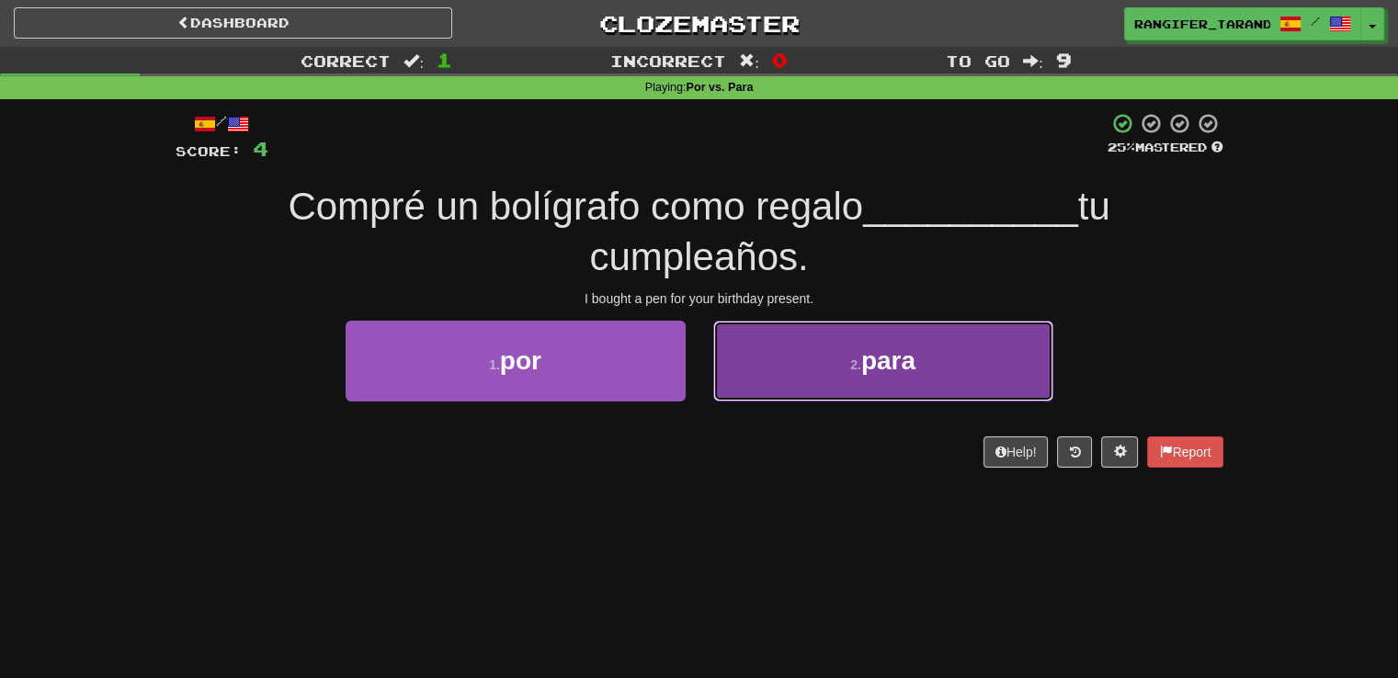
click at [779, 370] on button "2 . para" at bounding box center [883, 361] width 340 height 80
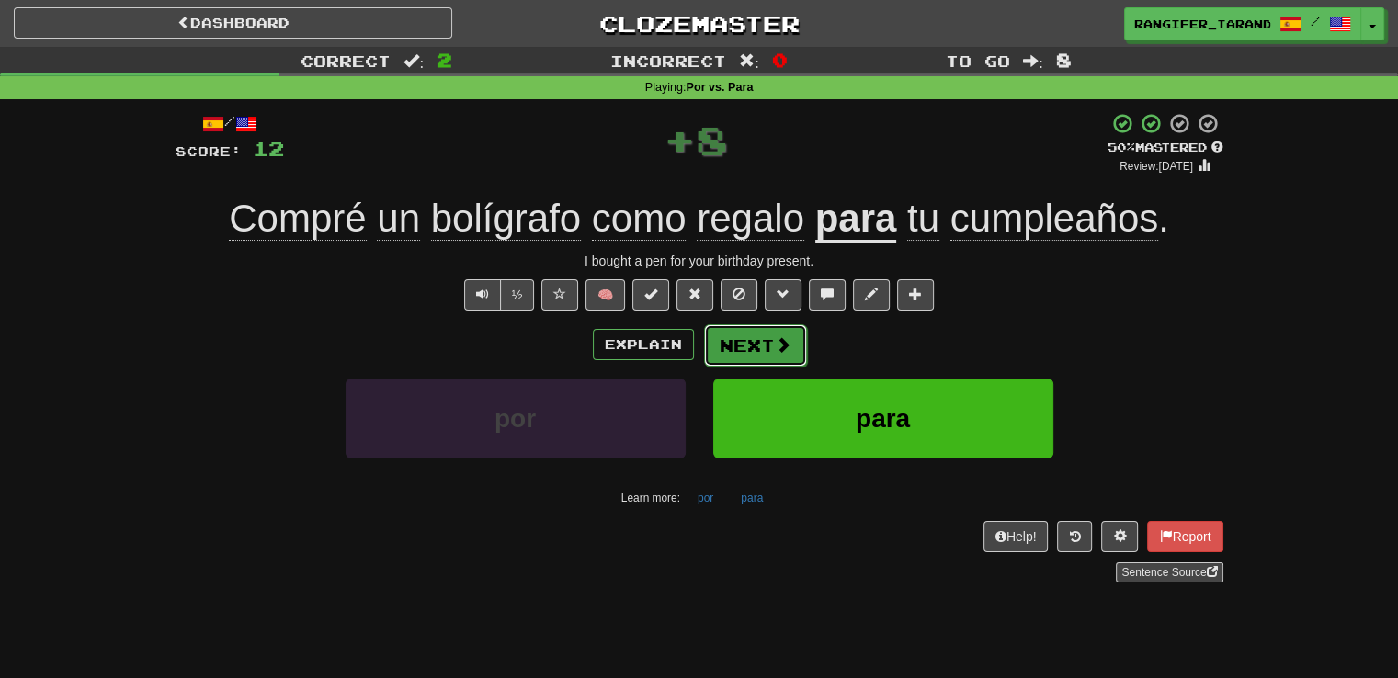
click at [742, 341] on button "Next" at bounding box center [755, 345] width 103 height 42
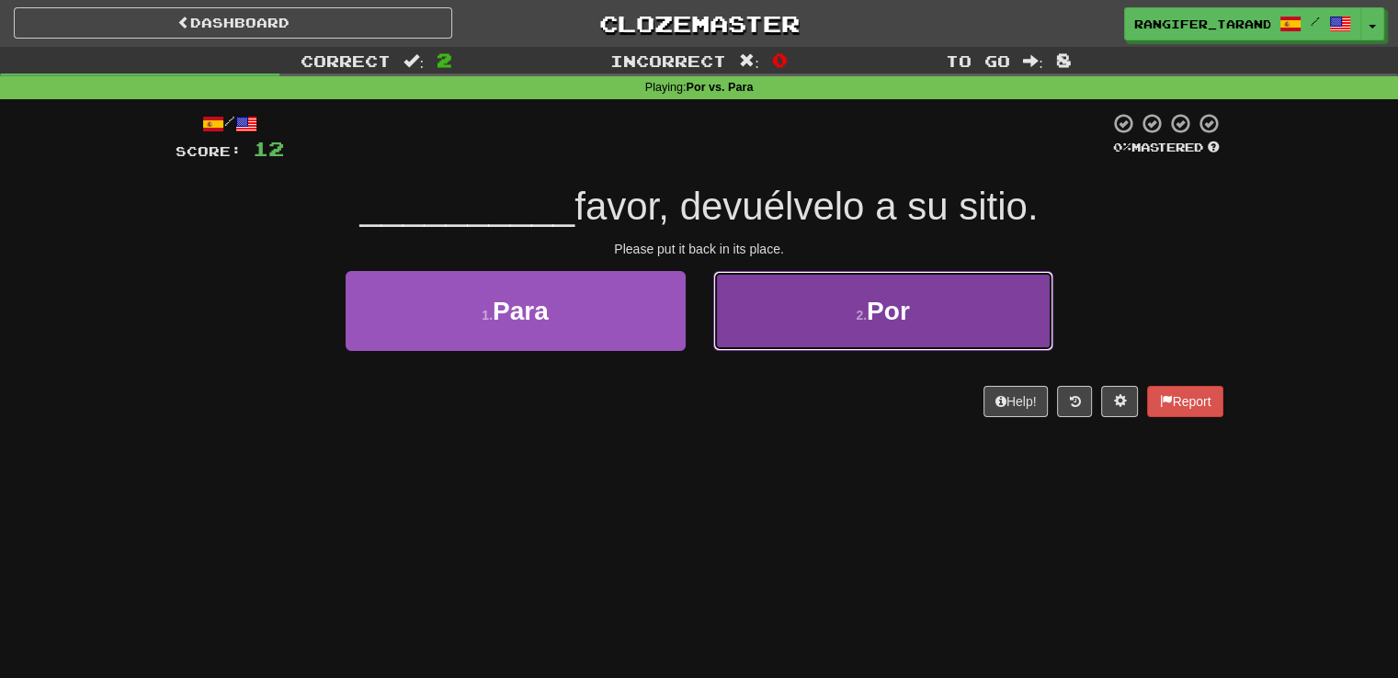
click at [788, 317] on button "2 . Por" at bounding box center [883, 311] width 340 height 80
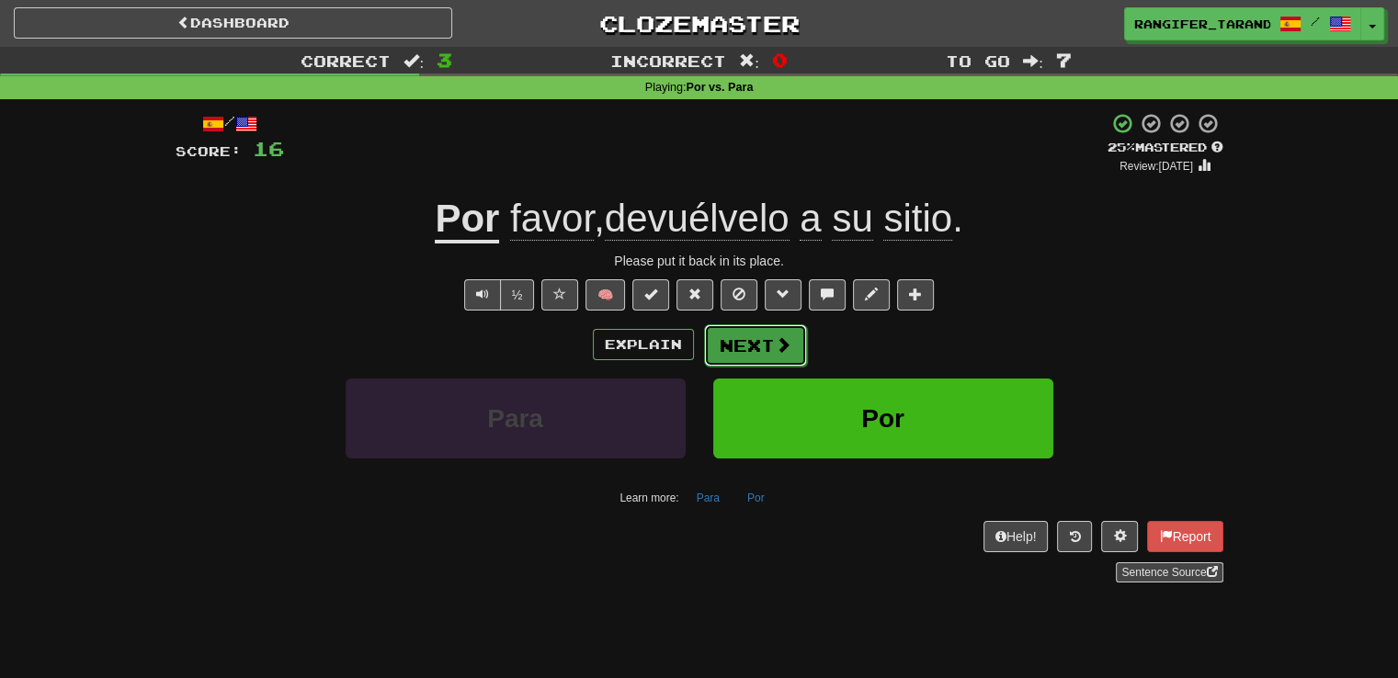
click at [782, 348] on span at bounding box center [783, 344] width 17 height 17
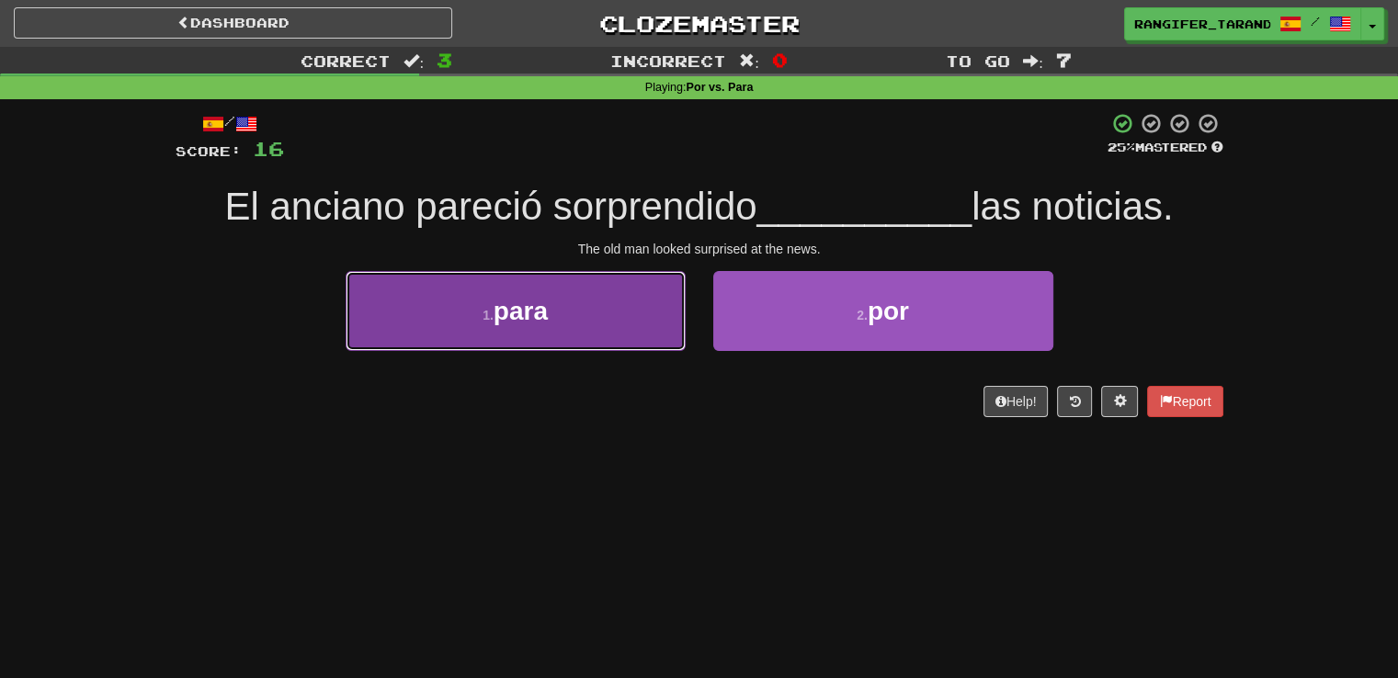
click at [574, 335] on button "1 . para" at bounding box center [516, 311] width 340 height 80
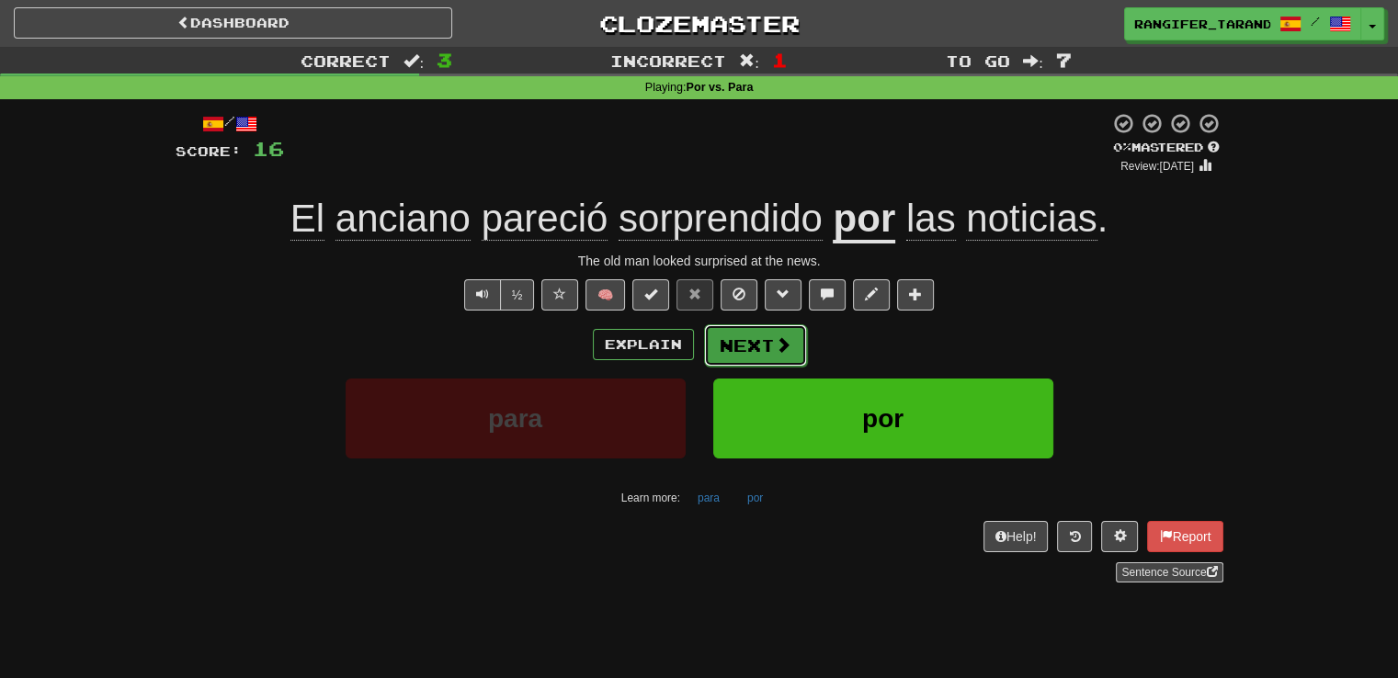
click at [756, 341] on button "Next" at bounding box center [755, 345] width 103 height 42
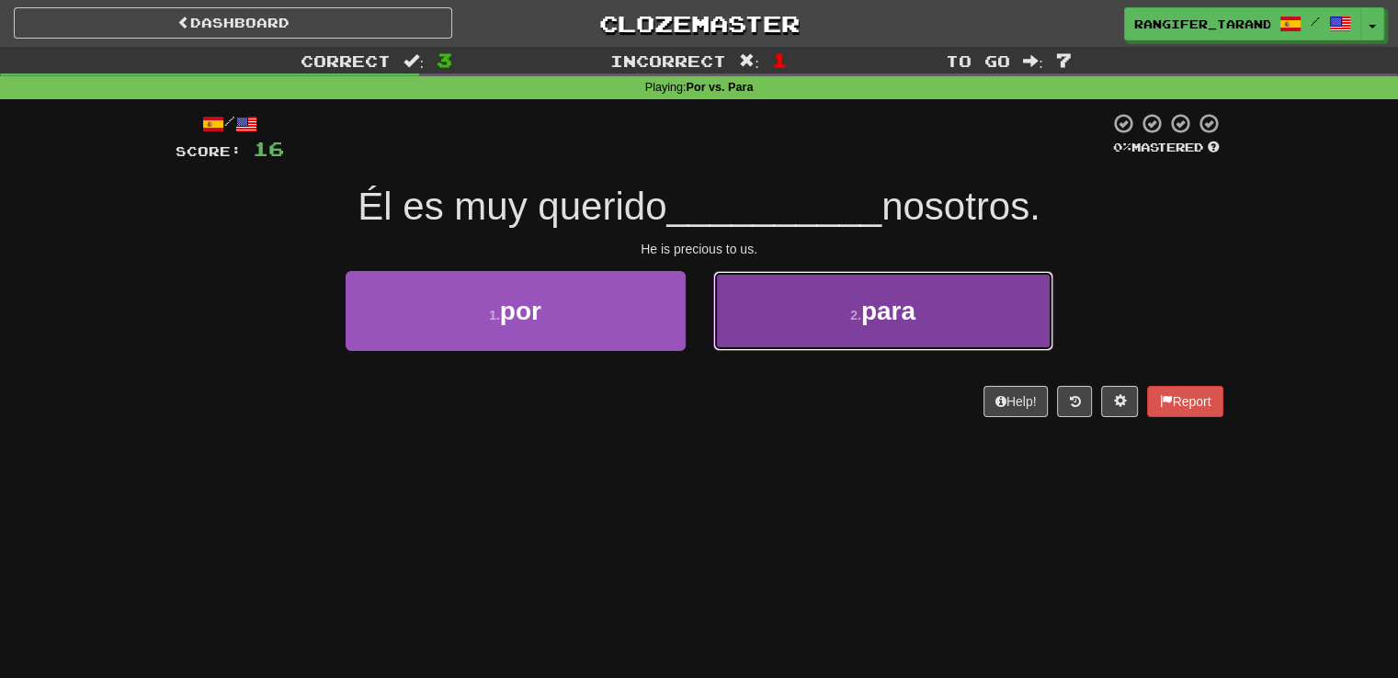
click at [768, 332] on button "2 . para" at bounding box center [883, 311] width 340 height 80
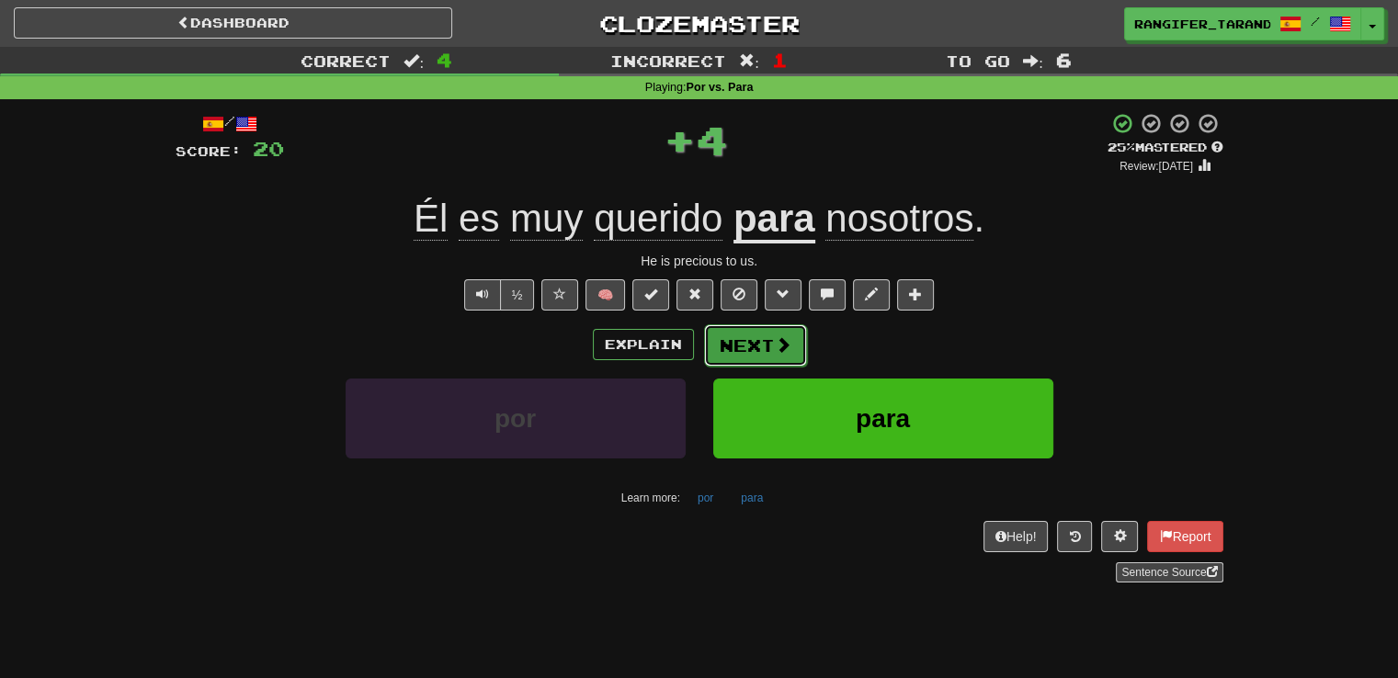
click at [758, 346] on button "Next" at bounding box center [755, 345] width 103 height 42
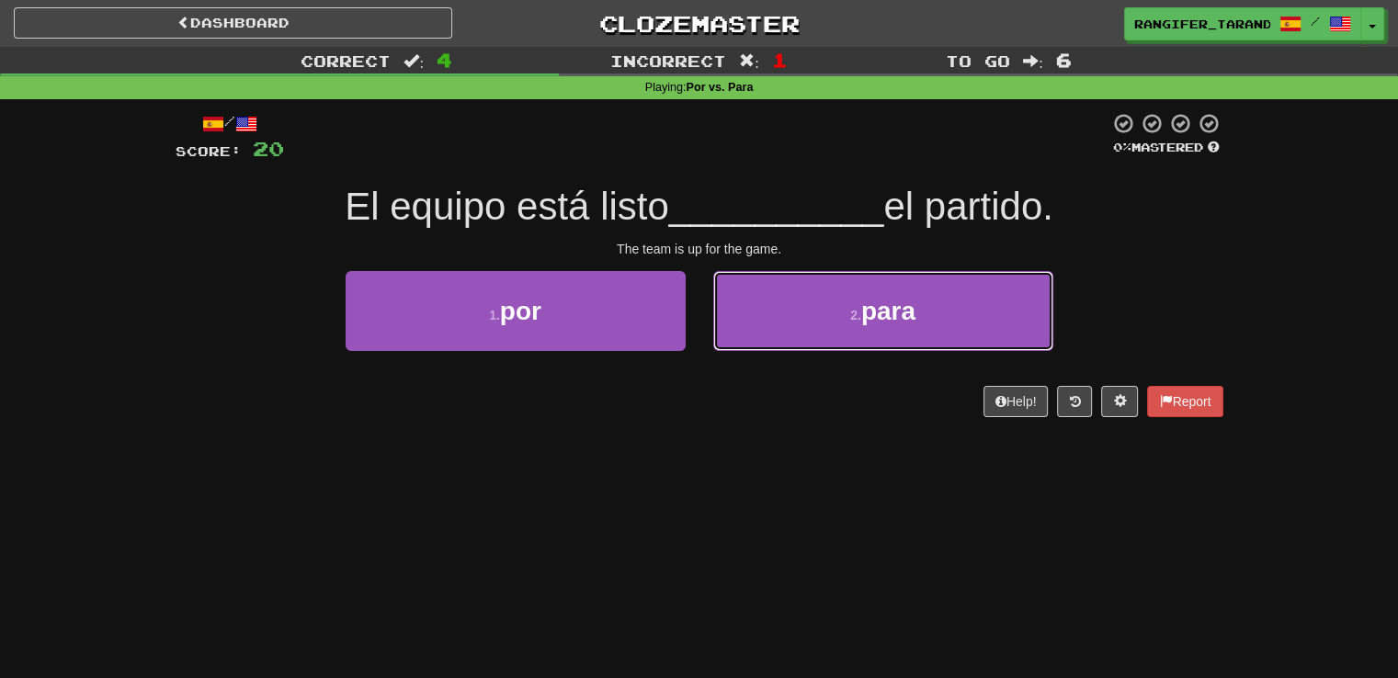
click at [758, 346] on button "2 . para" at bounding box center [883, 311] width 340 height 80
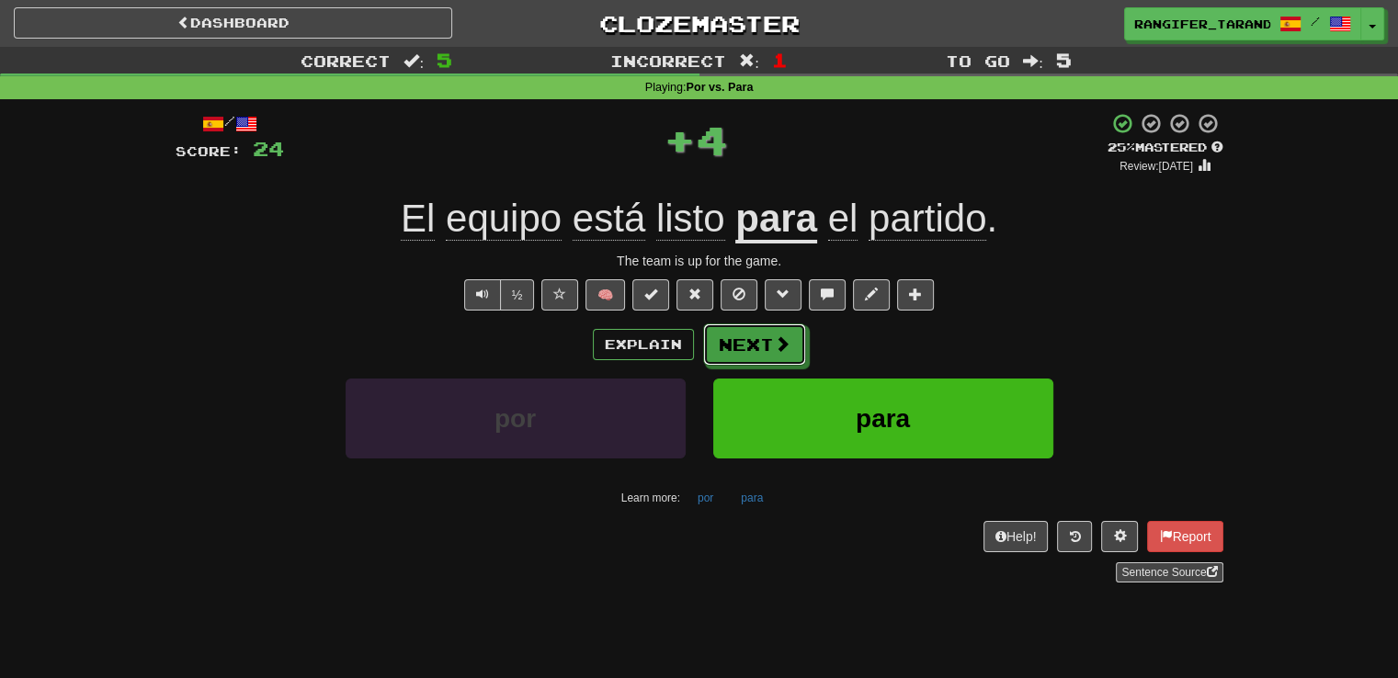
click at [758, 346] on button "Next" at bounding box center [754, 344] width 103 height 42
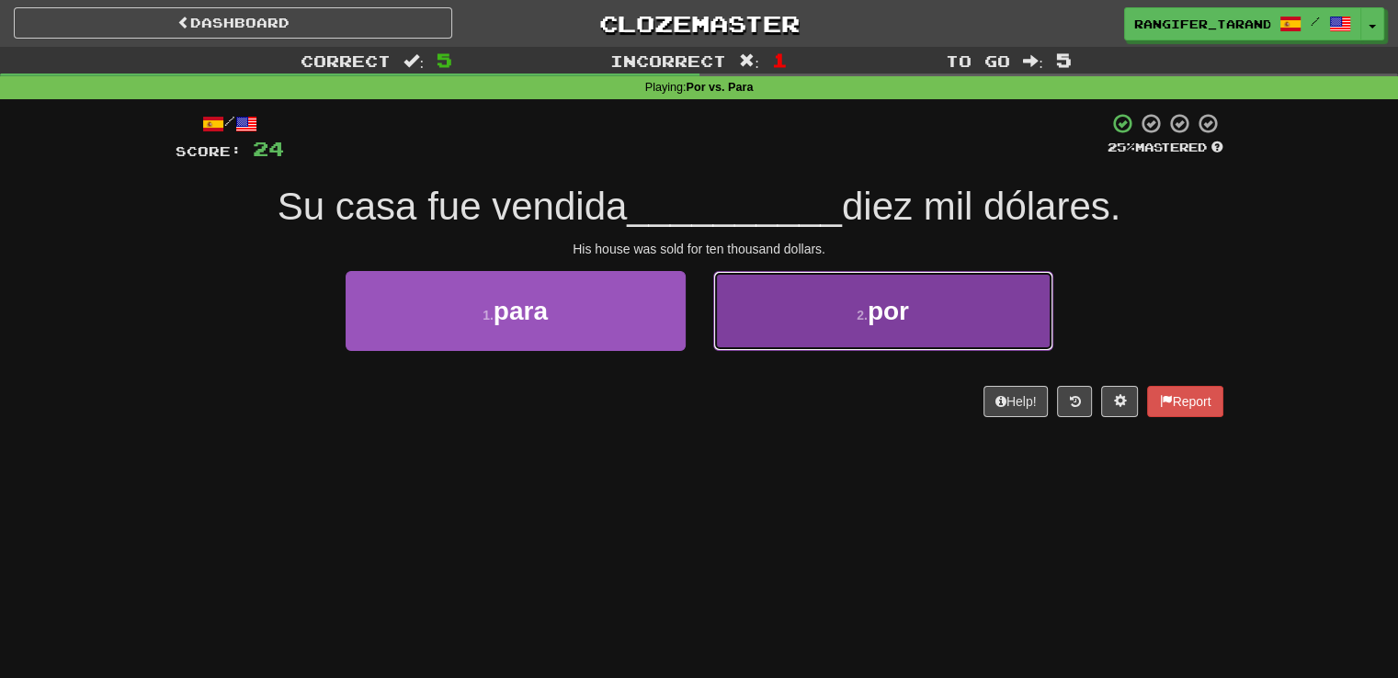
click at [761, 317] on button "2 . por" at bounding box center [883, 311] width 340 height 80
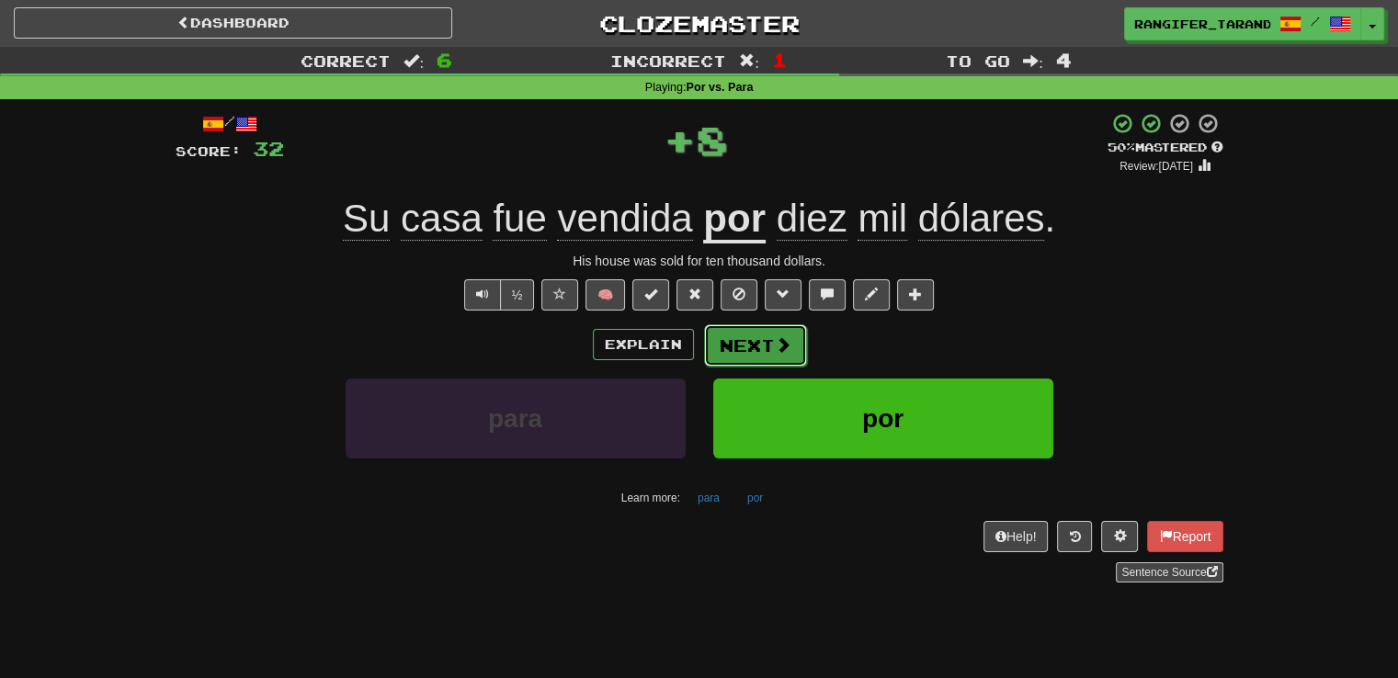
click at [750, 354] on button "Next" at bounding box center [755, 345] width 103 height 42
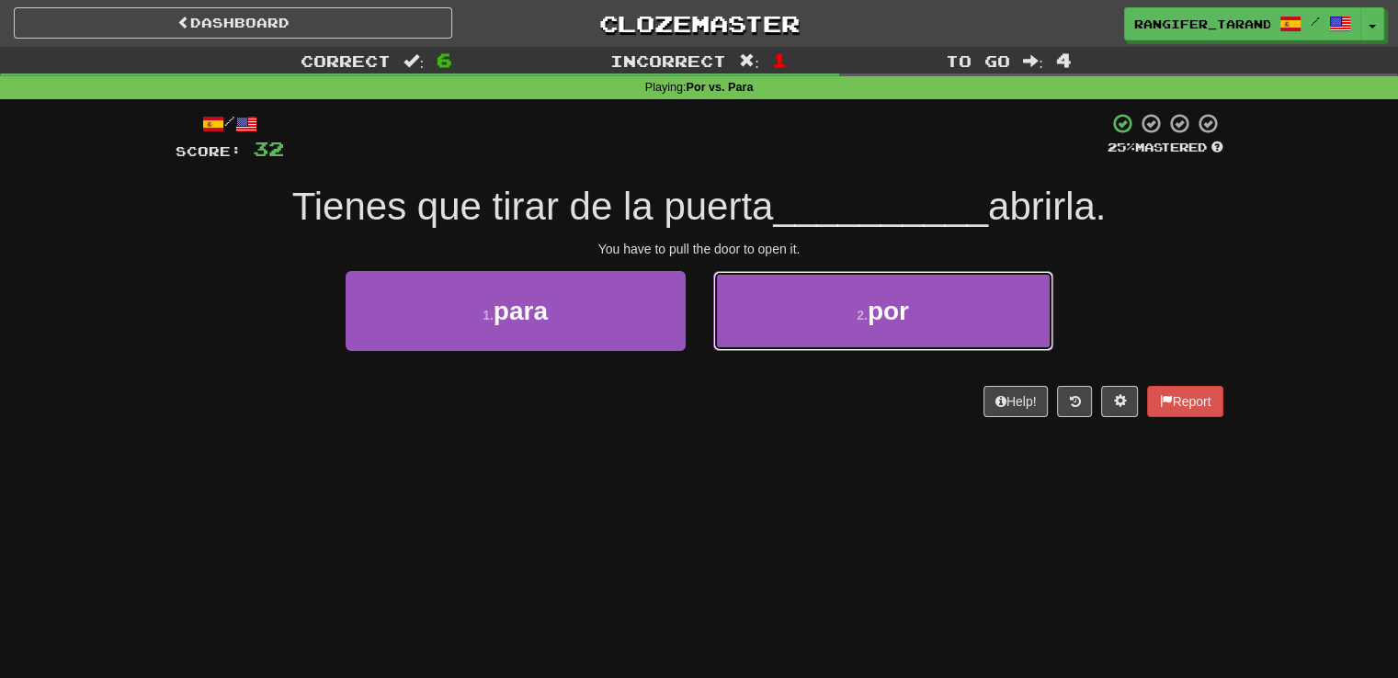
click at [770, 314] on button "2 . por" at bounding box center [883, 311] width 340 height 80
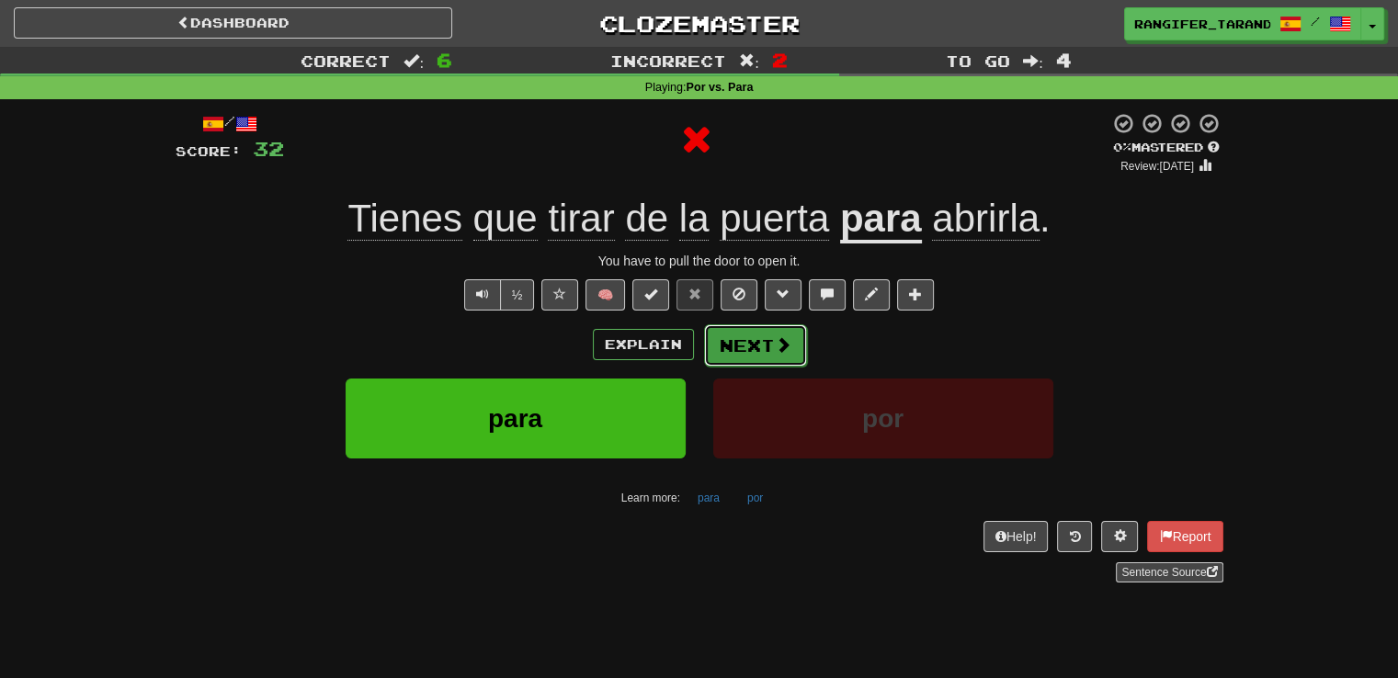
click at [753, 352] on button "Next" at bounding box center [755, 345] width 103 height 42
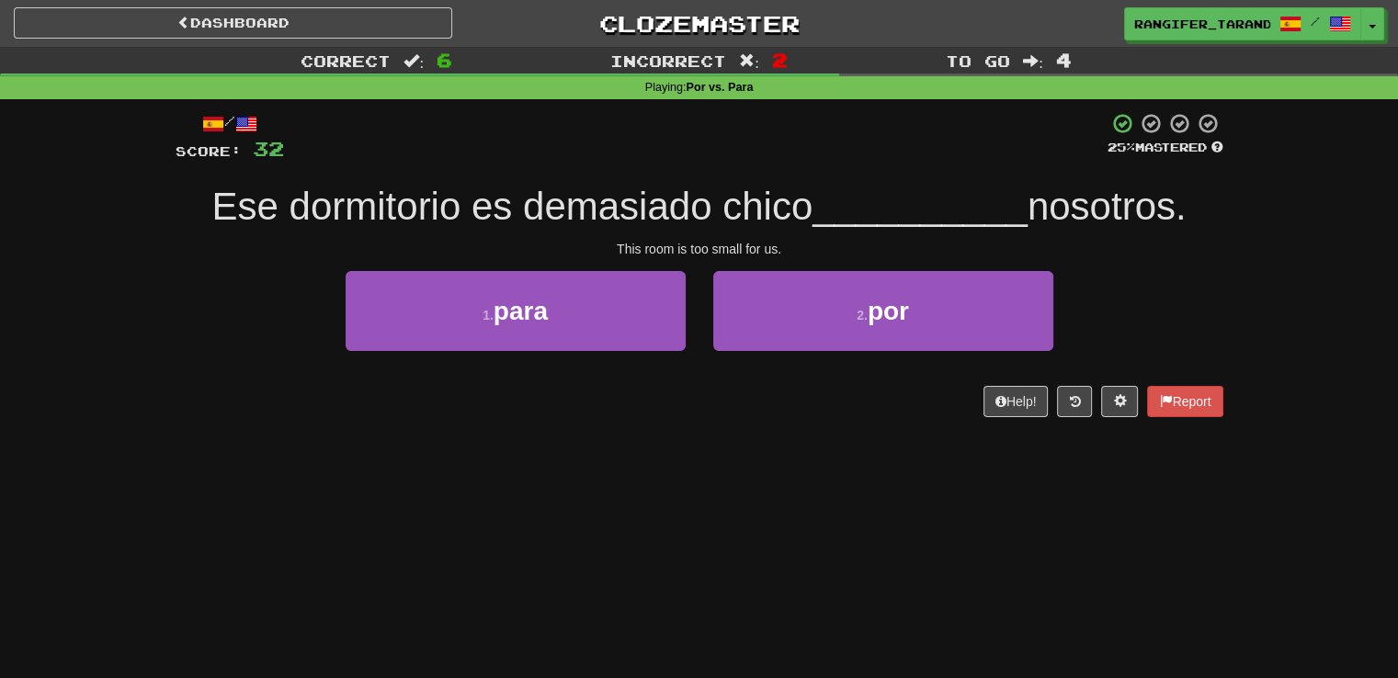
click at [635, 355] on div "1 . para" at bounding box center [516, 324] width 368 height 106
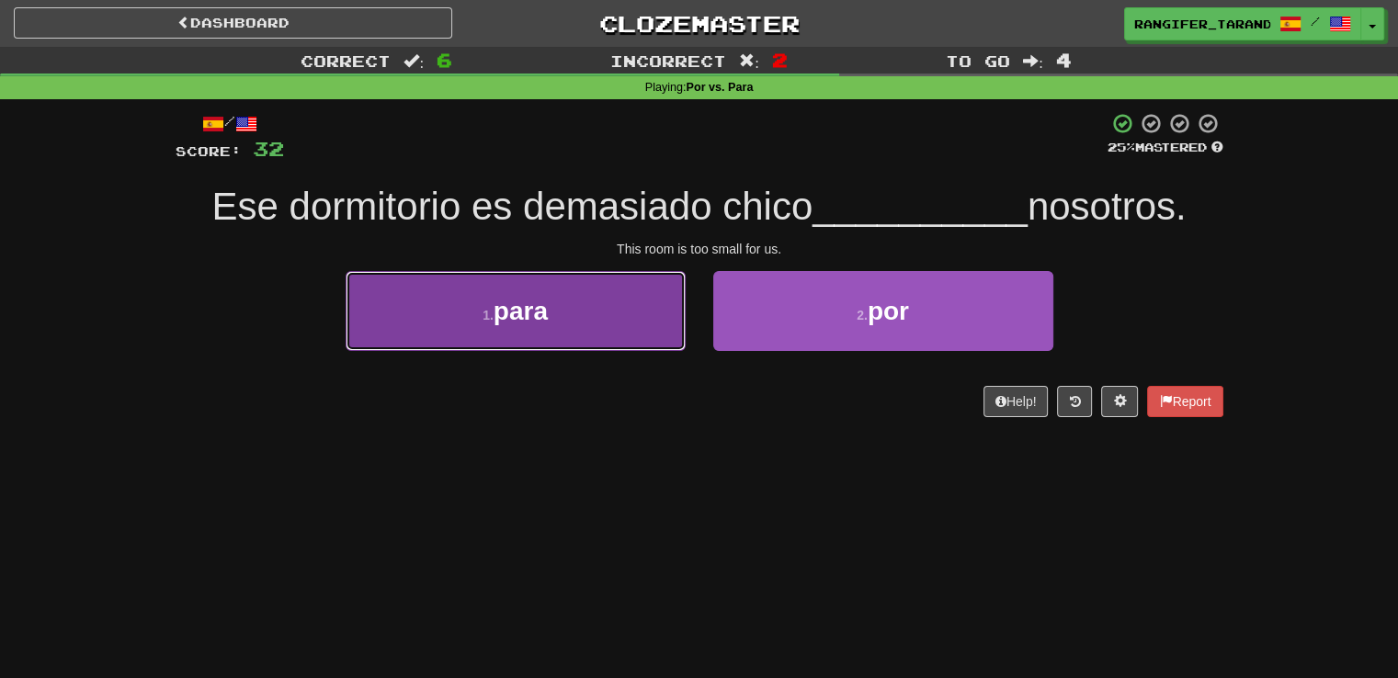
click at [640, 323] on button "1 . para" at bounding box center [516, 311] width 340 height 80
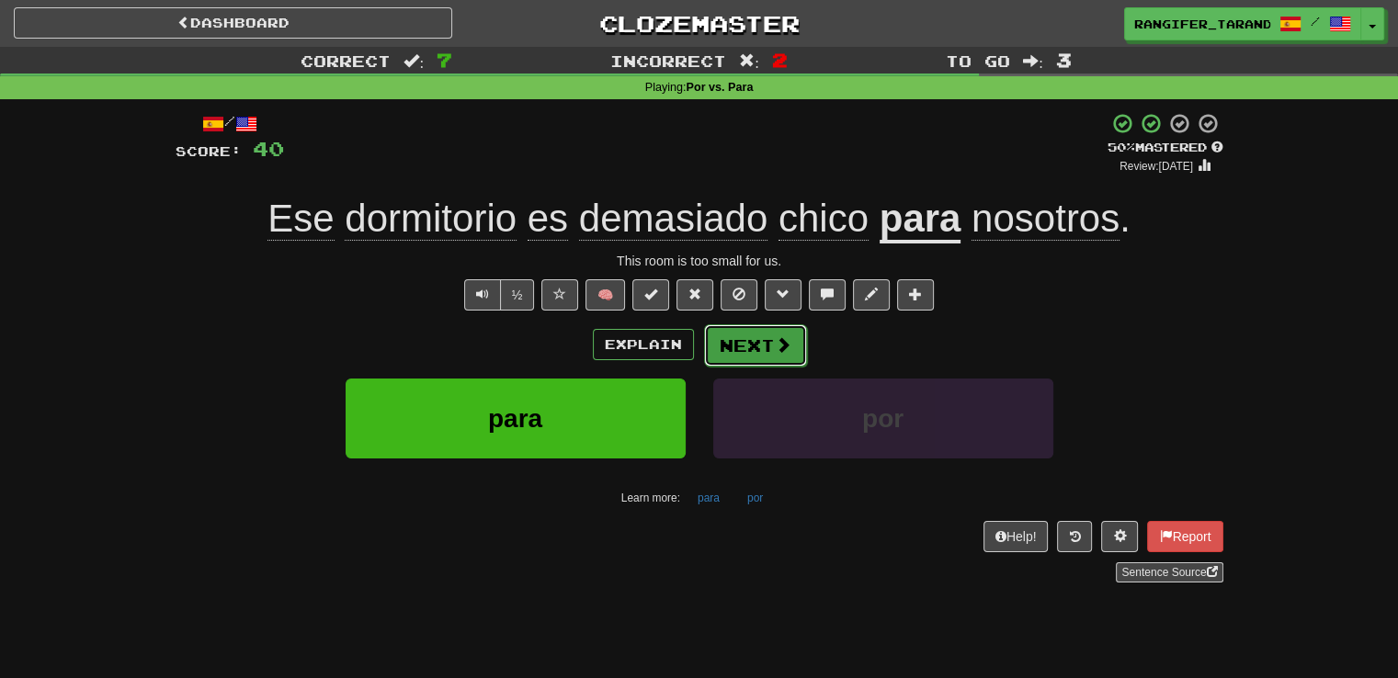
click at [760, 339] on button "Next" at bounding box center [755, 345] width 103 height 42
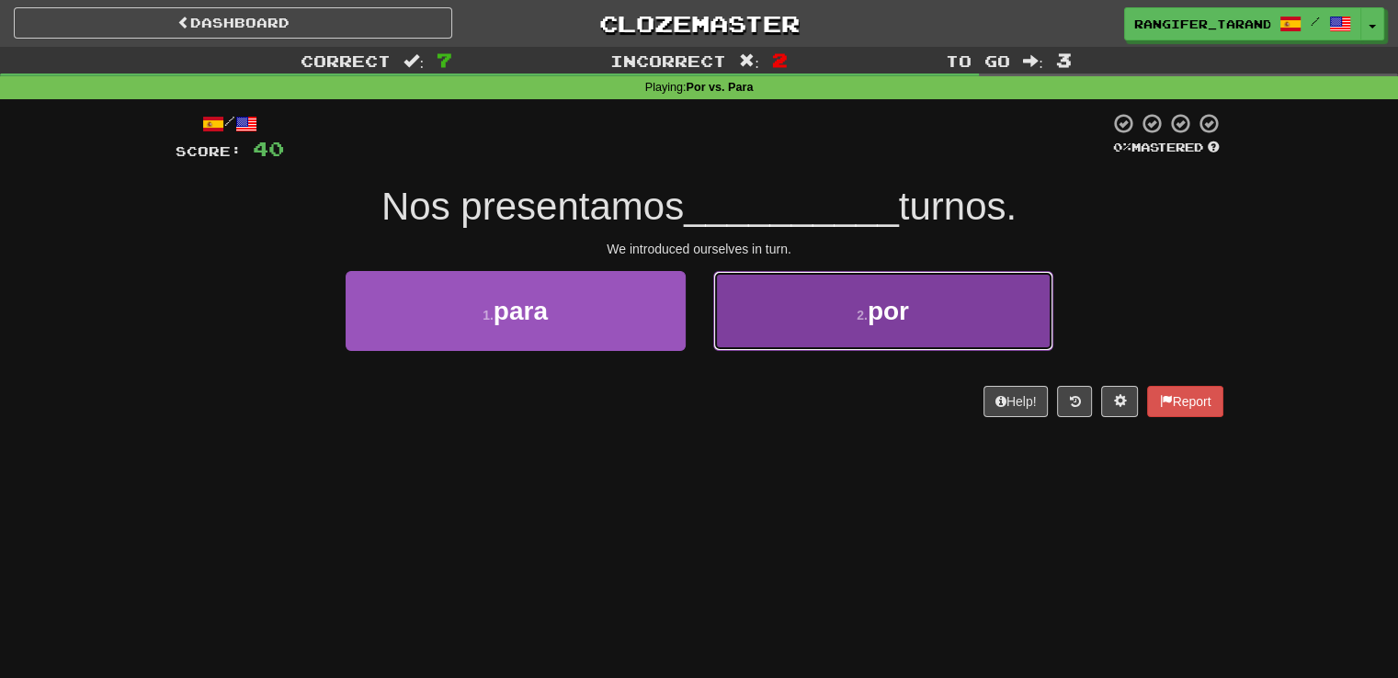
click at [798, 302] on button "2 . por" at bounding box center [883, 311] width 340 height 80
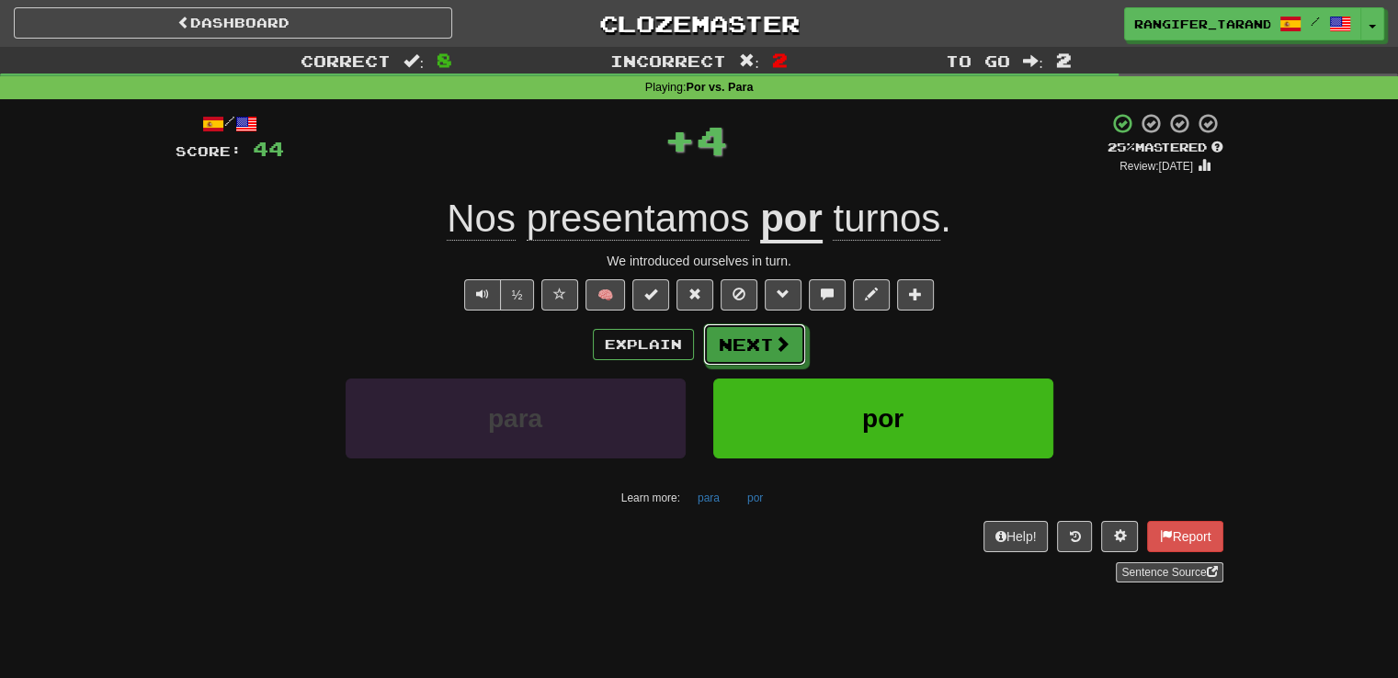
click at [785, 344] on span at bounding box center [782, 343] width 17 height 17
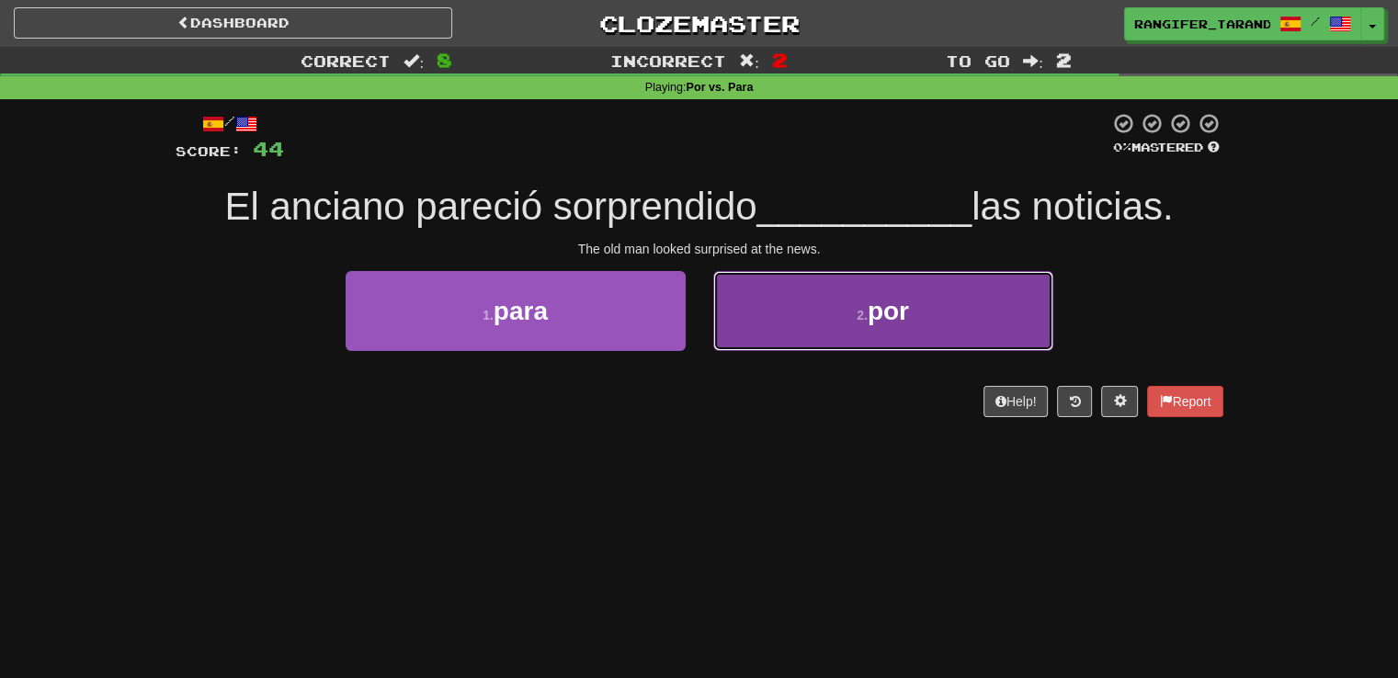
click at [785, 342] on button "2 . por" at bounding box center [883, 311] width 340 height 80
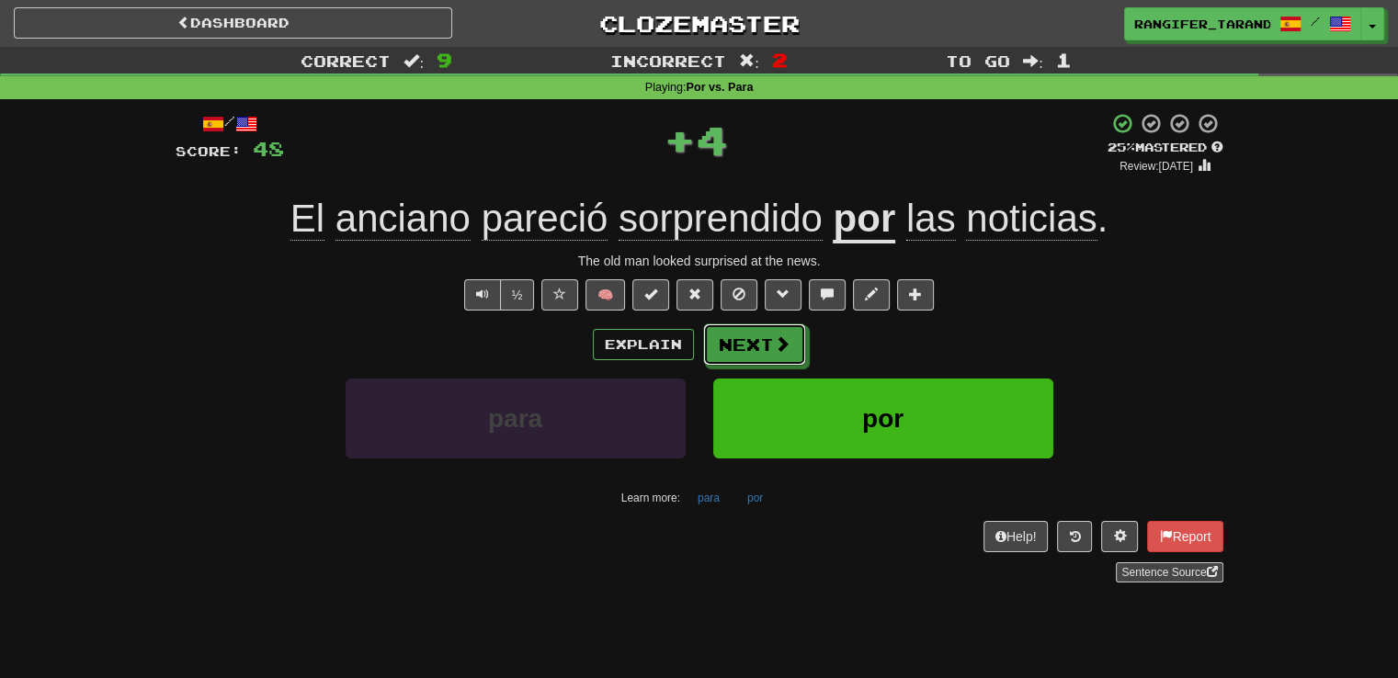
click at [785, 342] on span at bounding box center [782, 343] width 17 height 17
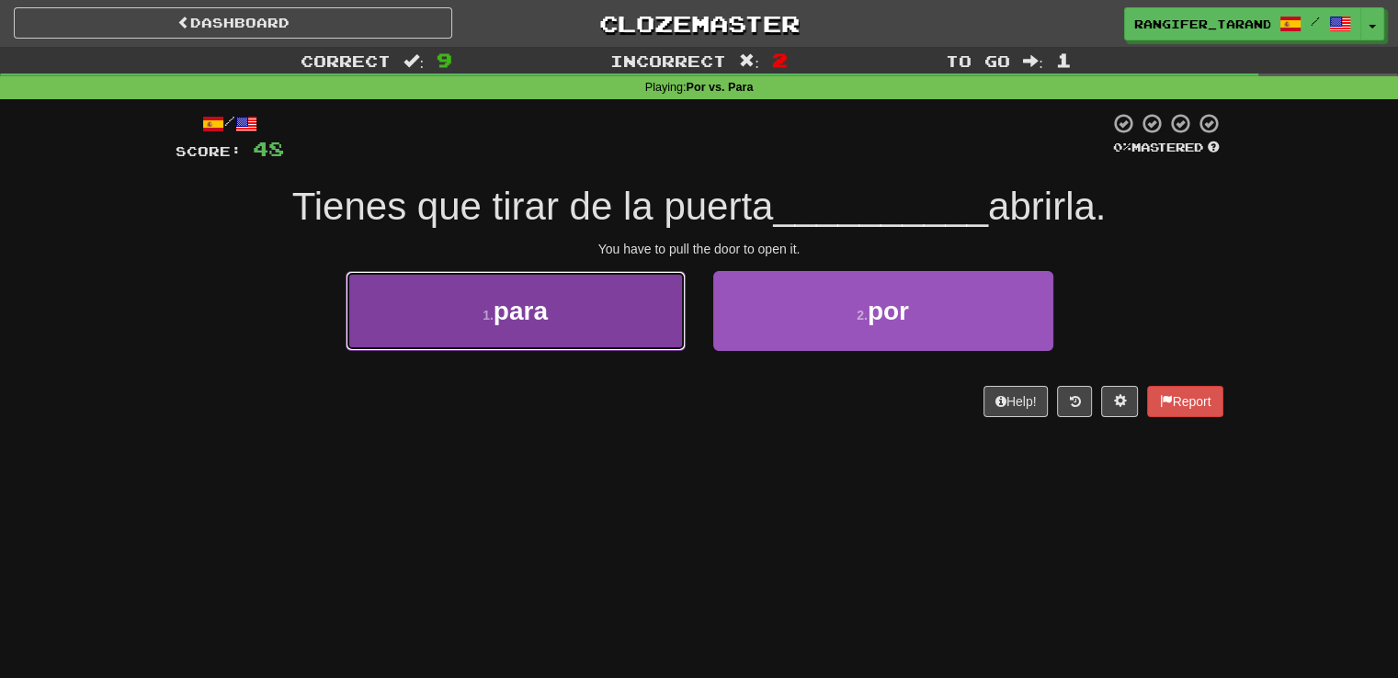
click at [662, 337] on button "1 . para" at bounding box center [516, 311] width 340 height 80
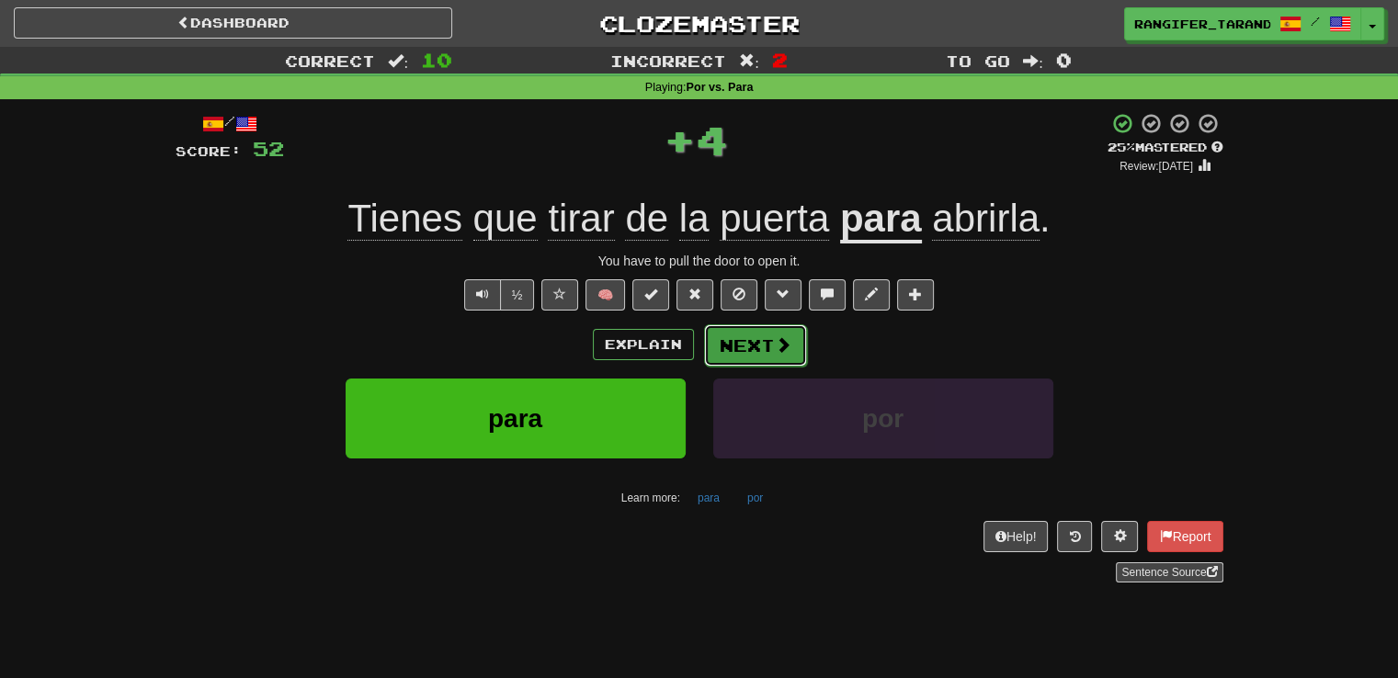
click at [787, 349] on span at bounding box center [783, 344] width 17 height 17
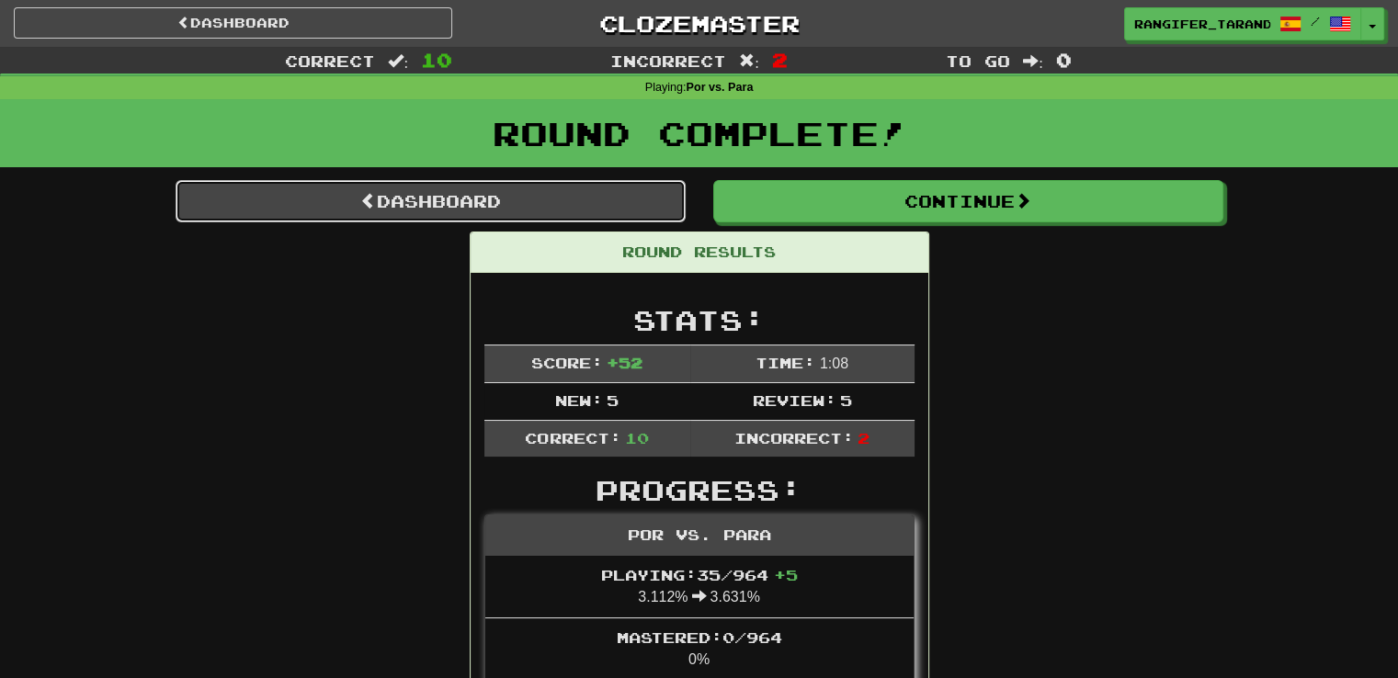
click at [616, 200] on link "Dashboard" at bounding box center [431, 201] width 510 height 42
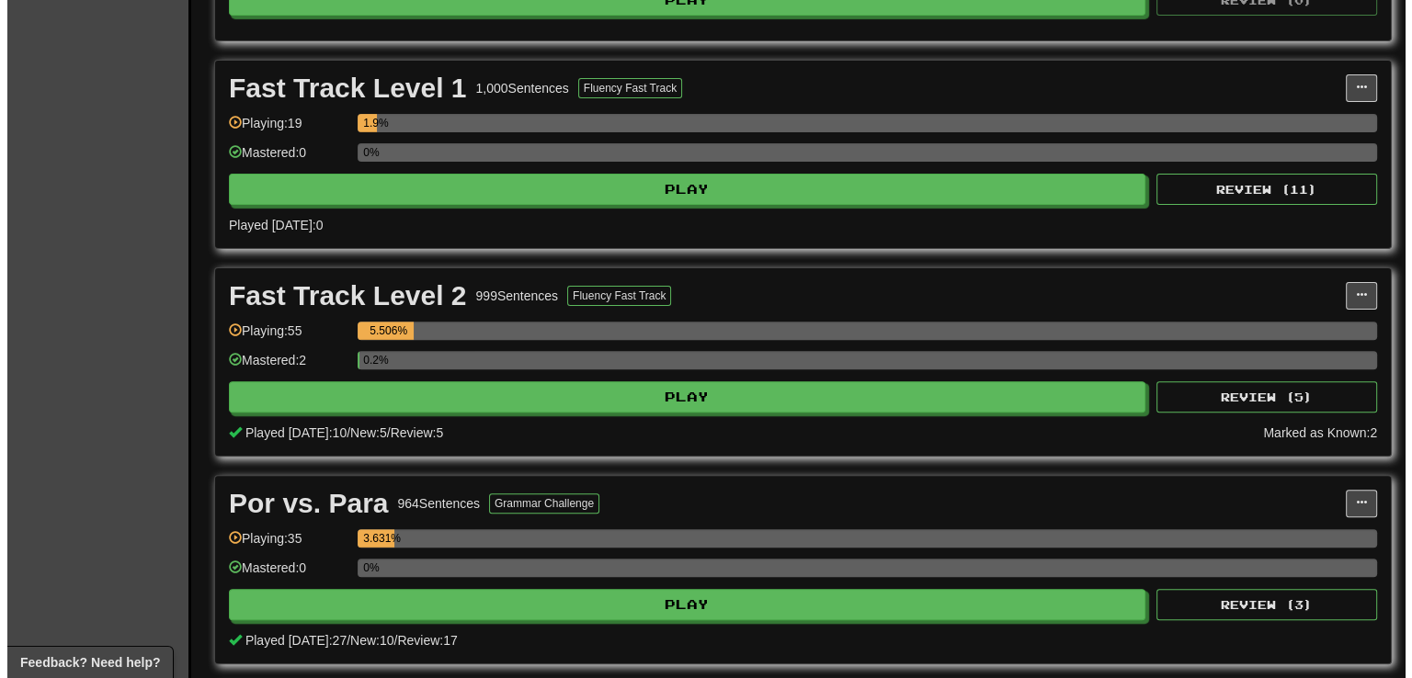
scroll to position [535, 0]
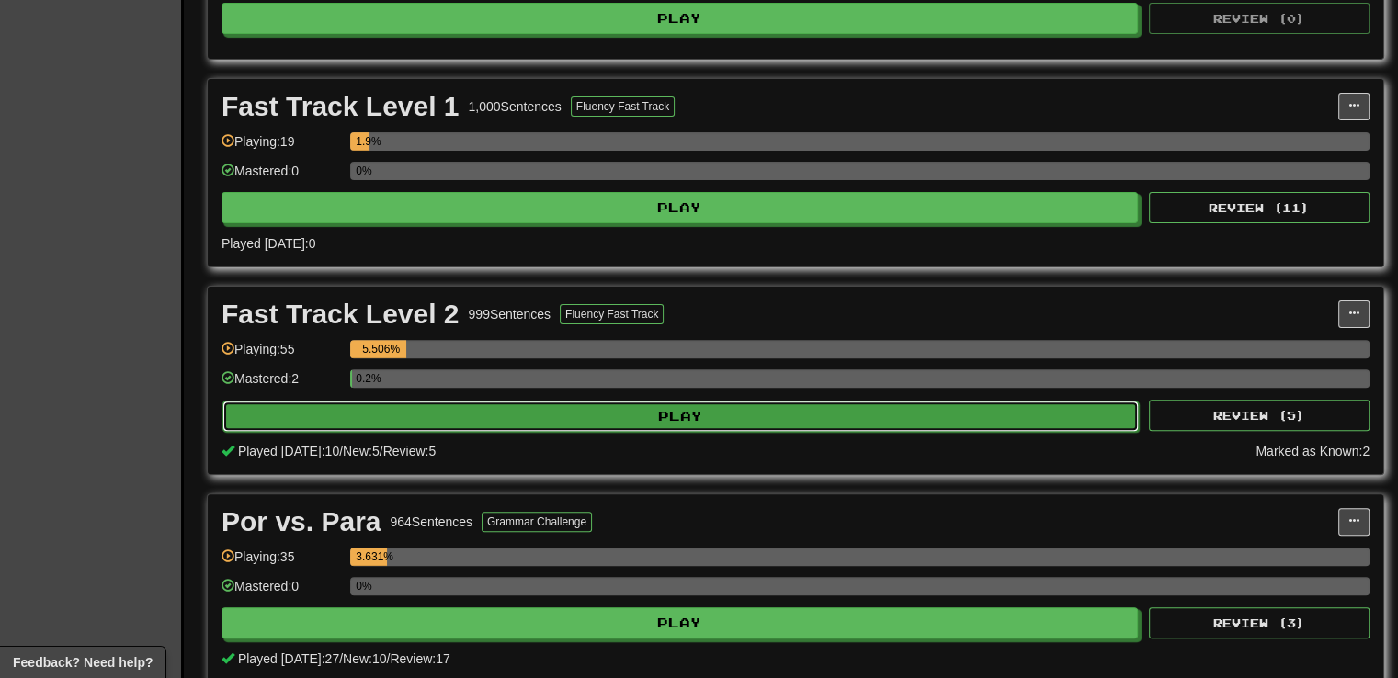
click at [897, 401] on button "Play" at bounding box center [680, 416] width 916 height 31
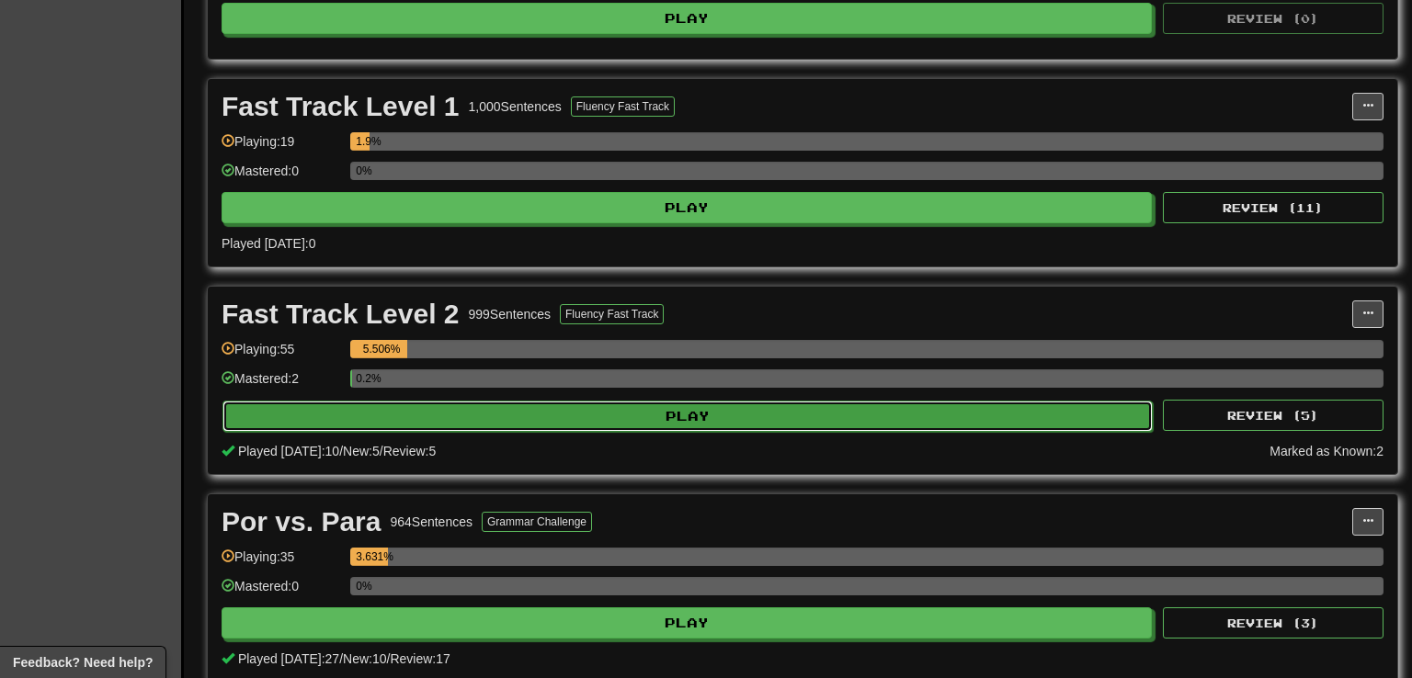
select select "**"
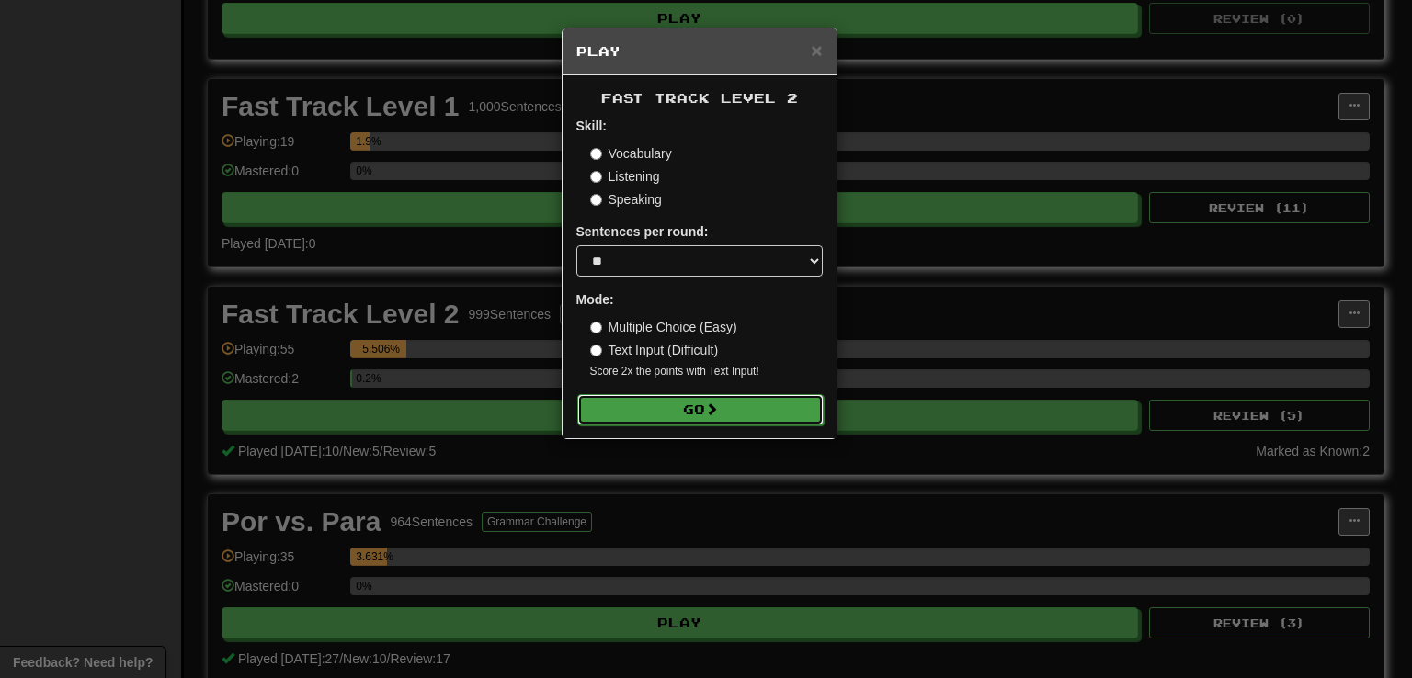
click at [790, 422] on button "Go" at bounding box center [700, 409] width 246 height 31
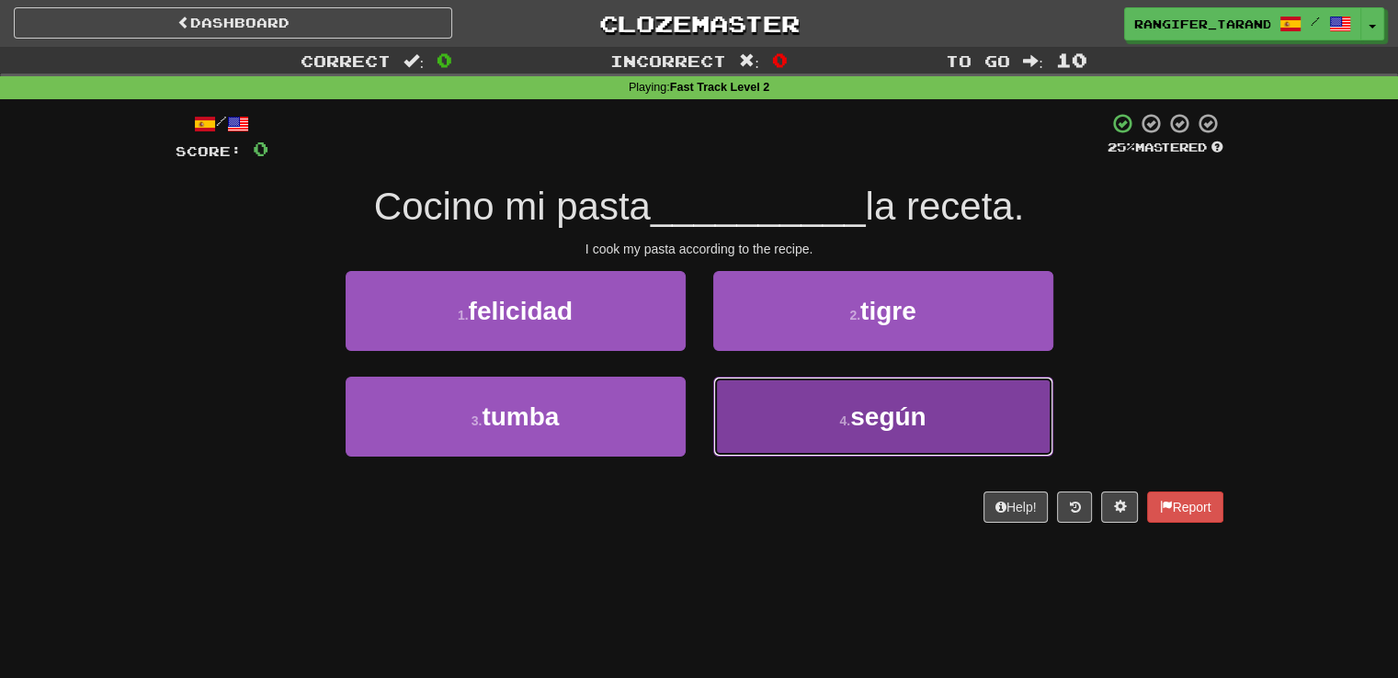
click at [840, 442] on button "4 . según" at bounding box center [883, 417] width 340 height 80
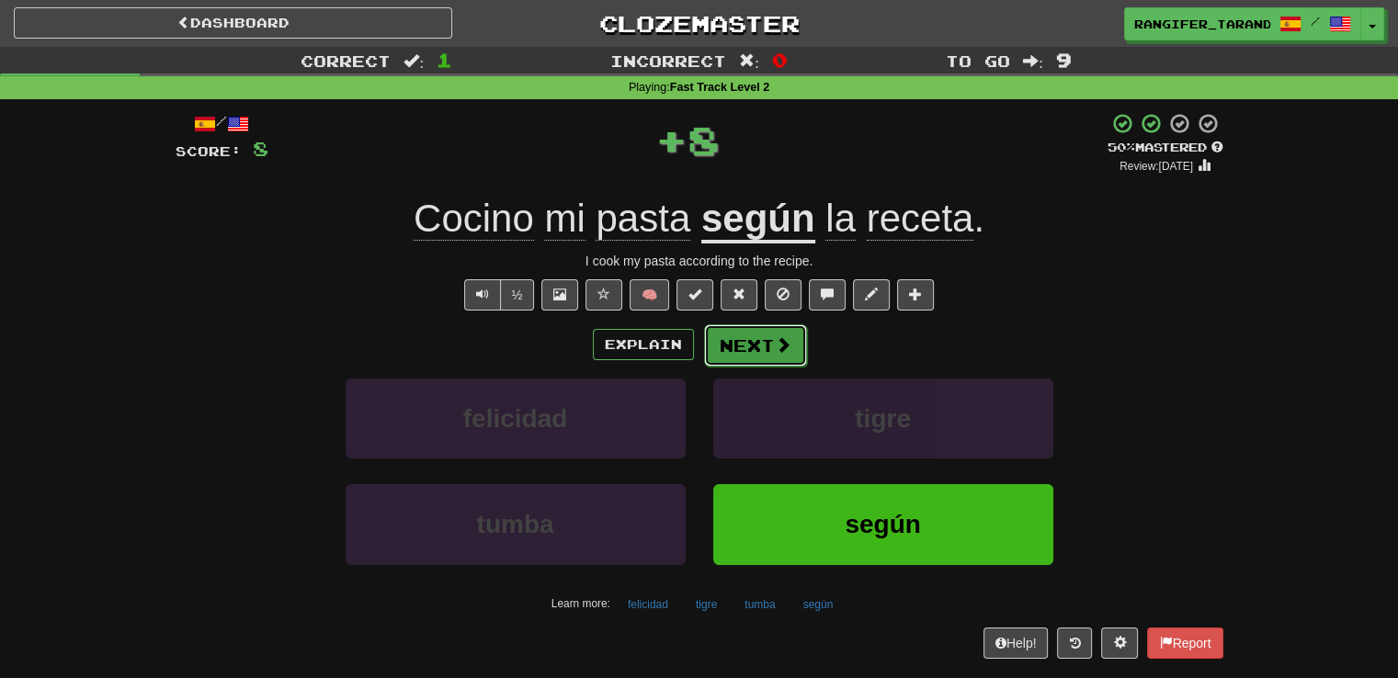
click at [765, 331] on button "Next" at bounding box center [755, 345] width 103 height 42
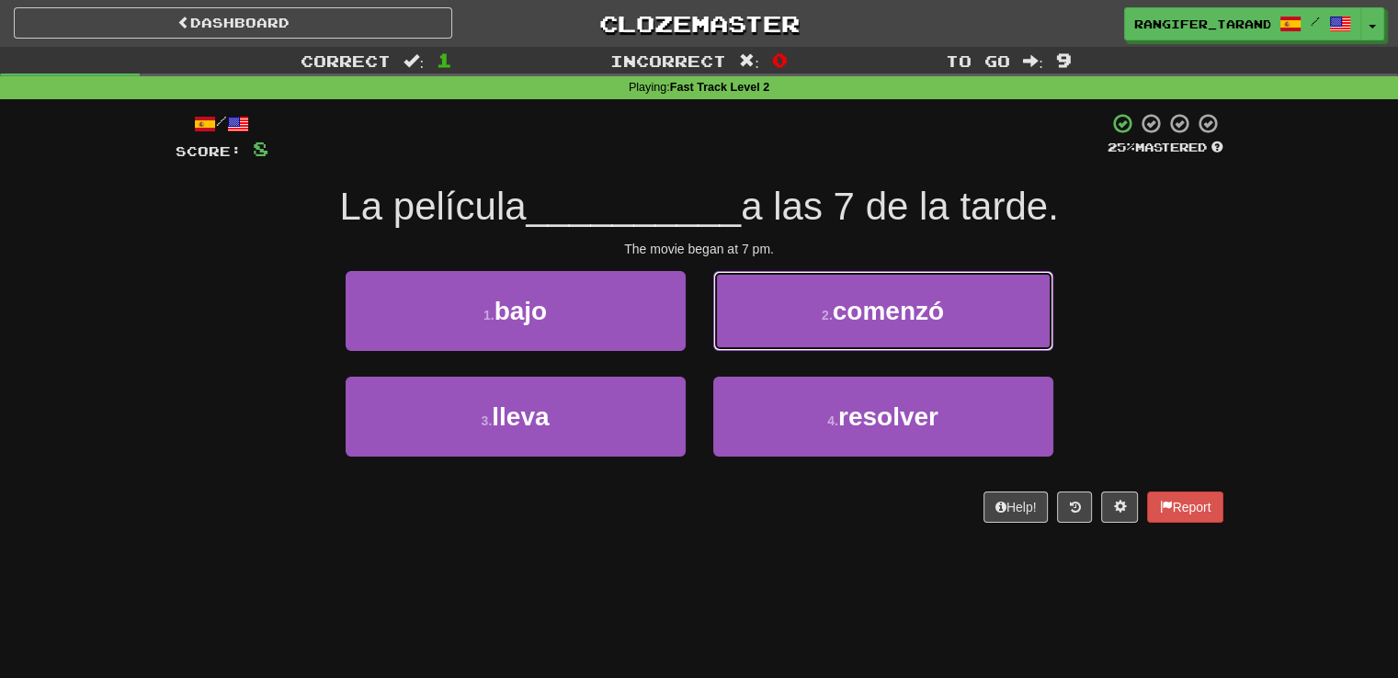
click at [765, 331] on button "2 . comenzó" at bounding box center [883, 311] width 340 height 80
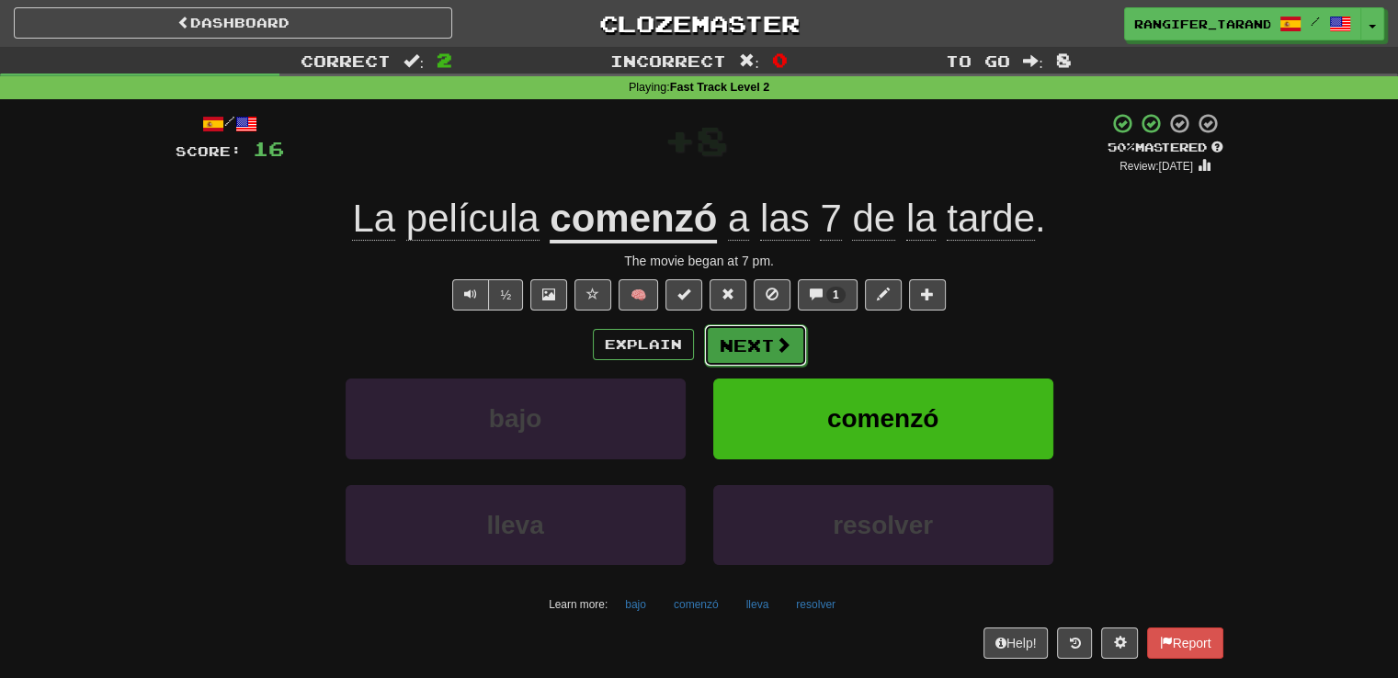
click at [766, 342] on button "Next" at bounding box center [755, 345] width 103 height 42
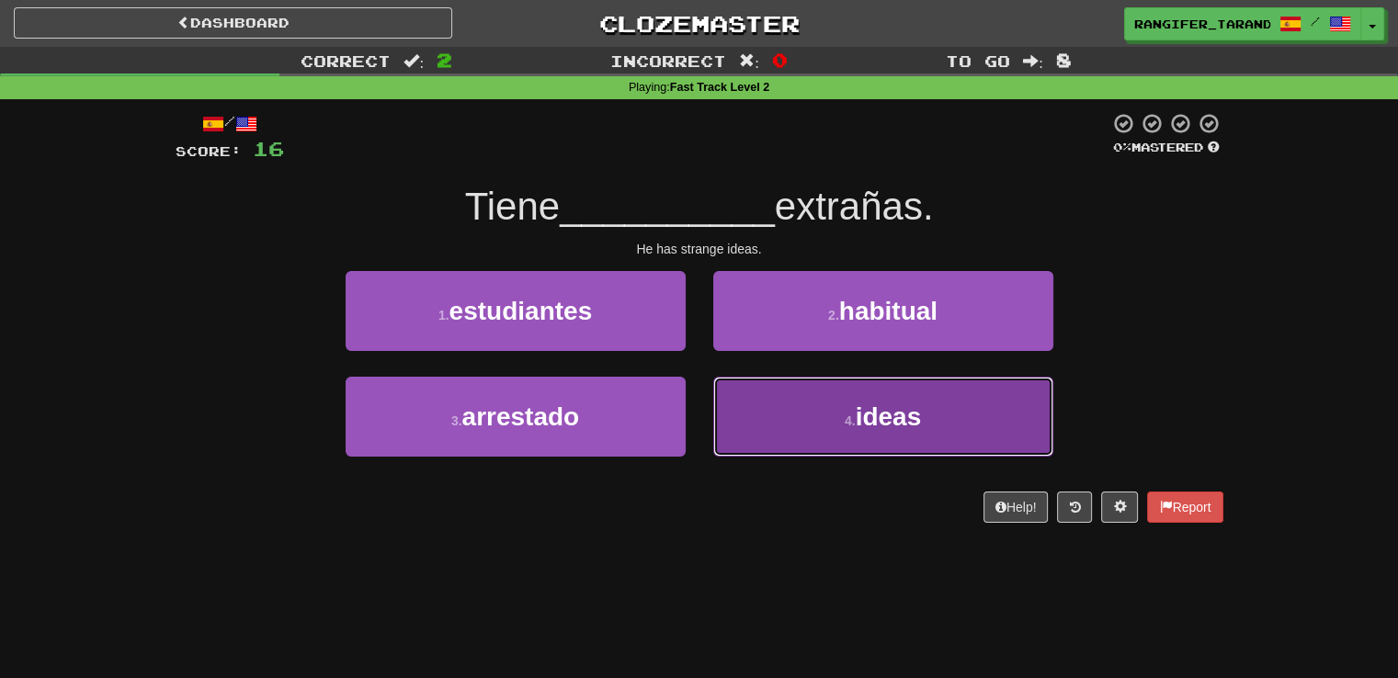
click at [752, 413] on button "4 . ideas" at bounding box center [883, 417] width 340 height 80
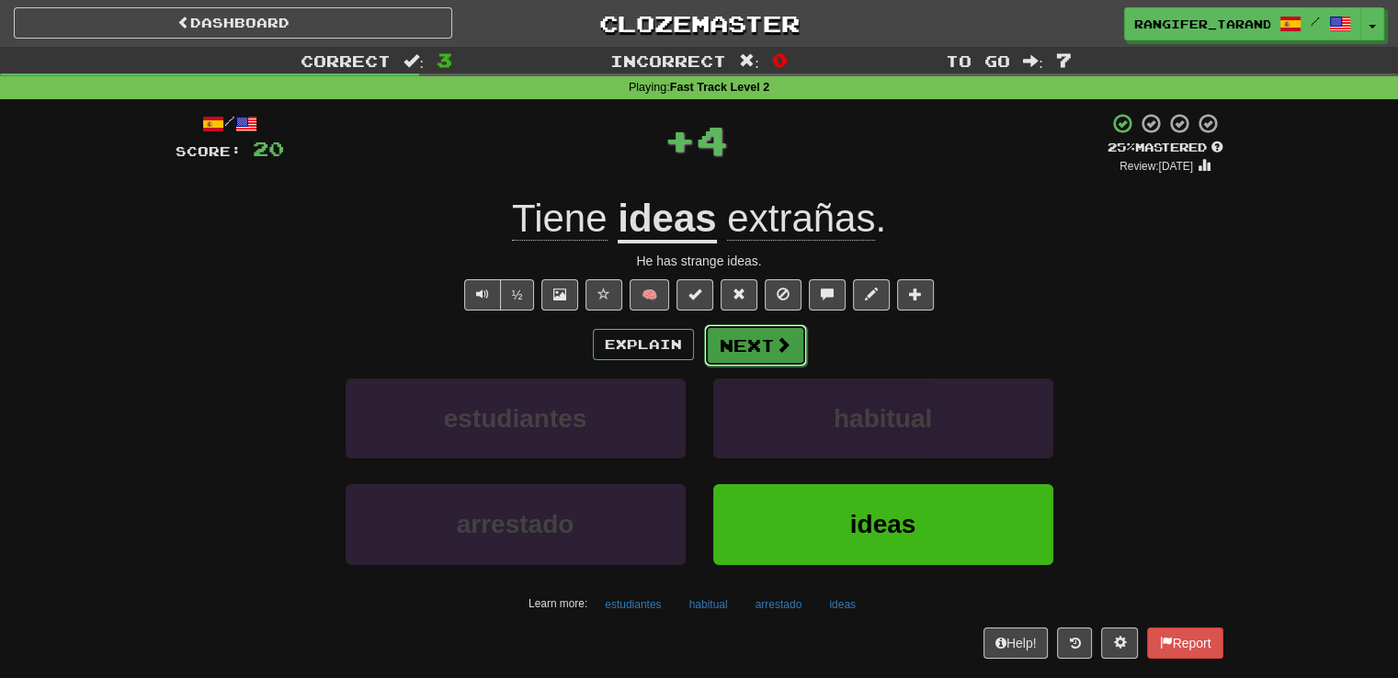
click at [738, 333] on button "Next" at bounding box center [755, 345] width 103 height 42
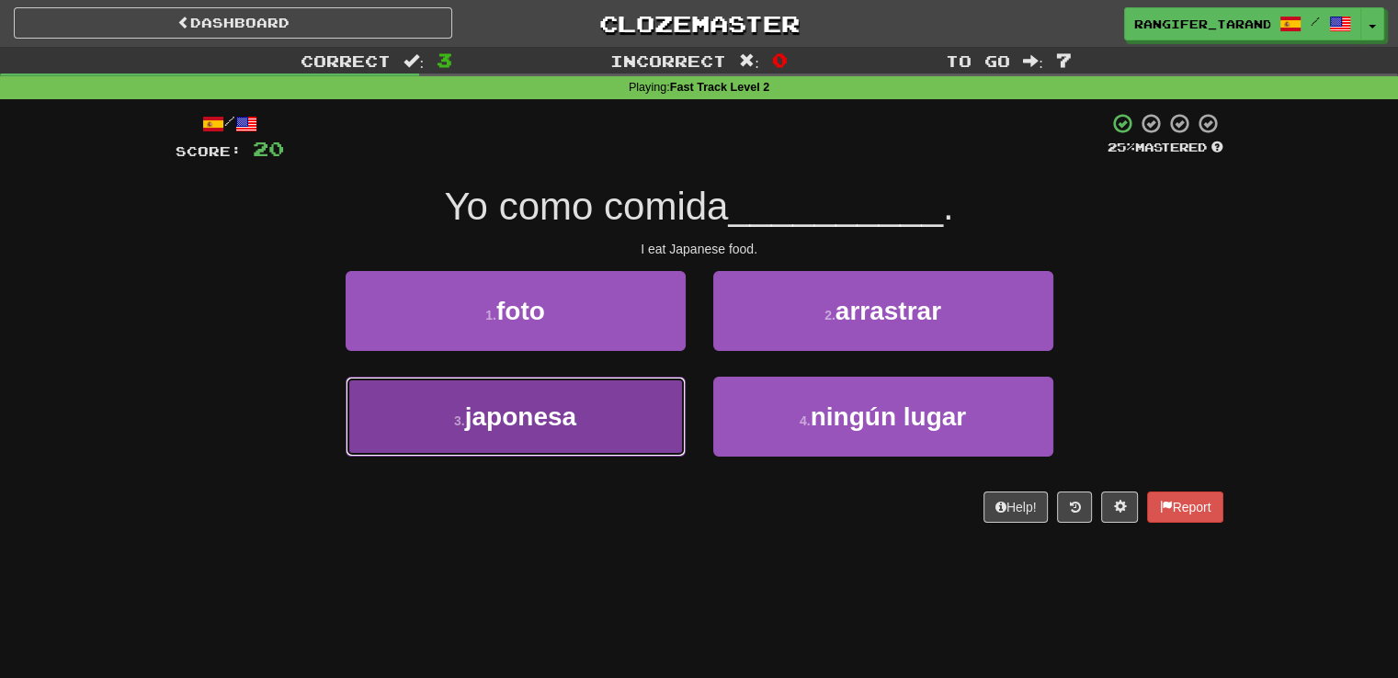
click at [673, 409] on button "3 . [DEMOGRAPHIC_DATA]" at bounding box center [516, 417] width 340 height 80
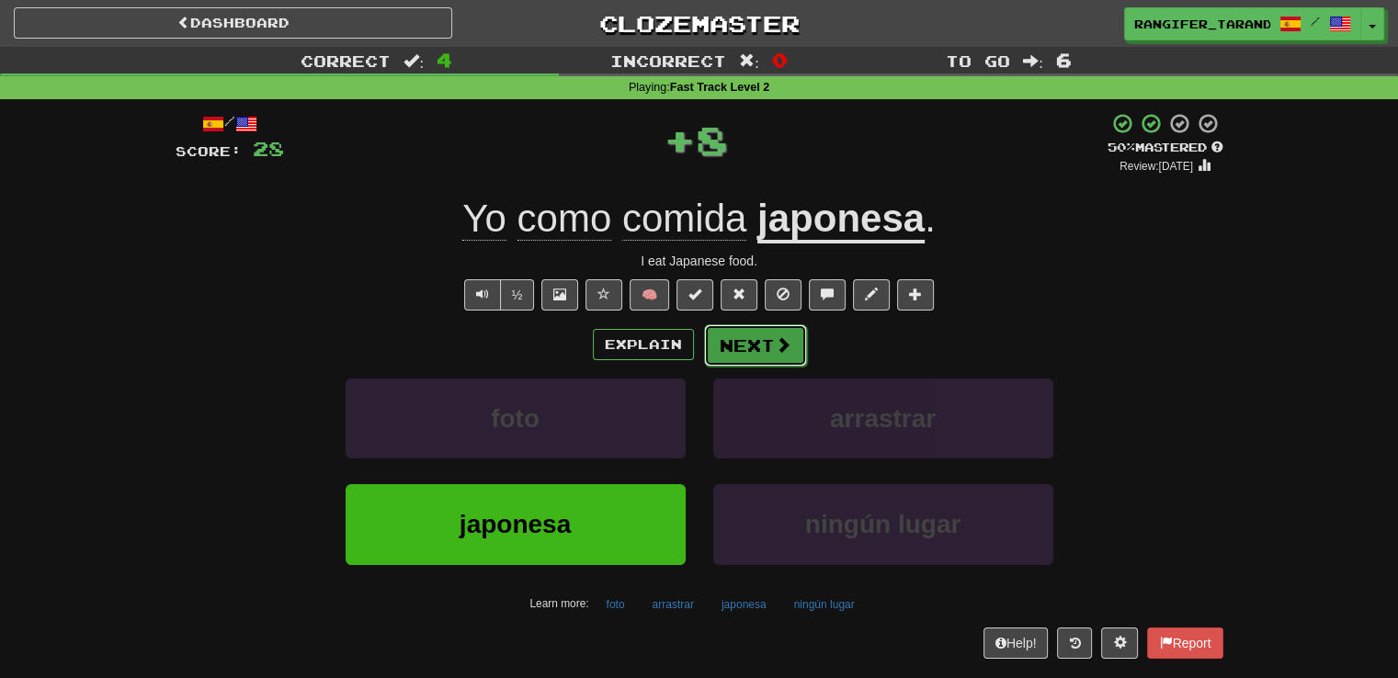
click at [760, 334] on button "Next" at bounding box center [755, 345] width 103 height 42
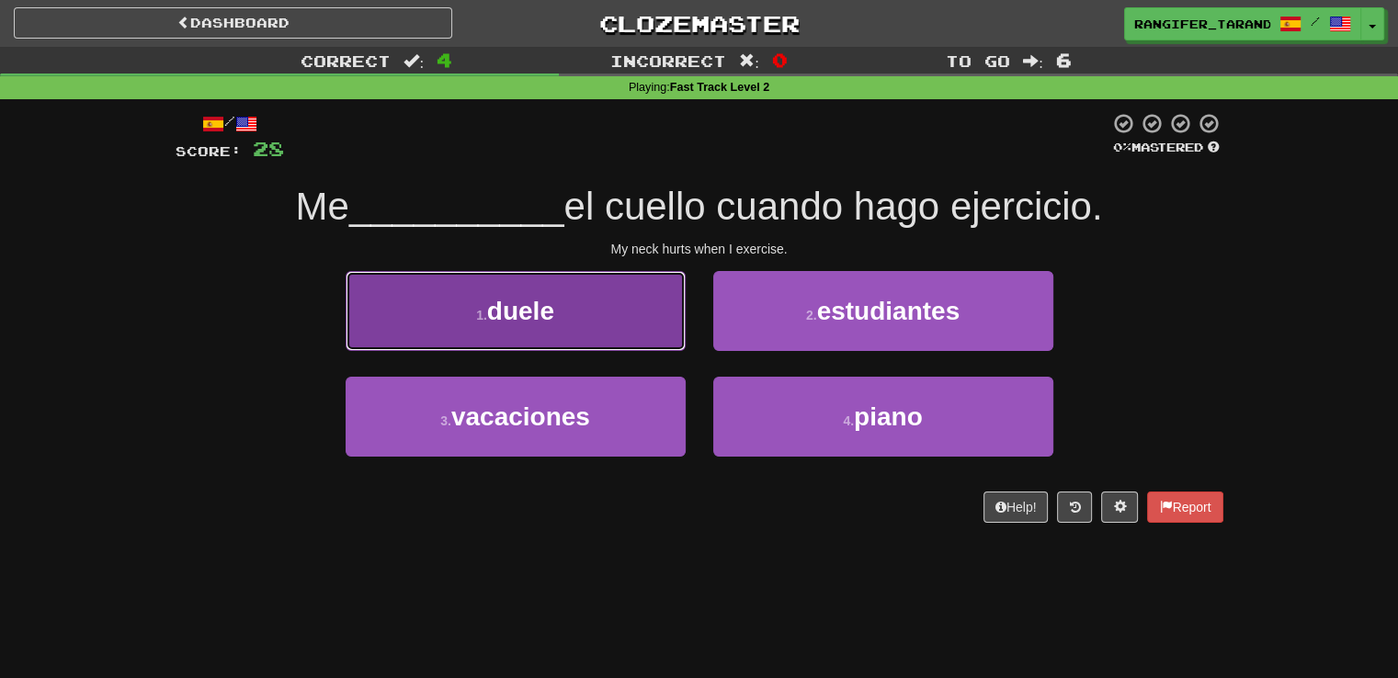
click at [599, 326] on button "1 . duele" at bounding box center [516, 311] width 340 height 80
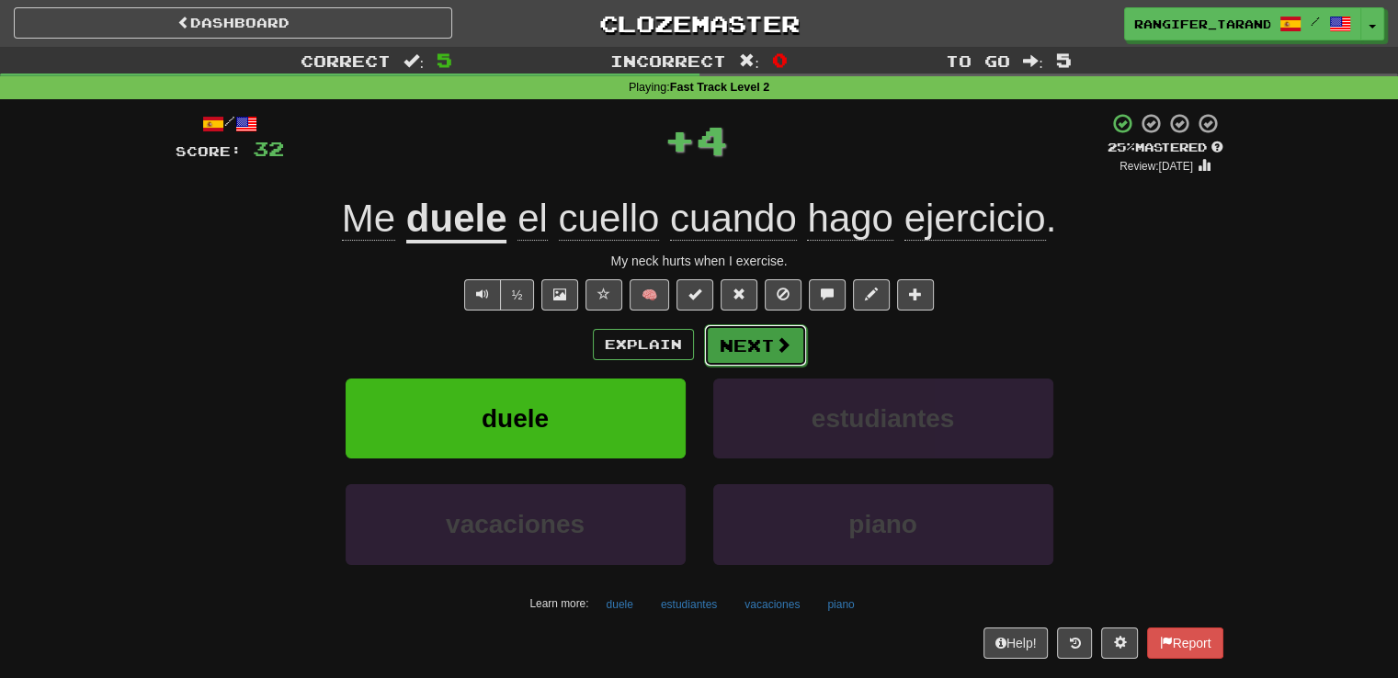
click at [752, 355] on button "Next" at bounding box center [755, 345] width 103 height 42
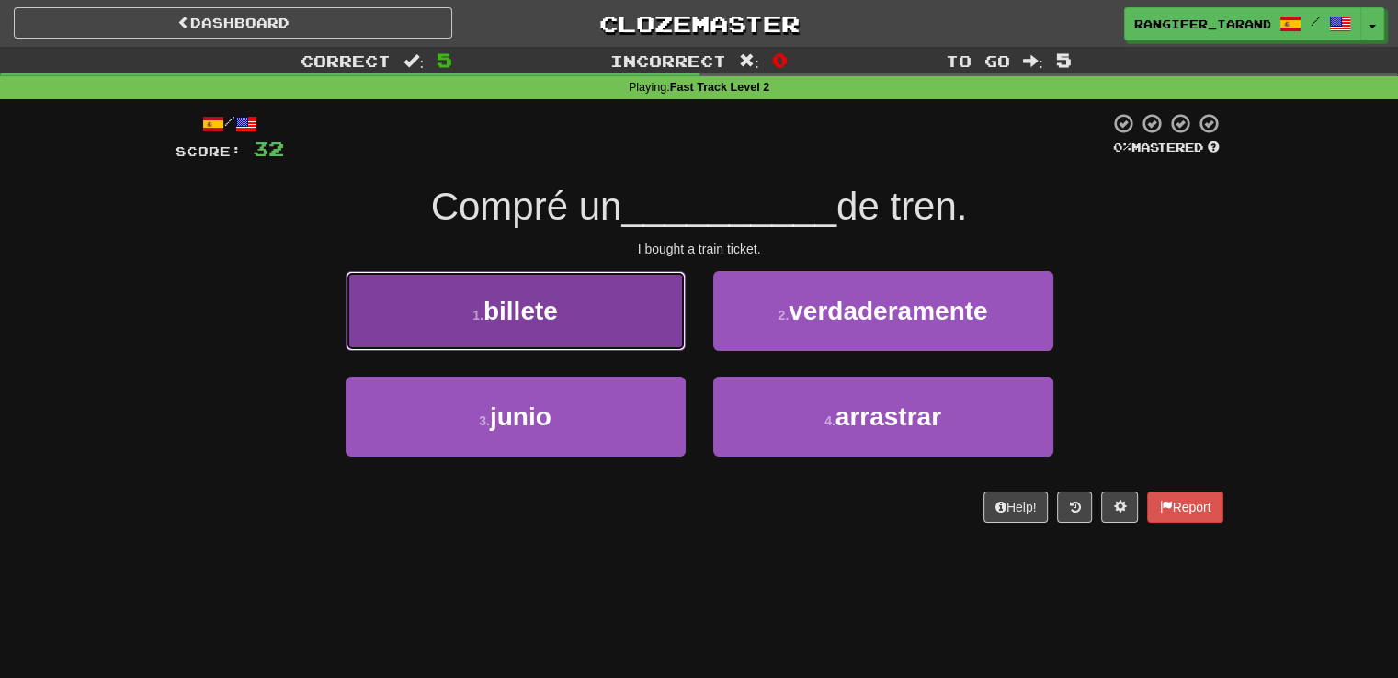
click at [408, 337] on button "1 . billete" at bounding box center [516, 311] width 340 height 80
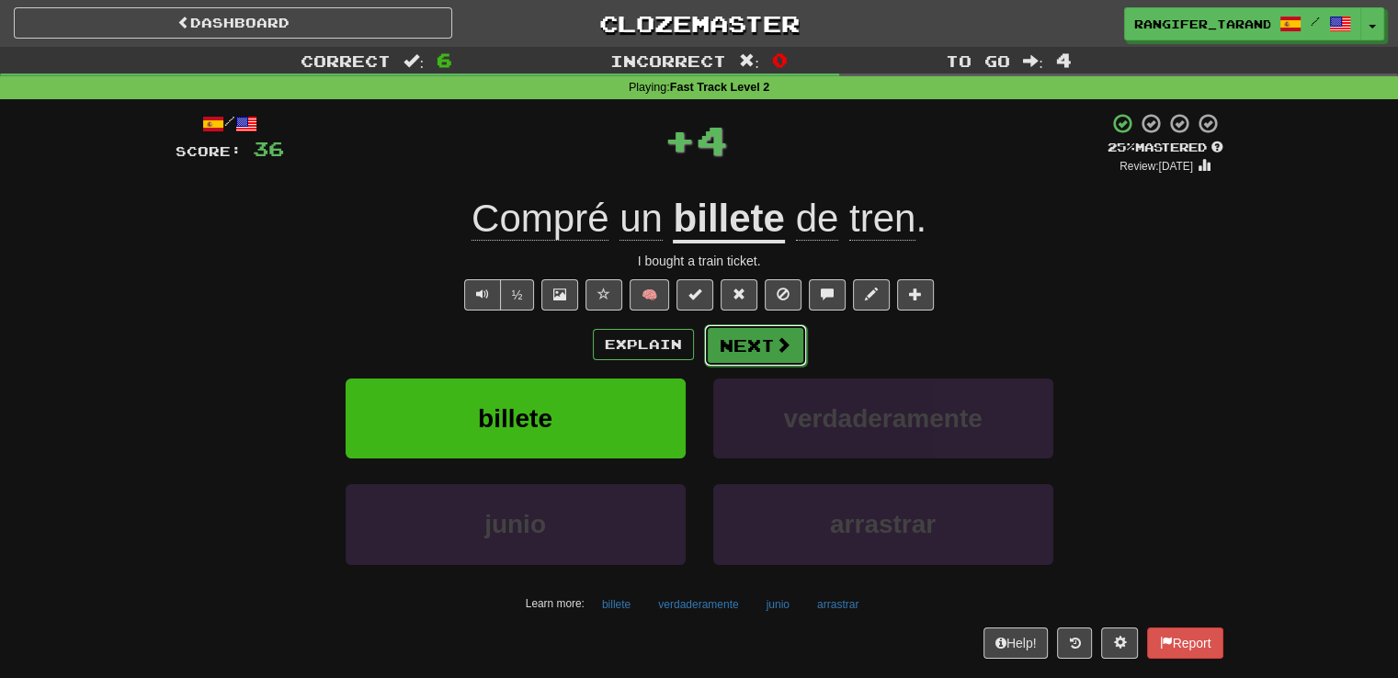
click at [760, 341] on button "Next" at bounding box center [755, 345] width 103 height 42
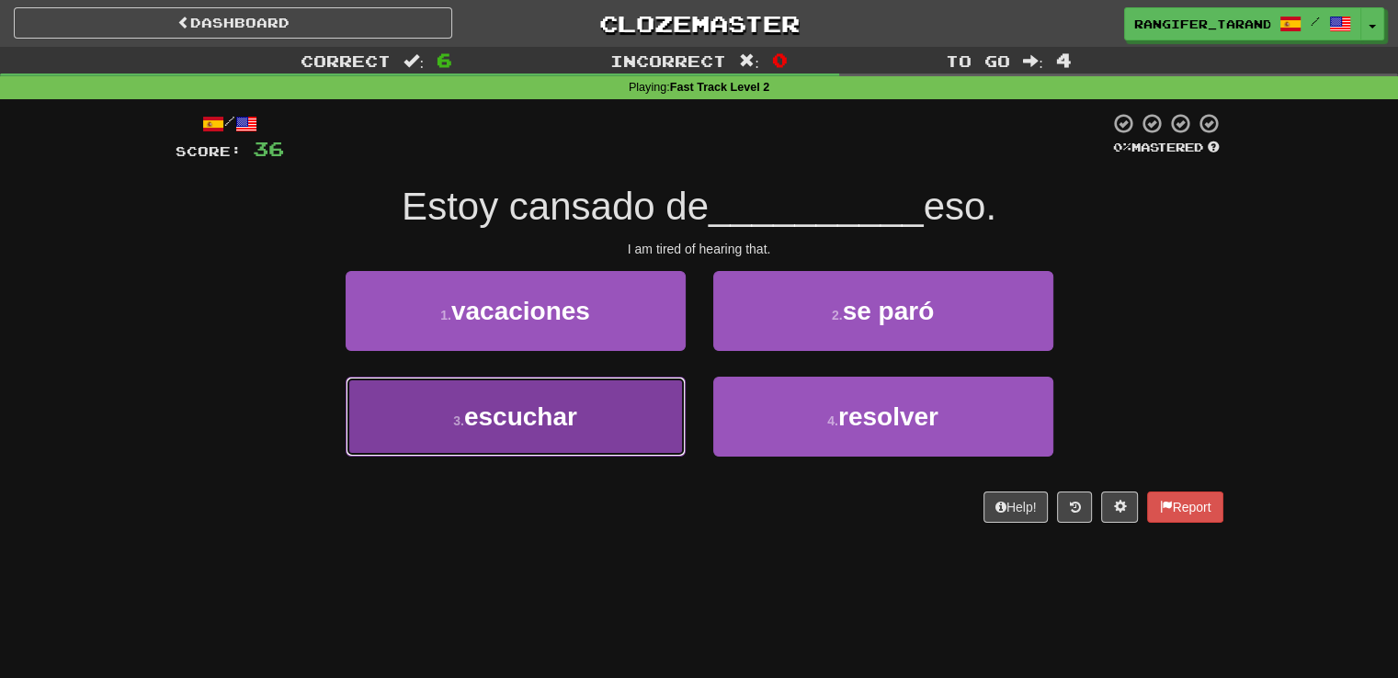
click at [656, 402] on button "3 . escuchar" at bounding box center [516, 417] width 340 height 80
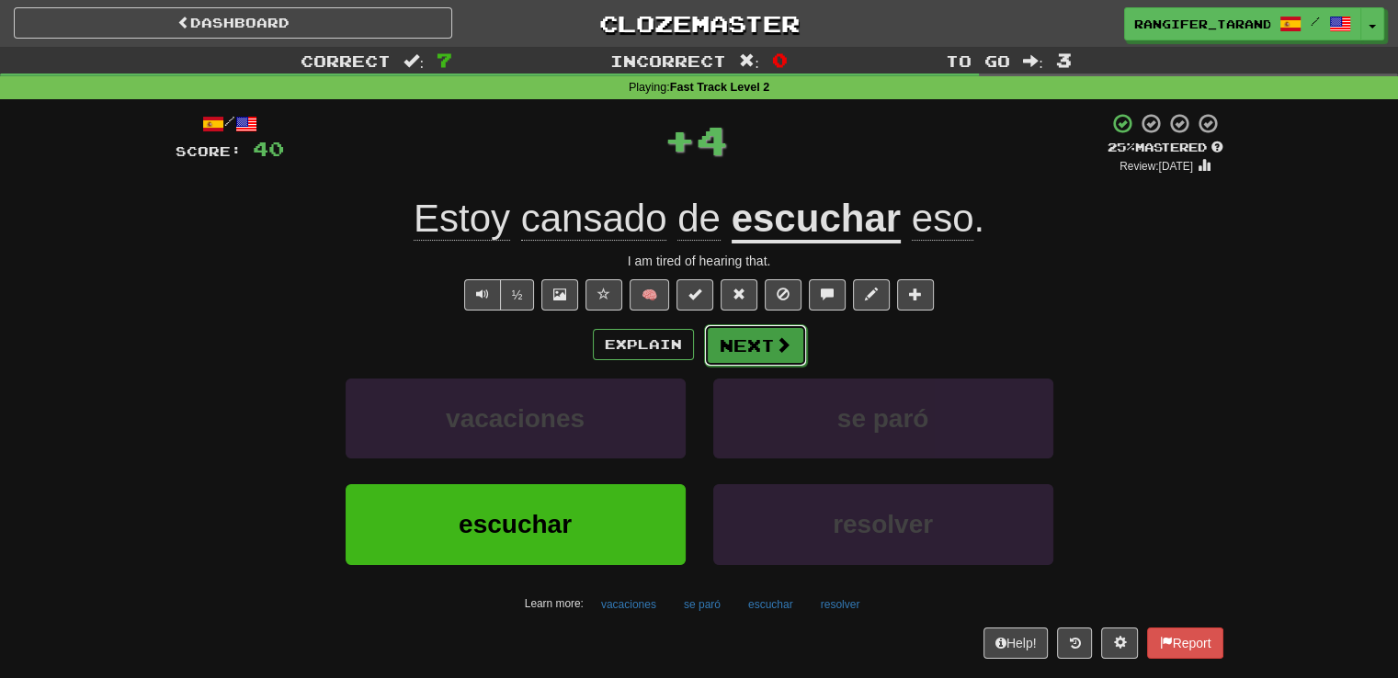
click at [771, 340] on button "Next" at bounding box center [755, 345] width 103 height 42
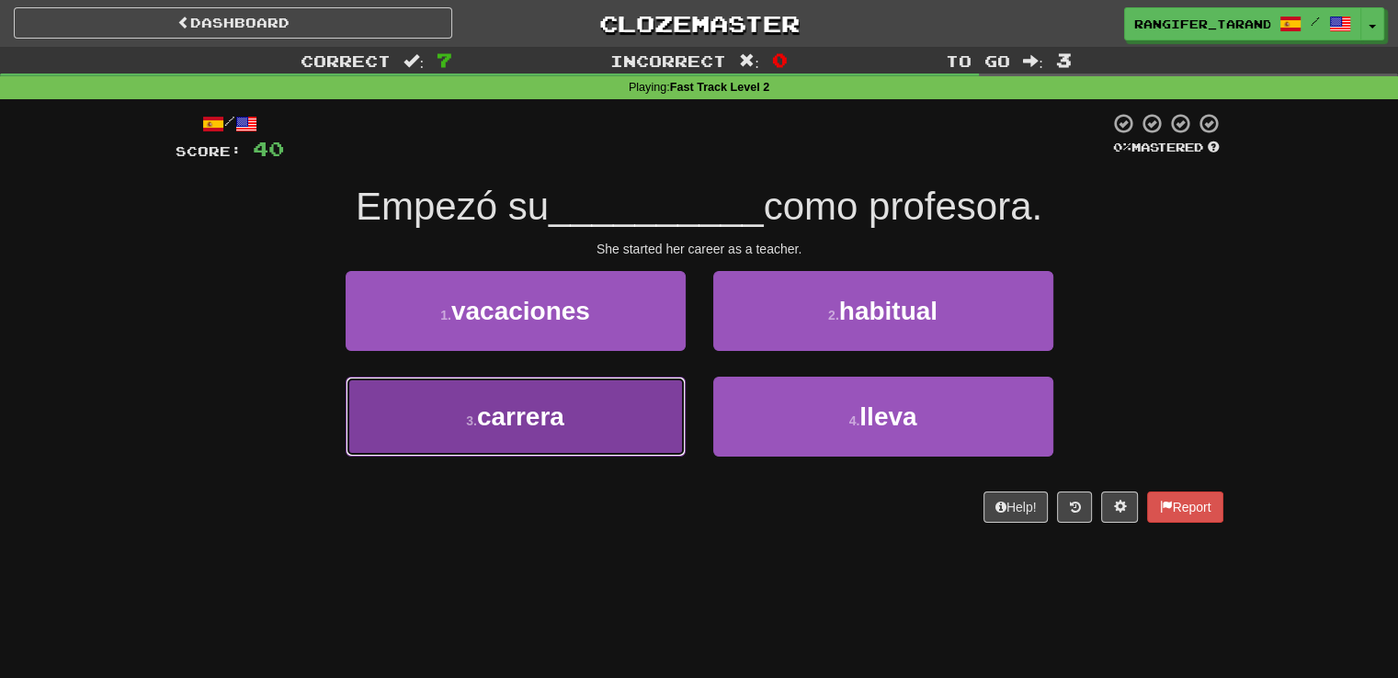
click at [654, 409] on button "3 . carrera" at bounding box center [516, 417] width 340 height 80
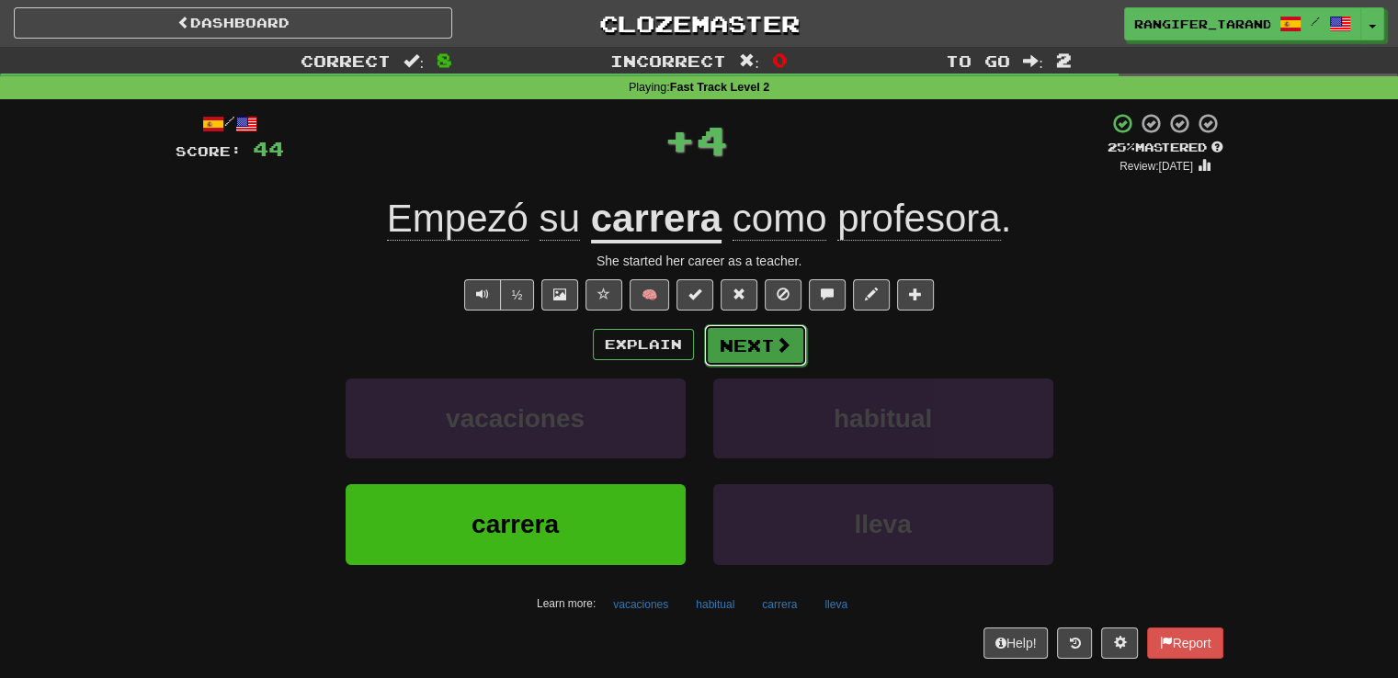
click at [775, 343] on span at bounding box center [783, 344] width 17 height 17
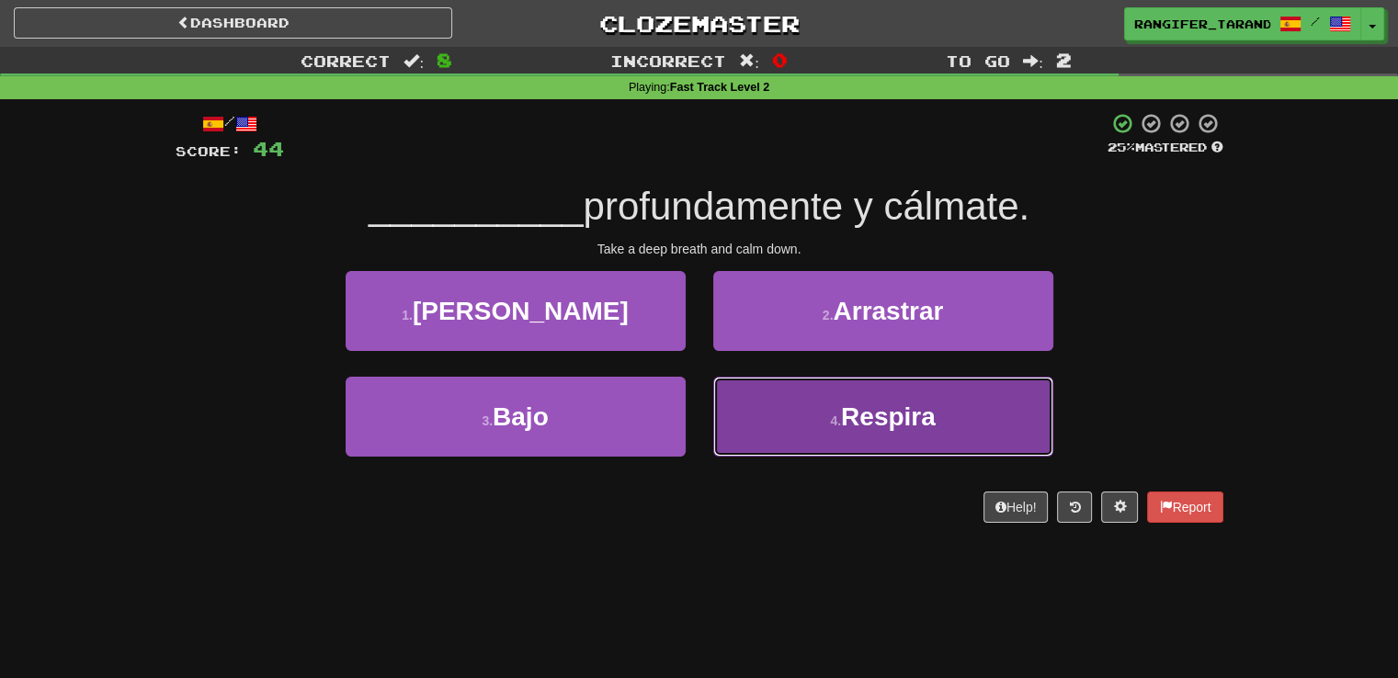
click at [892, 427] on span "Respira" at bounding box center [888, 416] width 95 height 28
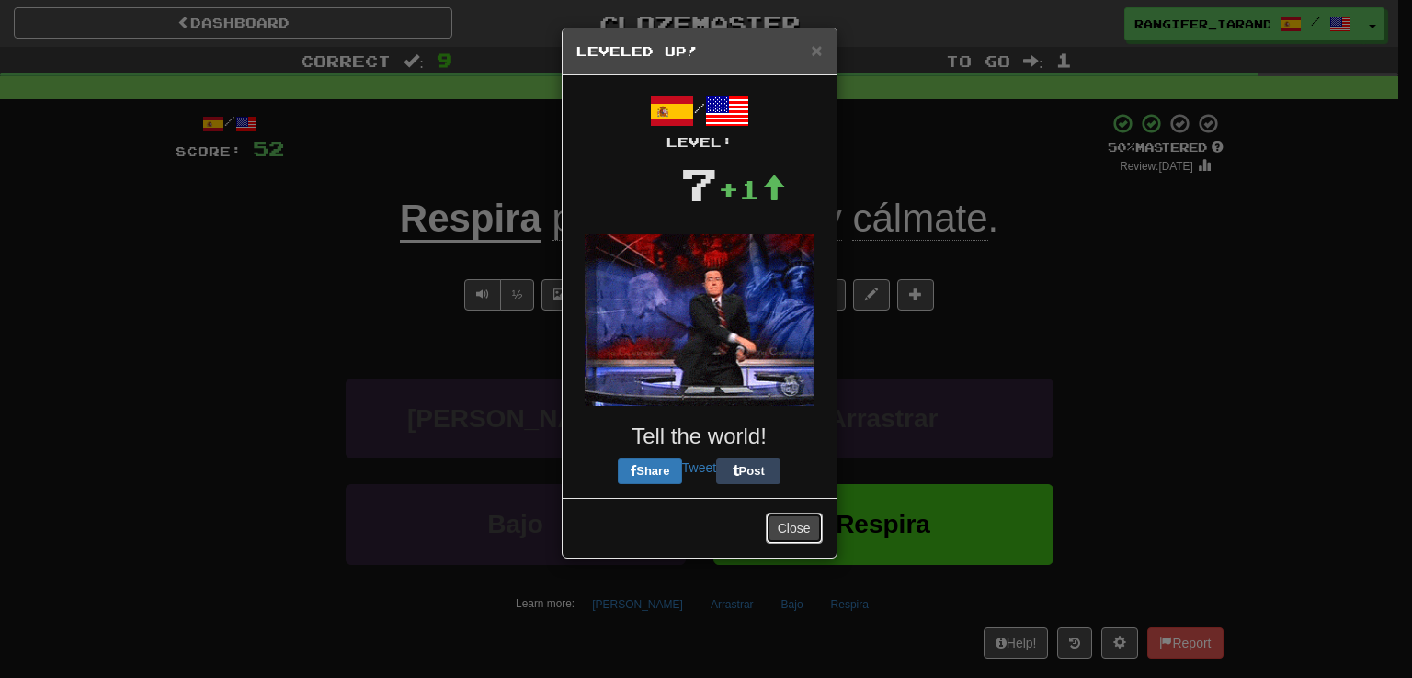
click at [806, 531] on button "Close" at bounding box center [793, 528] width 57 height 31
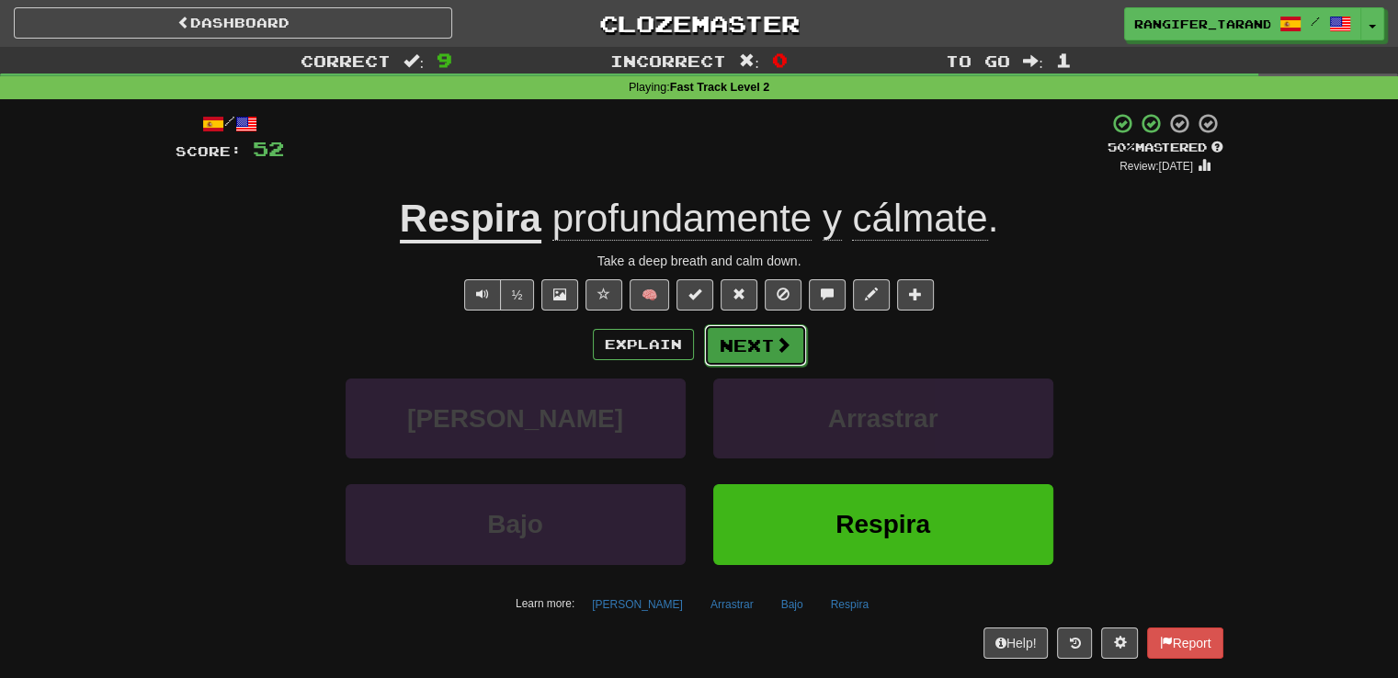
click at [763, 343] on button "Next" at bounding box center [755, 345] width 103 height 42
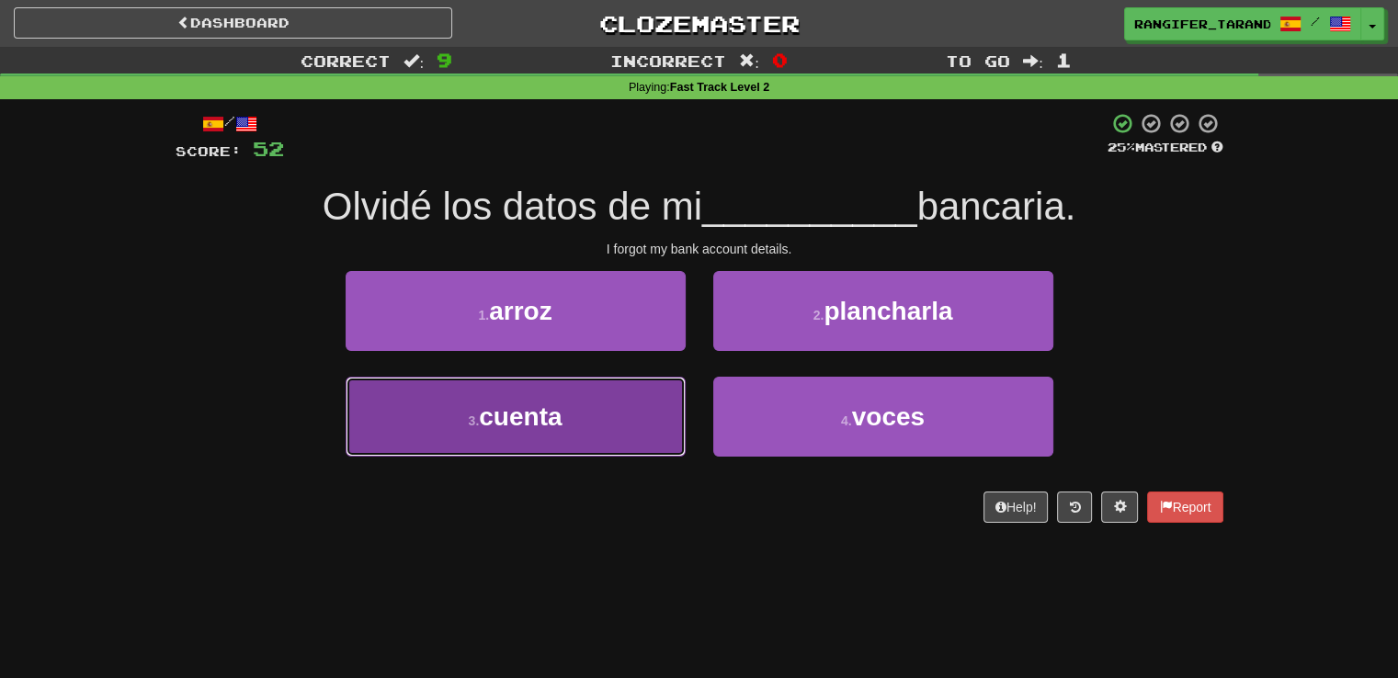
click at [569, 404] on button "3 . cuenta" at bounding box center [516, 417] width 340 height 80
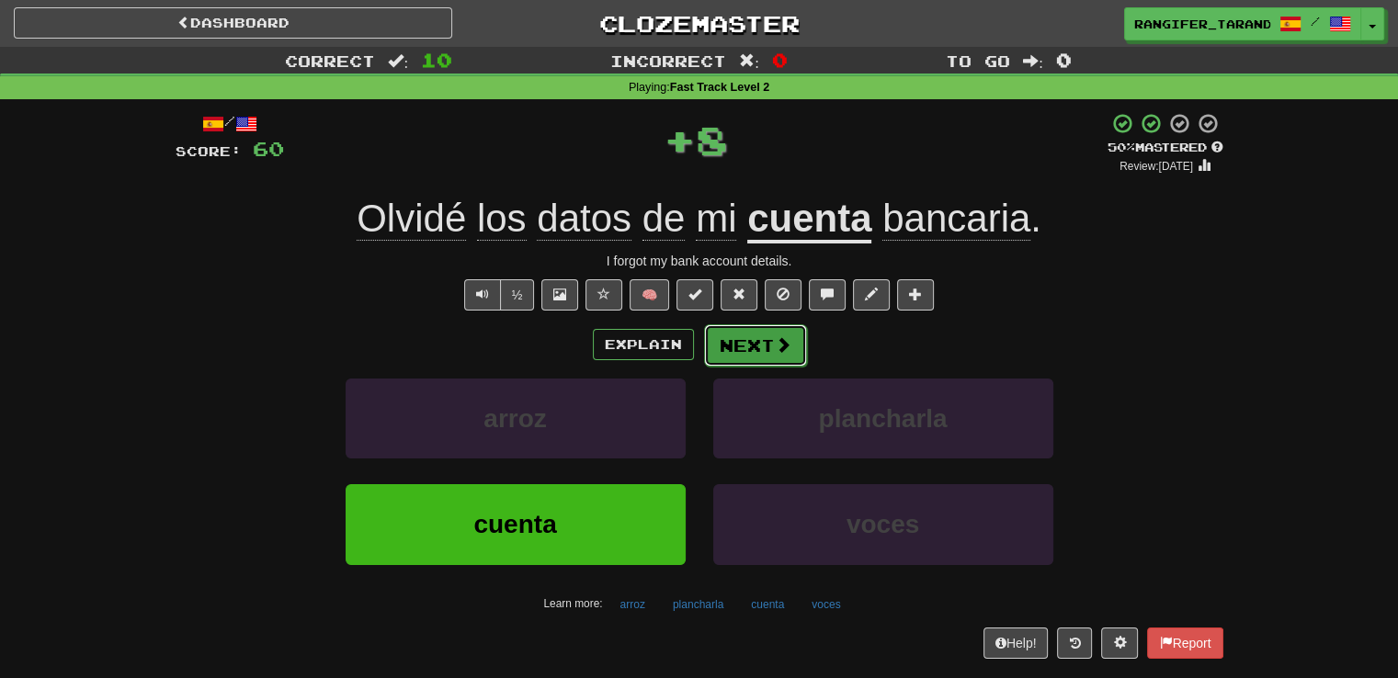
click at [741, 350] on button "Next" at bounding box center [755, 345] width 103 height 42
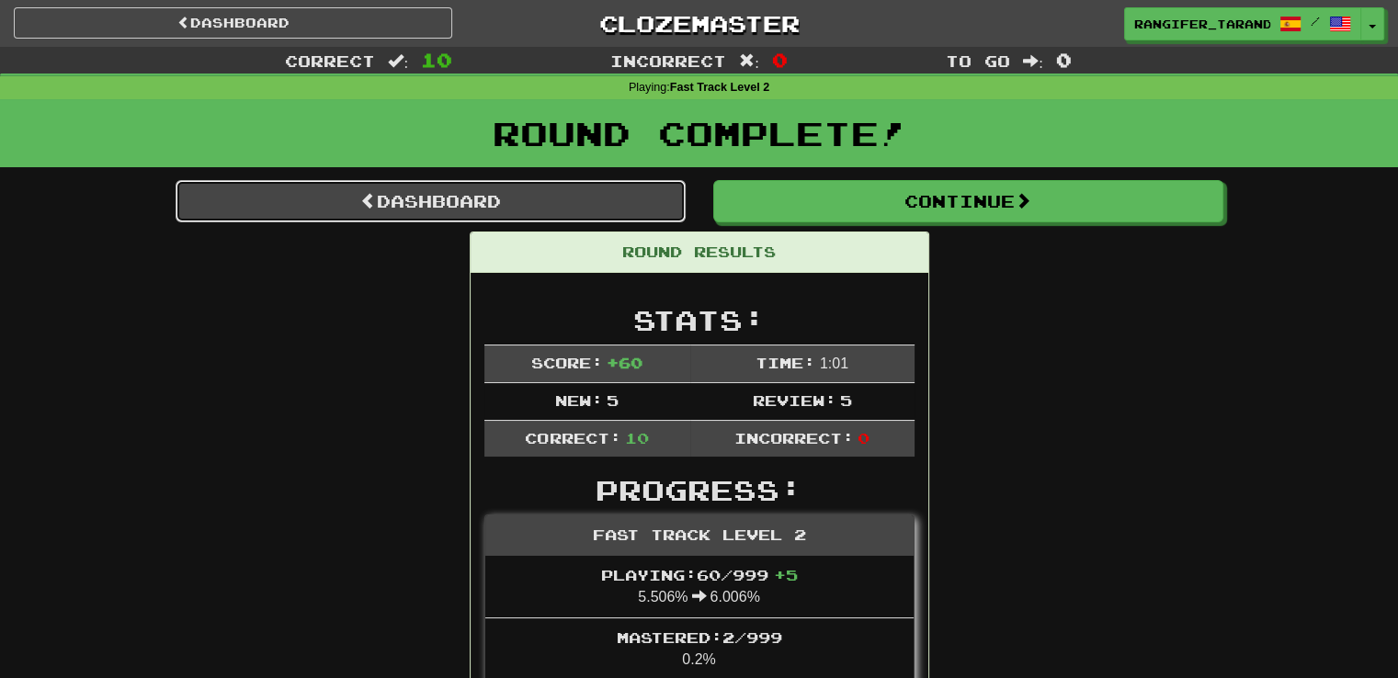
click at [592, 203] on link "Dashboard" at bounding box center [431, 201] width 510 height 42
